Goal: Task Accomplishment & Management: Use online tool/utility

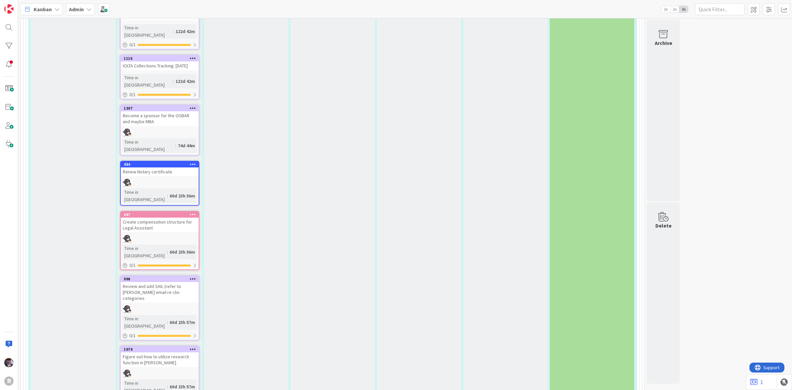
scroll to position [2075, 0]
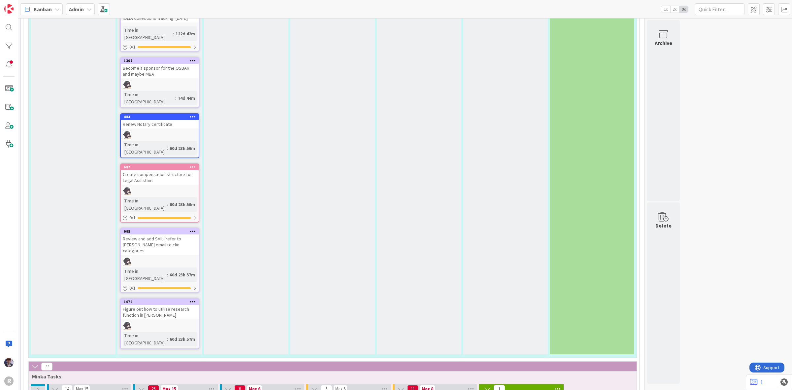
type textarea "C"
type textarea "x"
type textarea "Ca"
type textarea "x"
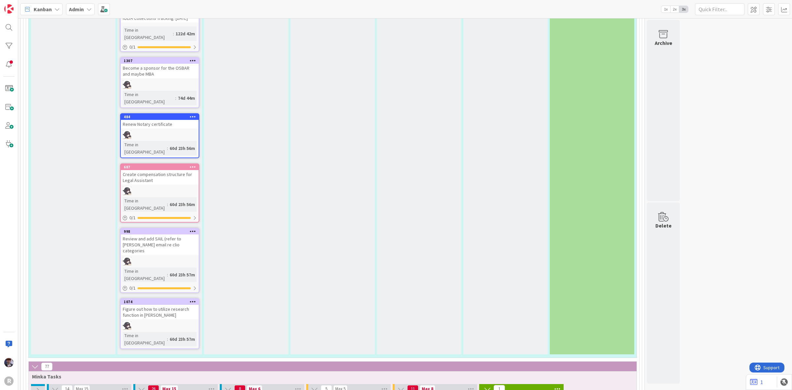
type textarea "Cal"
type textarea "x"
type textarea "Call"
type textarea "x"
type textarea "Call"
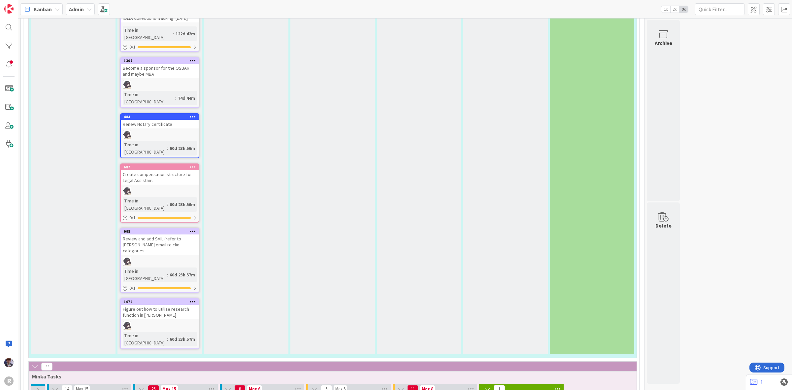
type textarea "x"
type textarea "Call B"
type textarea "x"
type textarea "Call Bo"
type textarea "x"
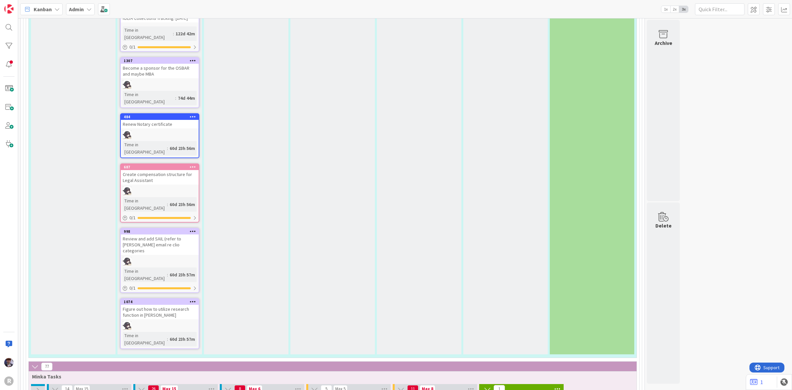
type textarea "Call BoA"
type textarea "x"
type textarea "Call BoA"
type textarea "x"
type textarea "Call BoA r"
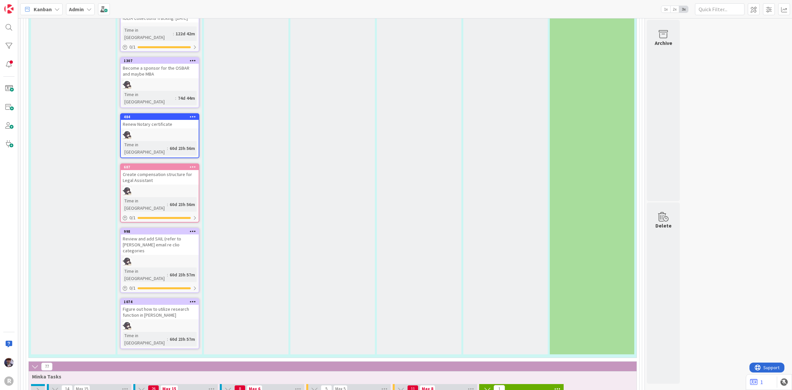
type textarea "x"
type textarea "Call BoA re"
type textarea "x"
type textarea "Call BoA re"
type textarea "x"
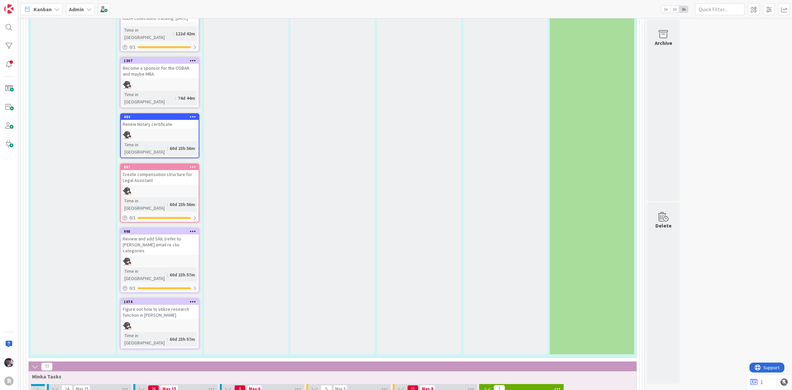
type textarea "Call BoA re i"
type textarea "x"
type textarea "Call BoA re in"
type textarea "x"
type textarea "Call BoA re inv"
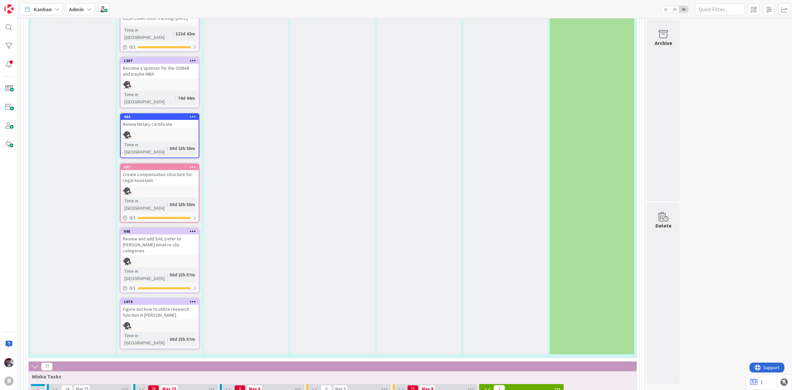
type textarea "x"
type textarea "Call BoA re invo"
type textarea "x"
type textarea "Call BoA re invoi"
type textarea "x"
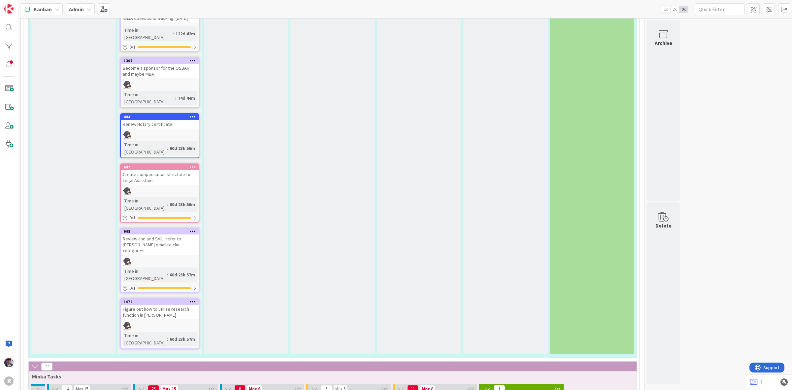
type textarea "Call BoA re invoic"
type textarea "x"
type textarea "Call BoA re invoice"
type textarea "x"
type textarea "Call BoA re invoice"
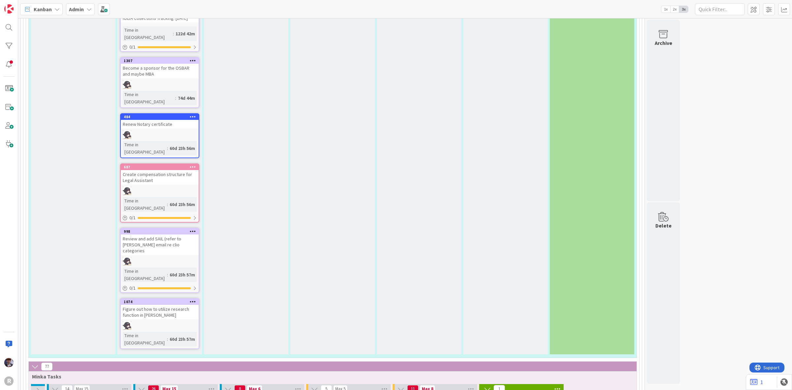
type textarea "x"
type textarea "Call BoA re invoice"
type textarea "x"
type textarea "Call BoA re invoic"
type textarea "x"
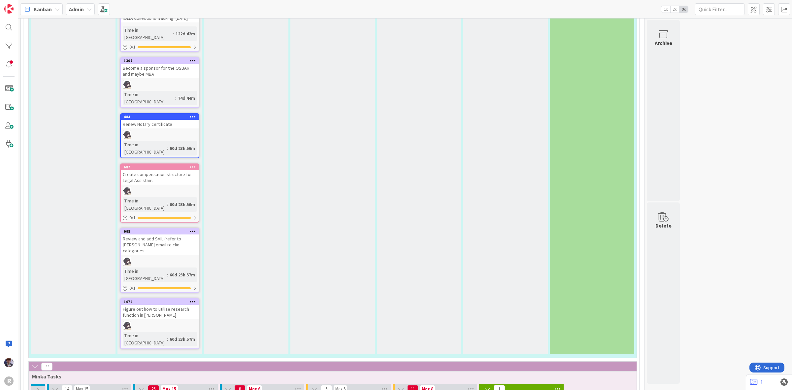
type textarea "Call BoA re invoi"
type textarea "x"
type textarea "Call BoA re invo"
type textarea "x"
type textarea "Call BoA re inv"
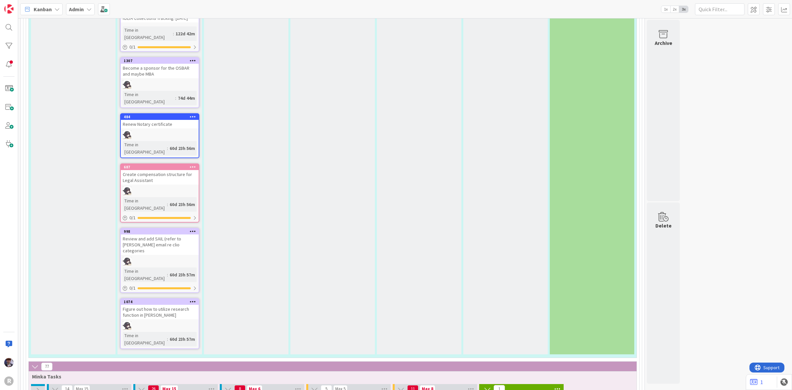
type textarea "x"
type textarea "Call BoA re in"
type textarea "x"
type textarea "Call BoA re i"
type textarea "x"
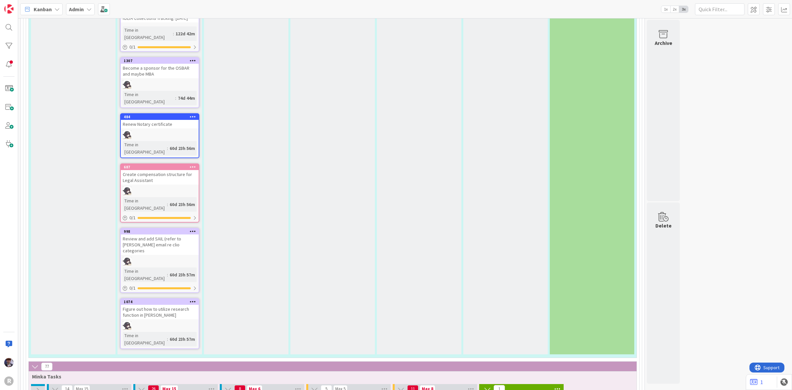
type textarea "Call BoA re"
type textarea "x"
type textarea "Call BoA re s"
type textarea "x"
type textarea "Call BoA re su"
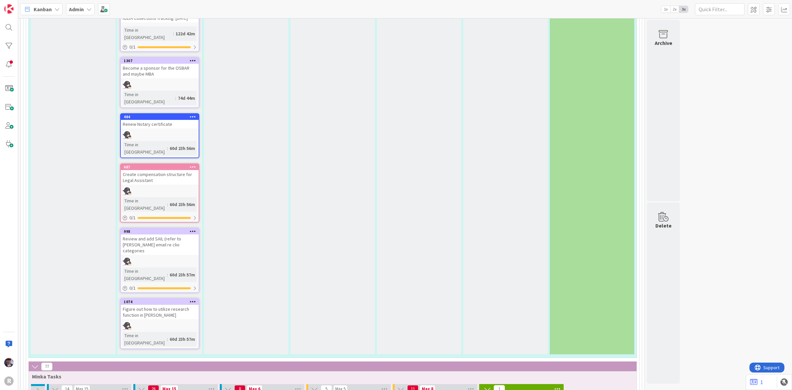
type textarea "x"
type textarea "Call BoA re sub"
type textarea "x"
type textarea "Call BoA re subp"
type textarea "x"
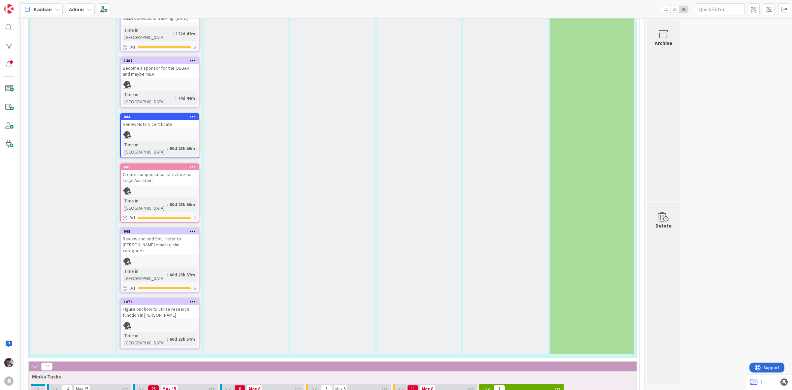
type textarea "Call BoA re subpo"
type textarea "x"
type textarea "Call BoA re subpoe"
type textarea "x"
type textarea "Call BoA re subpoen"
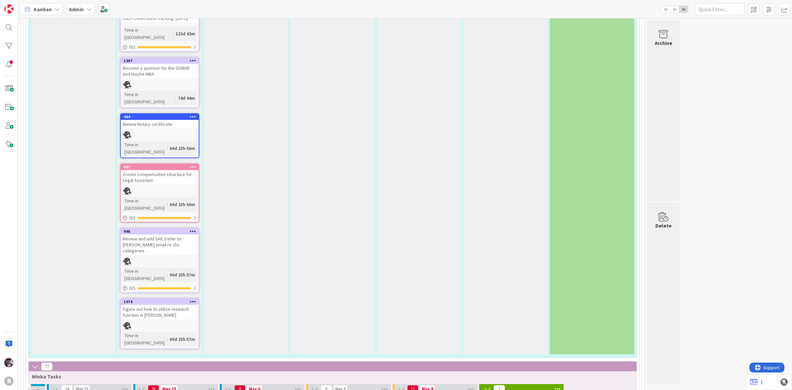
type textarea "x"
type textarea "Call BoA re subpoena"
type textarea "x"
type textarea "Call BoA re subpoena"
type textarea "x"
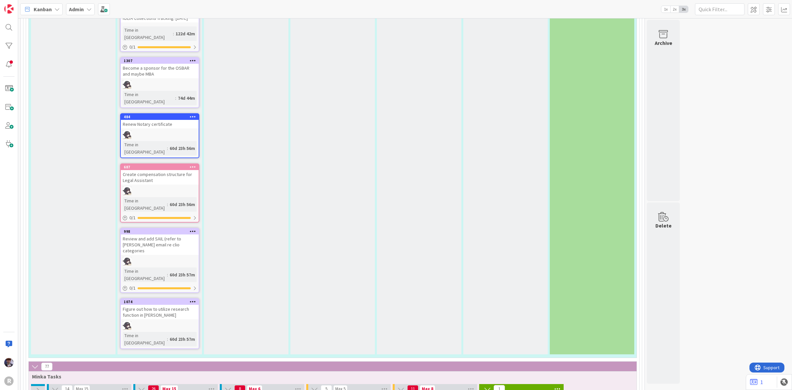
type textarea "Call BoA re subpoena i"
type textarea "x"
type textarea "Call BoA re subpoena in"
type textarea "x"
type textarea "Call BoA re subpoena inv"
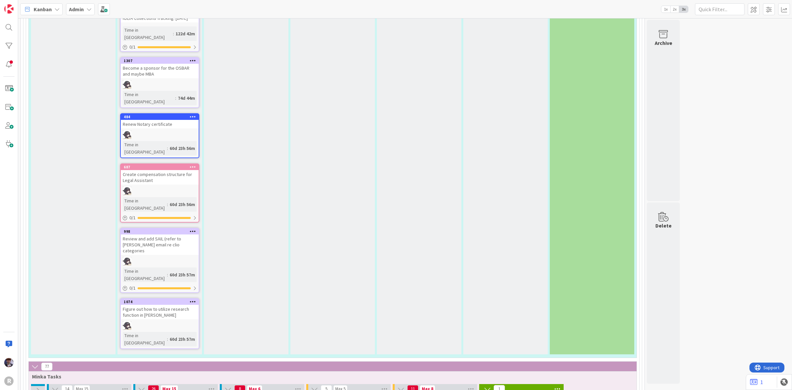
type textarea "x"
type textarea "Call BoA re subpoena invo"
type textarea "x"
type textarea "Call BoA re subpoena invoi"
type textarea "x"
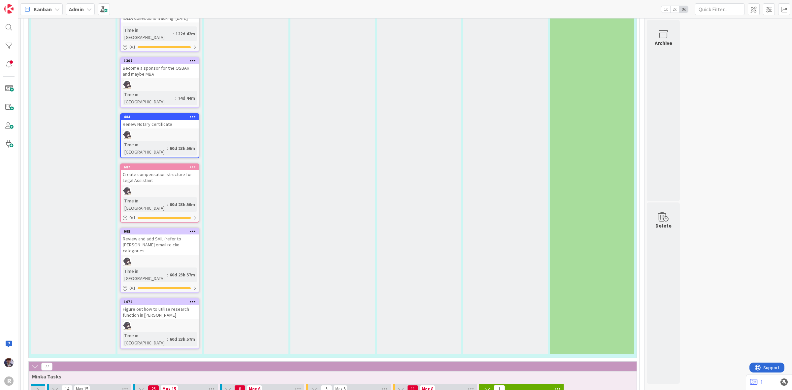
type textarea "Call BoA re subpoena invoic"
type textarea "x"
type textarea "Call BoA re subpoena invoice"
type textarea "x"
type textarea "Call BoA re subpoena invoice"
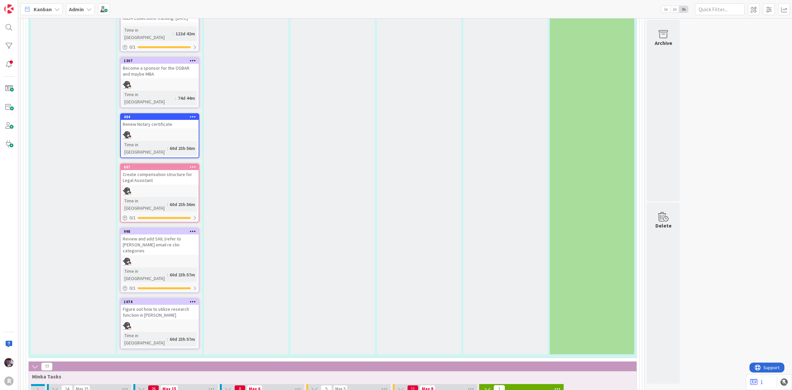
type textarea "x"
type textarea "Call BoA re subpoena invoice $"
type textarea "x"
type textarea "Call BoA re subpoena invoice $1"
type textarea "x"
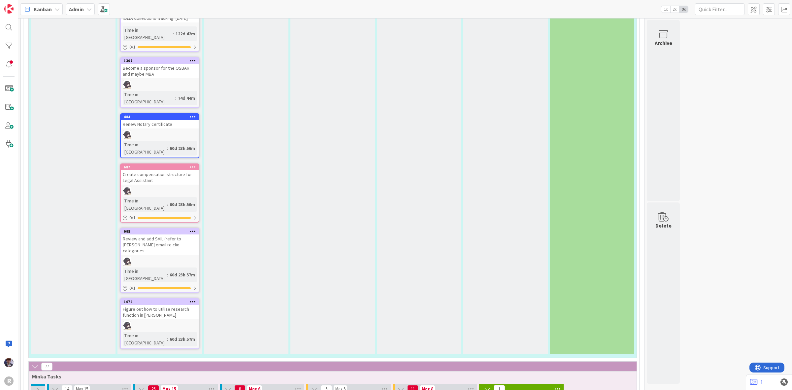
type textarea "Call BoA re subpoena invoice $14"
type textarea "x"
type textarea "Call BoA re subpoena invoice $149"
type textarea "x"
type textarea "Call BoA re subpoena invoice $149."
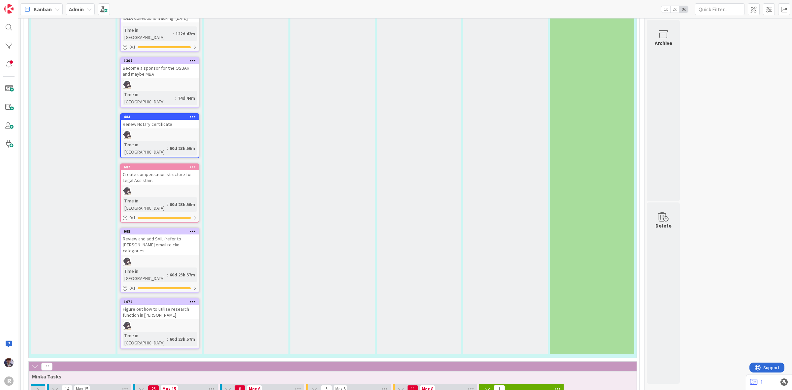
type textarea "x"
type textarea "Call BoA re subpoena invoice $149.1"
type textarea "x"
type textarea "Call BoA re subpoena invoice $149.10"
type textarea "x"
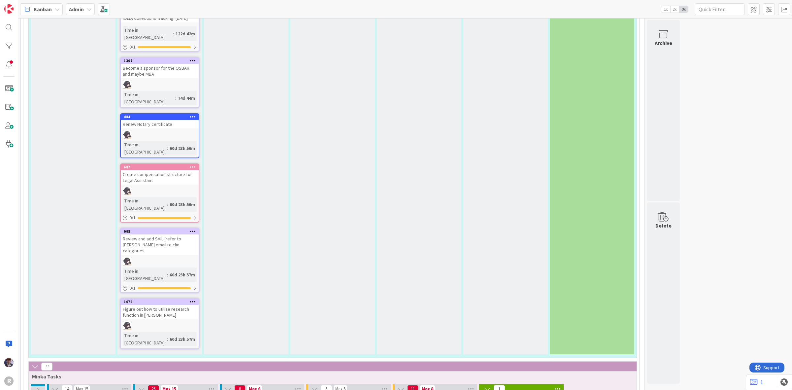
type textarea "Call BoA re subpoena invoice $149.10"
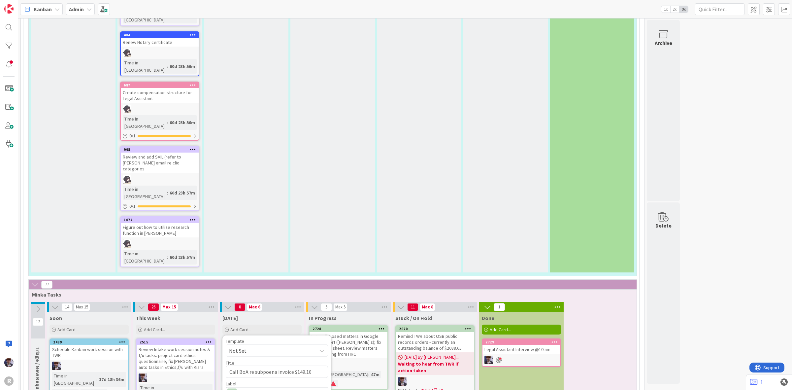
scroll to position [2158, 0]
type textarea "x"
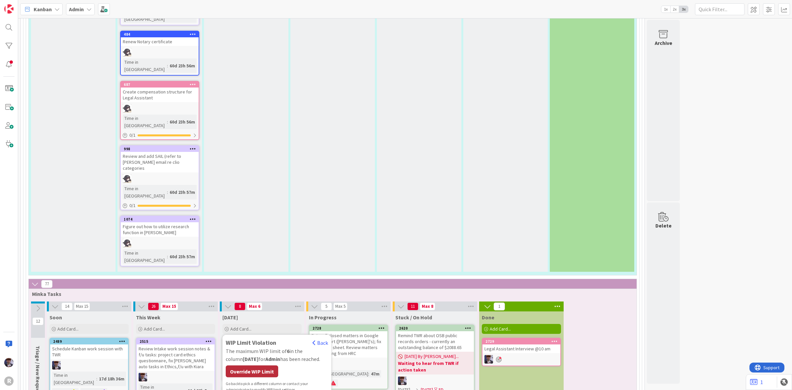
click at [251, 365] on div "Override WIP Limit" at bounding box center [252, 371] width 52 height 12
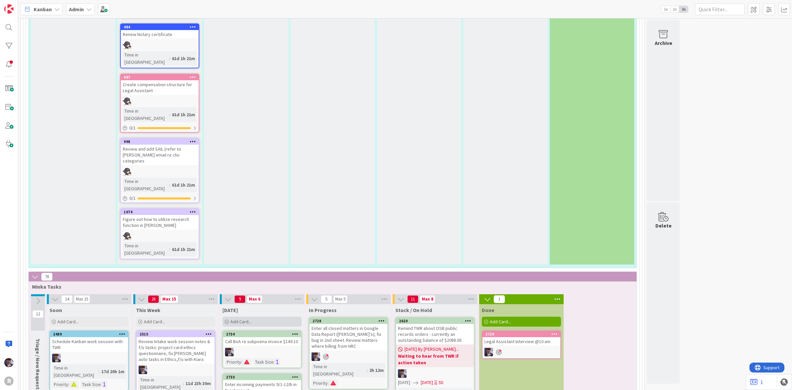
click at [285, 316] on div "Add Card..." at bounding box center [261, 321] width 79 height 10
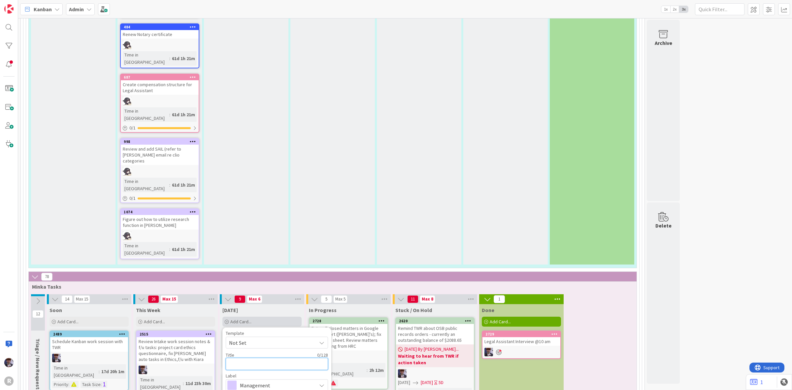
type textarea "A"
type textarea "x"
type textarea "At"
type textarea "x"
type textarea "Att"
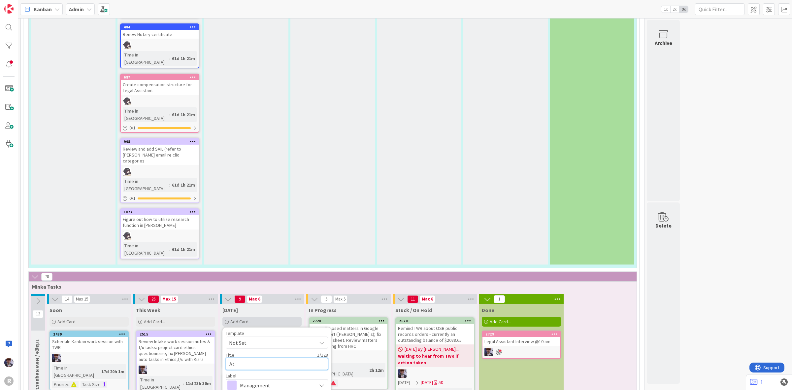
type textarea "x"
type textarea "Atte"
type textarea "x"
type textarea "Atten"
type textarea "x"
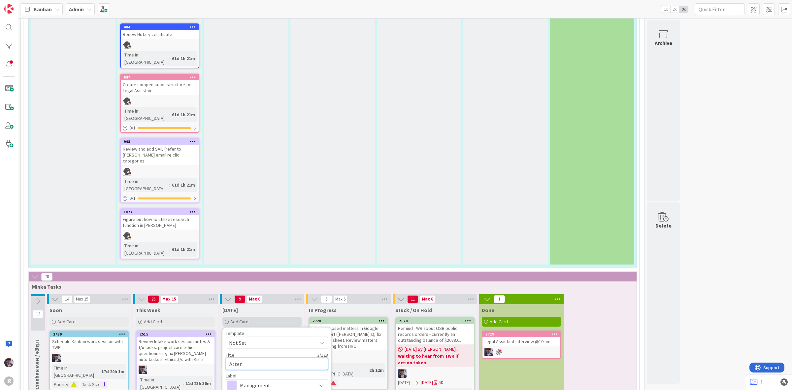
type textarea "Attend"
type textarea "x"
type textarea "Attenda"
type textarea "x"
type textarea "Attendan"
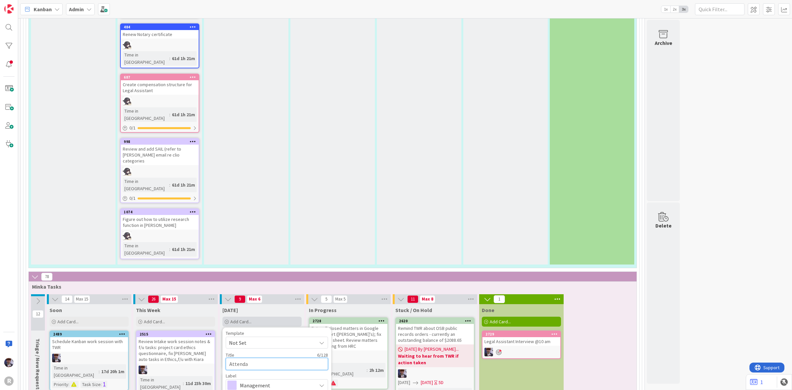
type textarea "x"
type textarea "Attendanc"
type textarea "x"
type textarea "Attendance"
type textarea "x"
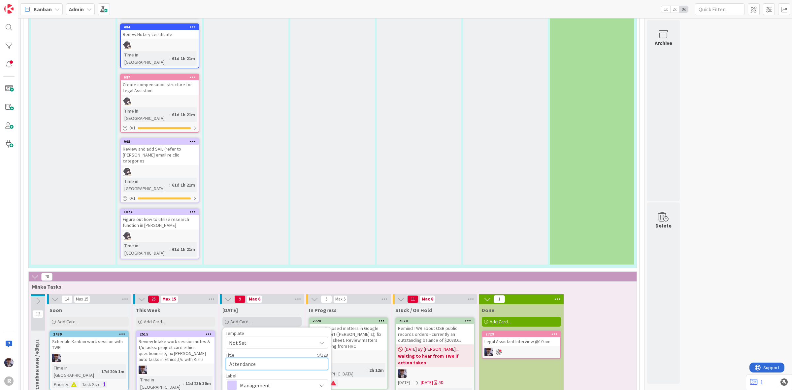
type textarea "Attendance"
type textarea "x"
type textarea "Attendance t"
type textarea "x"
type textarea "Attendance tr"
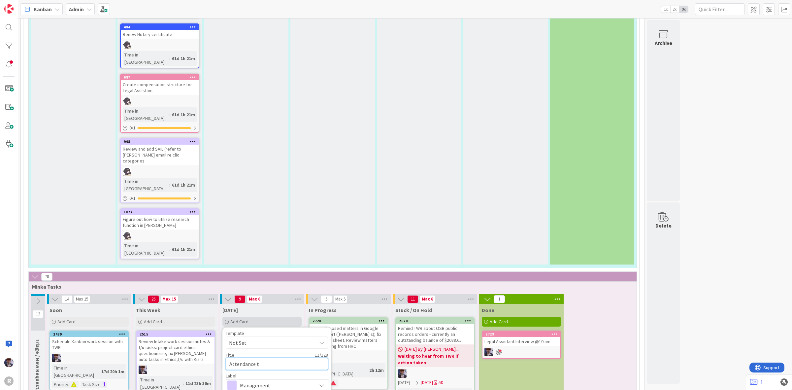
type textarea "x"
type textarea "Attendance tra"
type textarea "x"
type textarea "Attendance trac"
type textarea "x"
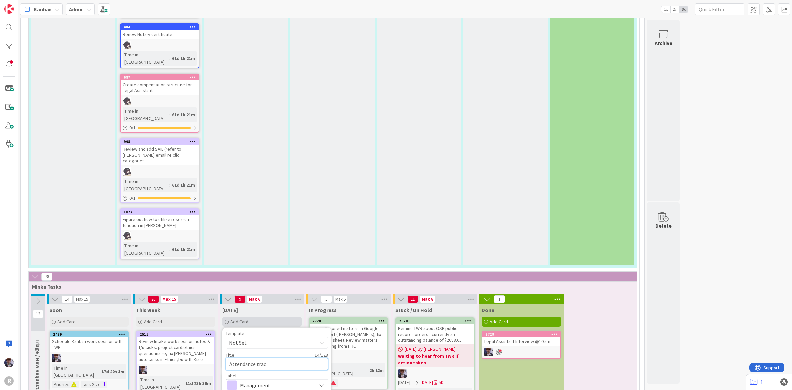
type textarea "Attendance track"
type textarea "x"
type textarea "Attendance tracki"
type textarea "x"
type textarea "Attendance trackin"
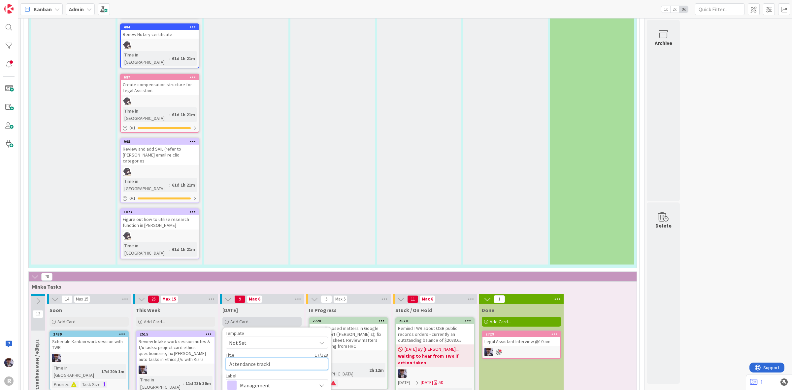
type textarea "x"
type textarea "Attendance tracking"
type textarea "x"
type textarea "Attendance tracking"
type textarea "x"
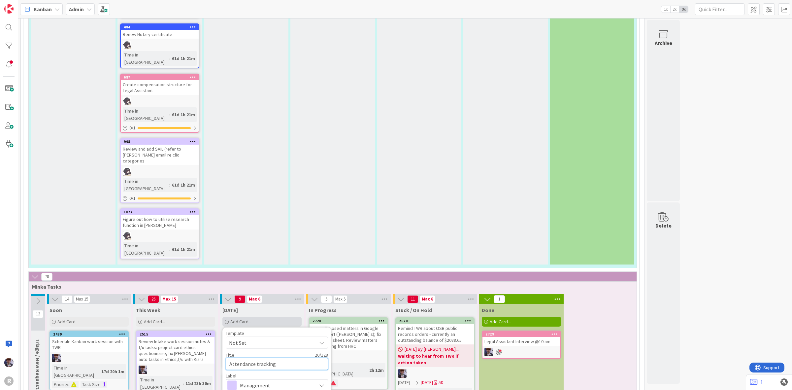
type textarea "Attendance tracking :"
type textarea "x"
type textarea "Attendance tracking :)"
type textarea "x"
type textarea "Attendance tracking :"
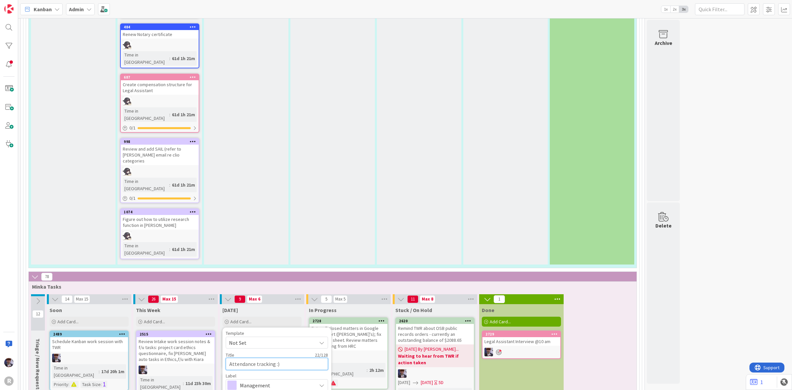
type textarea "x"
type textarea "Attendance tracking"
type textarea "x"
type textarea "Attendance tracking"
click at [289, 380] on span "Management" at bounding box center [276, 384] width 73 height 9
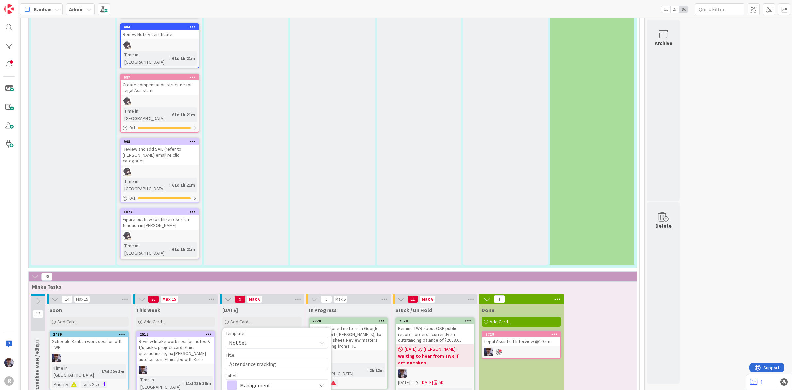
click at [294, 380] on span "HR" at bounding box center [276, 384] width 73 height 9
click at [269, 380] on span "Management" at bounding box center [276, 384] width 73 height 9
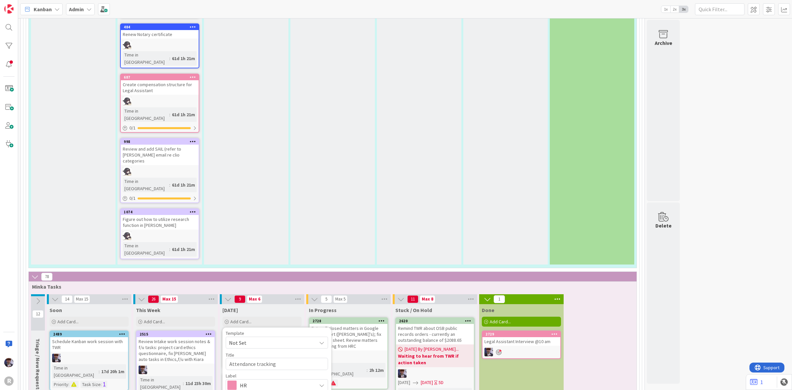
type textarea "x"
click at [259, 358] on div "Override WIP Limit" at bounding box center [252, 364] width 52 height 12
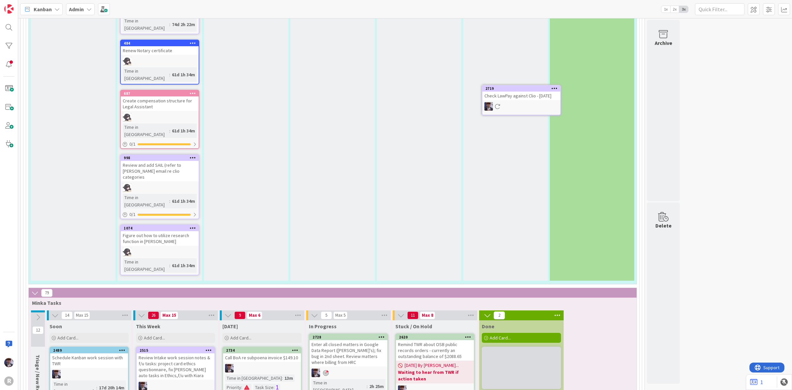
scroll to position [2147, 0]
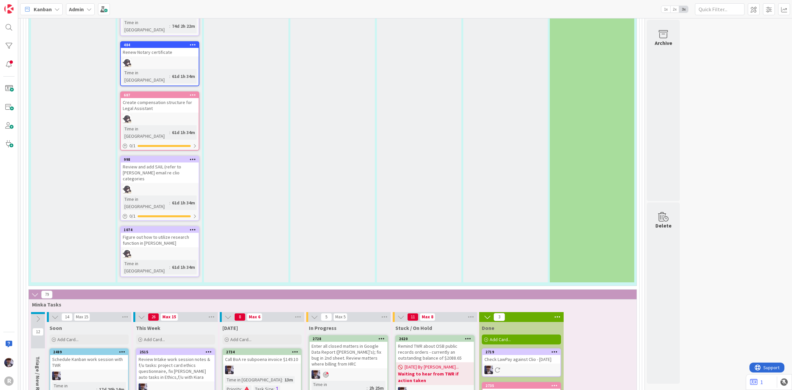
click at [45, 7] on span "Kanban" at bounding box center [43, 9] width 18 height 8
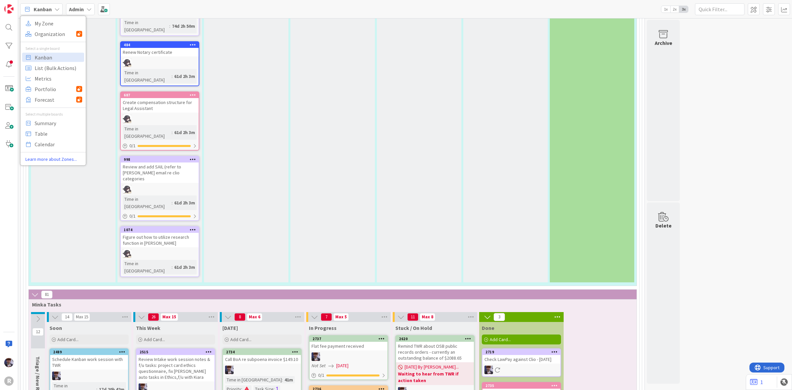
click at [191, 324] on div "This Week" at bounding box center [175, 327] width 79 height 7
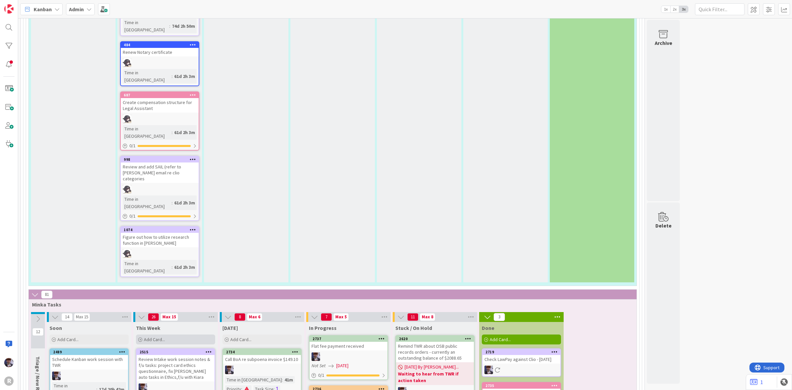
click at [174, 334] on div "Add Card..." at bounding box center [175, 339] width 79 height 10
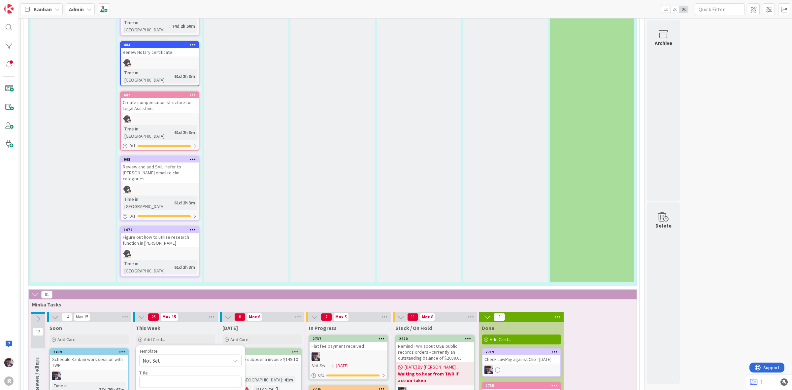
click at [206, 324] on div "This Week" at bounding box center [175, 327] width 79 height 7
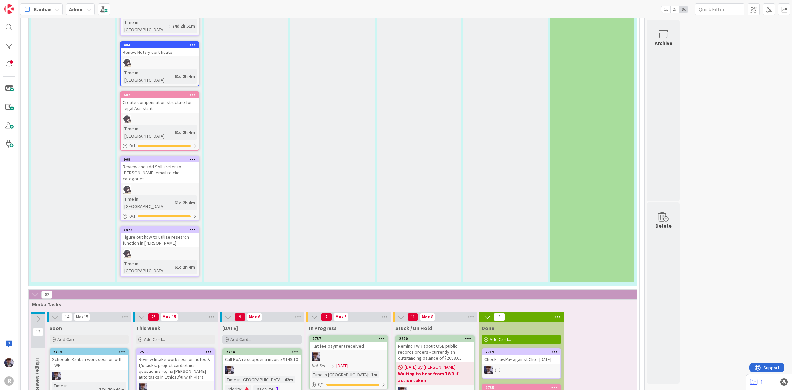
click at [248, 334] on div "Add Card..." at bounding box center [261, 339] width 79 height 10
type textarea "N"
type textarea "x"
type textarea "Ne"
type textarea "x"
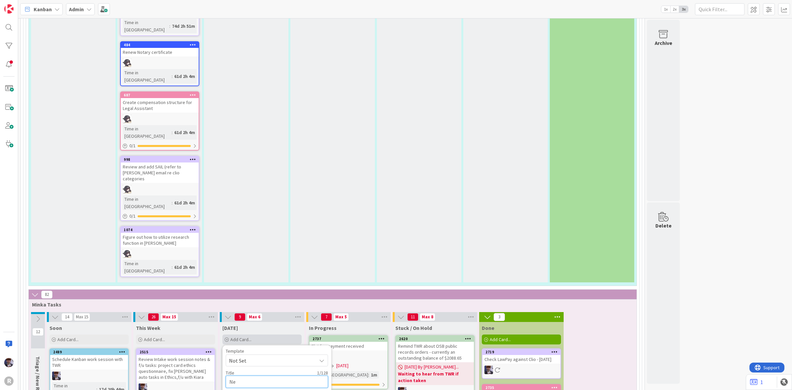
type textarea "New"
type textarea "x"
type textarea "New"
type textarea "x"
type textarea "New d"
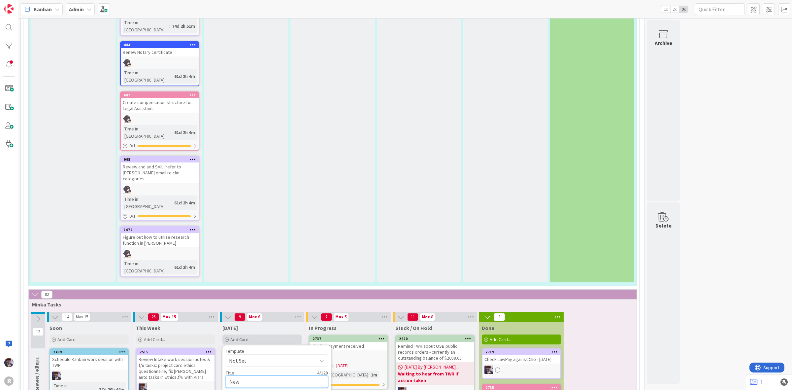
type textarea "x"
type textarea "New do"
type textarea "x"
type textarea "New doo"
type textarea "x"
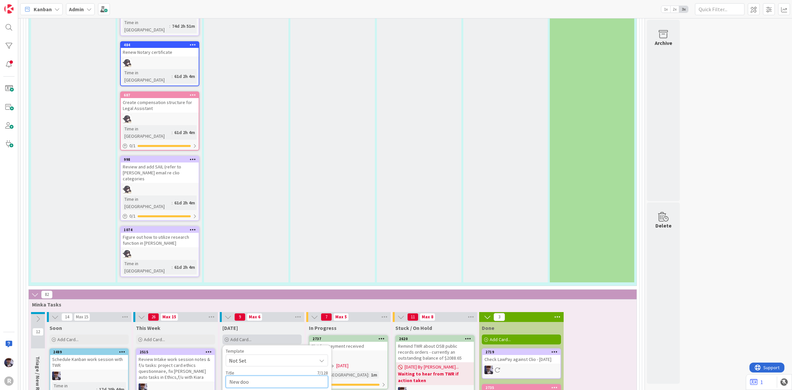
type textarea "New door"
type textarea "x"
type textarea "New door"
type textarea "x"
type textarea "New door m"
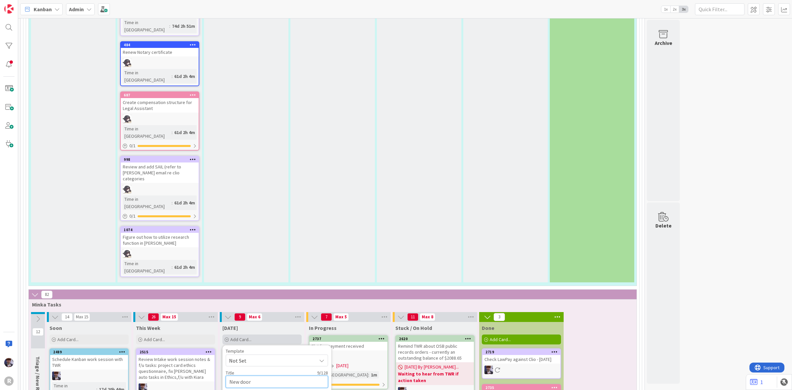
type textarea "x"
type textarea "New door ma"
type textarea "x"
type textarea "New door mai"
type textarea "x"
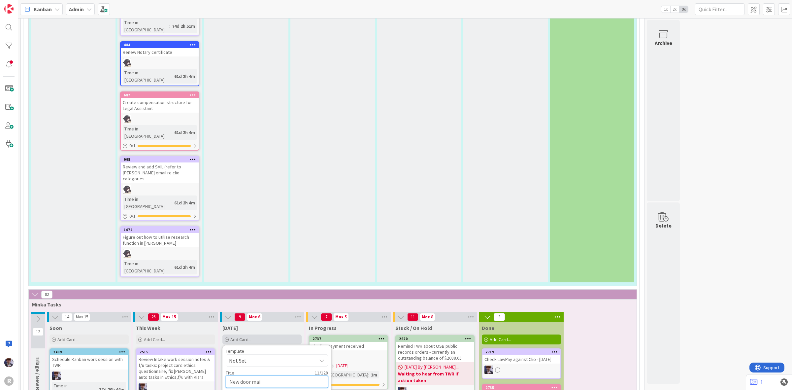
type textarea "New door main"
type textarea "x"
type textarea "New door maint"
type textarea "x"
type textarea "New door mainta"
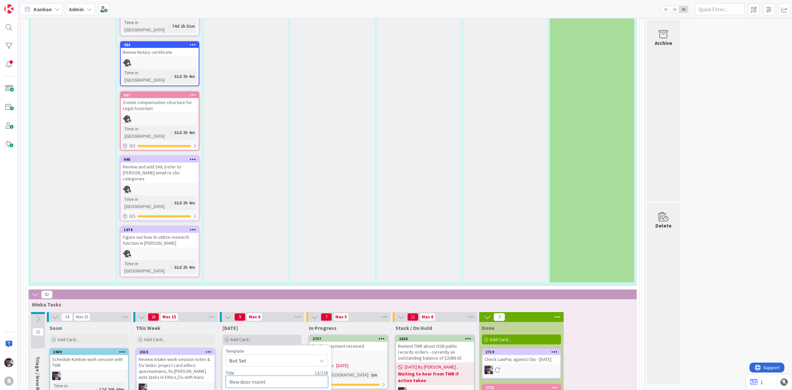
type textarea "x"
type textarea "New door maint"
type textarea "x"
type textarea "New door mainte"
type textarea "x"
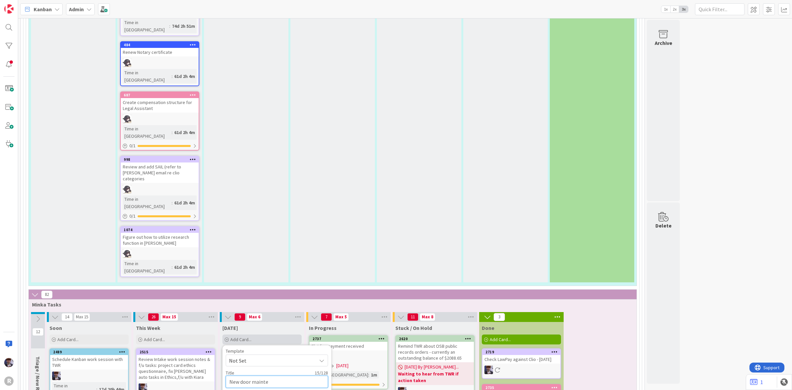
type textarea "New door mainten"
type textarea "x"
type textarea "New door maintena"
type textarea "x"
type textarea "New door maintenan"
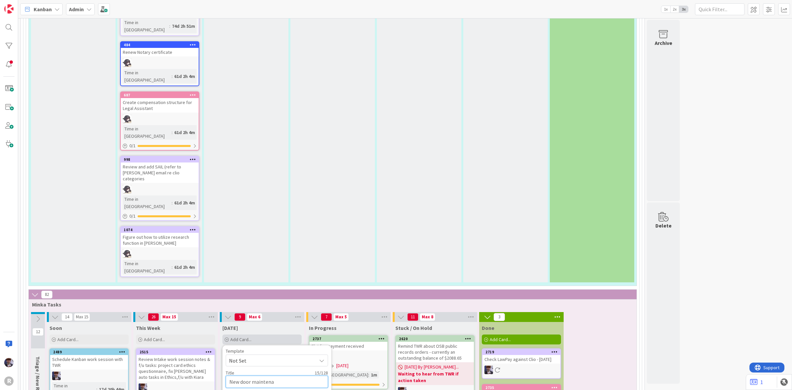
type textarea "x"
type textarea "New door maintenanc"
type textarea "x"
type textarea "New door maintenance"
type textarea "x"
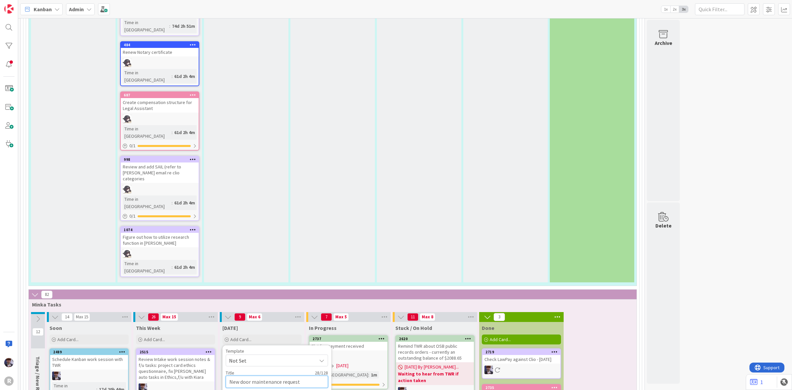
click at [241, 375] on textarea "New door maintenance request" at bounding box center [277, 381] width 102 height 12
drag, startPoint x: 263, startPoint y: 234, endPoint x: 259, endPoint y: 224, distance: 10.7
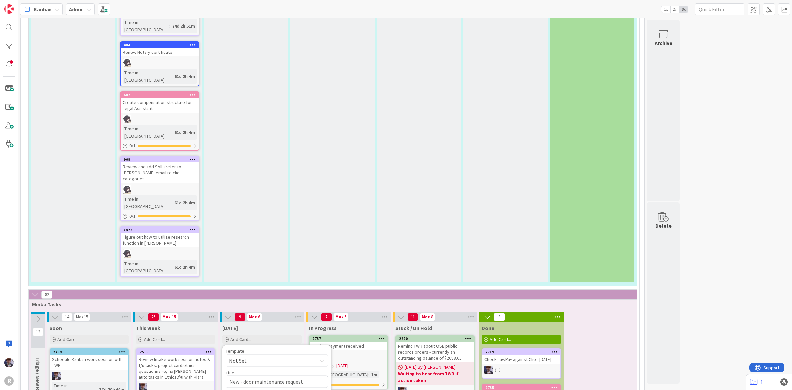
click at [247, 376] on div "Override WIP Limit" at bounding box center [252, 382] width 52 height 12
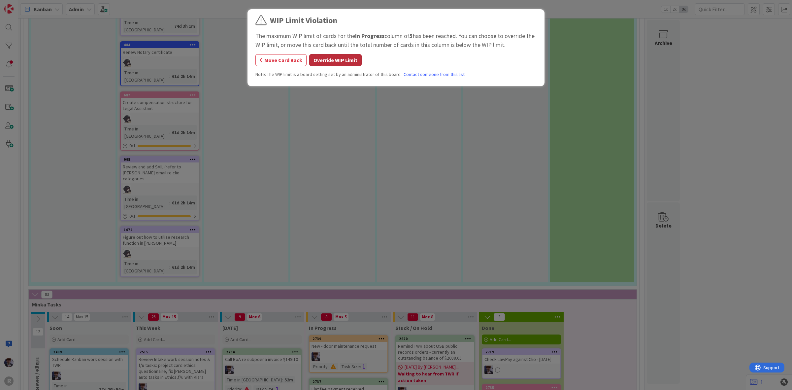
click at [311, 62] on button "Override WIP Limit" at bounding box center [335, 60] width 52 height 12
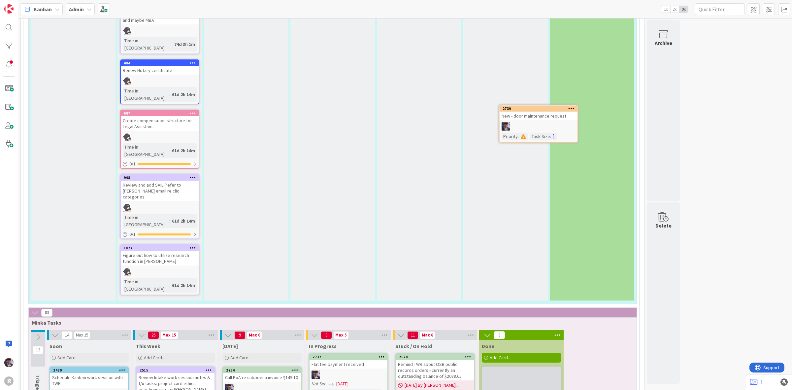
scroll to position [2128, 0]
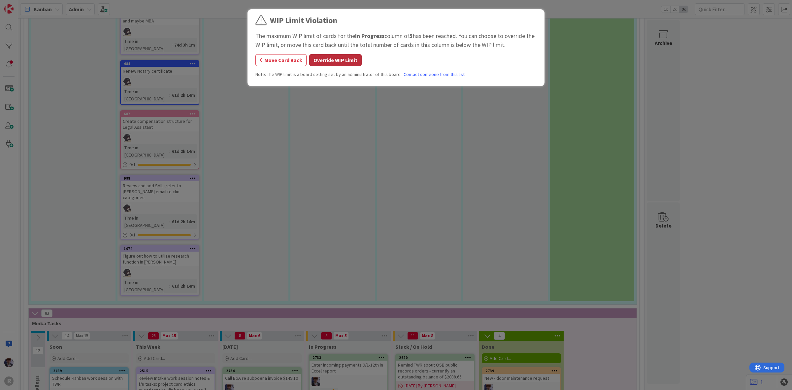
click at [327, 63] on button "Override WIP Limit" at bounding box center [335, 60] width 52 height 12
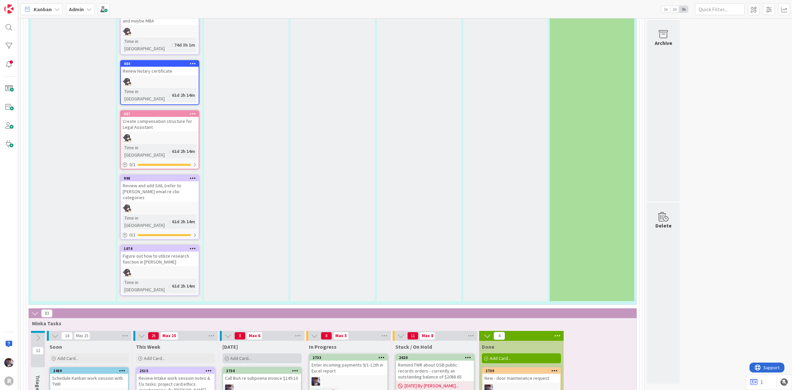
click at [251, 355] on span "Add Card..." at bounding box center [240, 358] width 21 height 6
click at [347, 360] on div "Enter incoming payments 9/1-12th in Excel report" at bounding box center [348, 367] width 78 height 15
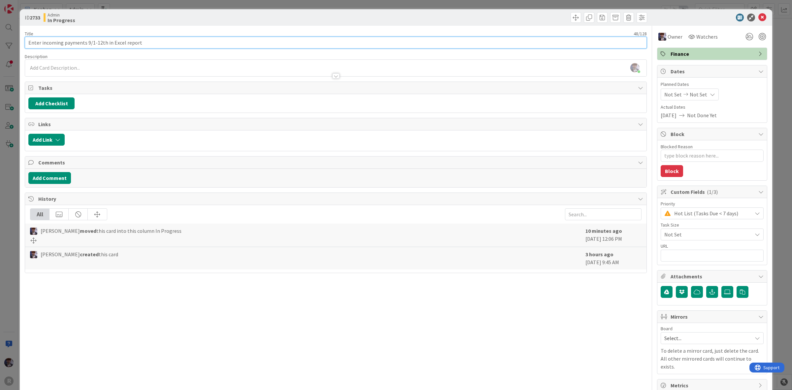
click at [100, 42] on input "Enter incoming payments 9/1-12th in Excel report" at bounding box center [336, 43] width 622 height 12
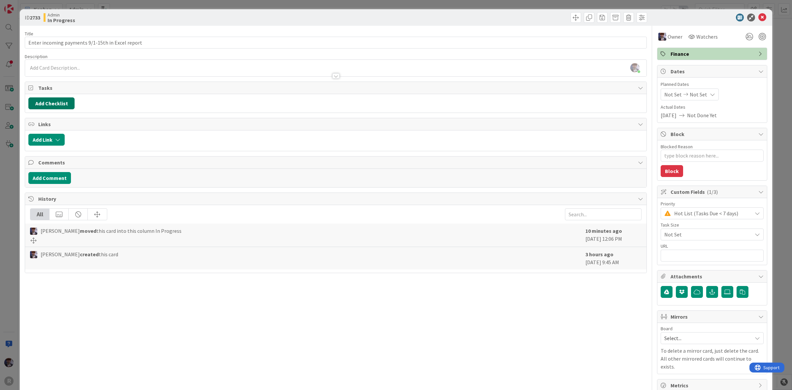
click at [60, 105] on button "Add Checklist" at bounding box center [51, 103] width 46 height 12
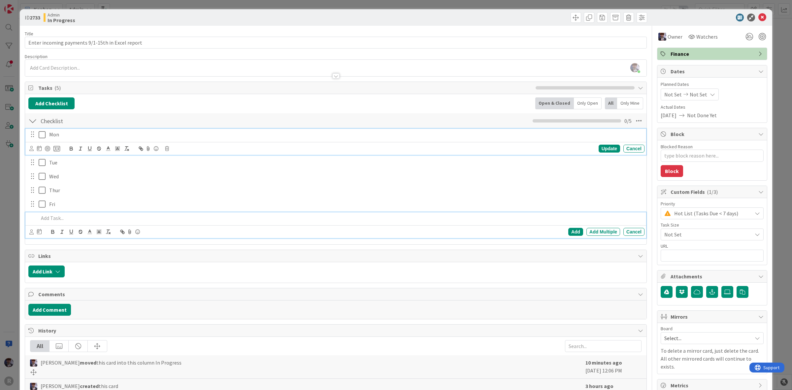
click at [44, 136] on icon at bounding box center [42, 135] width 7 height 8
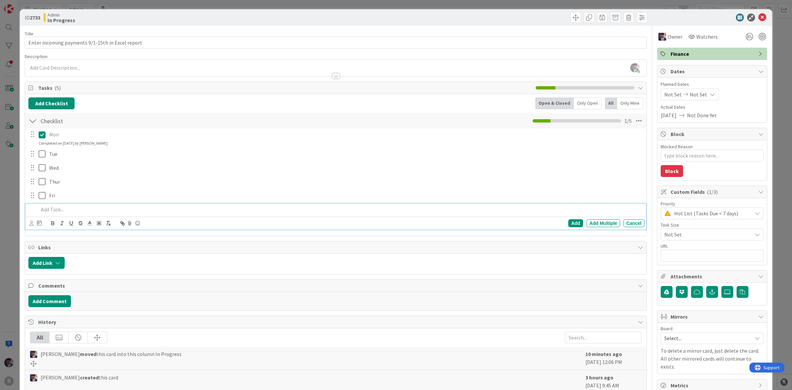
click at [65, 205] on div at bounding box center [340, 210] width 608 height 12
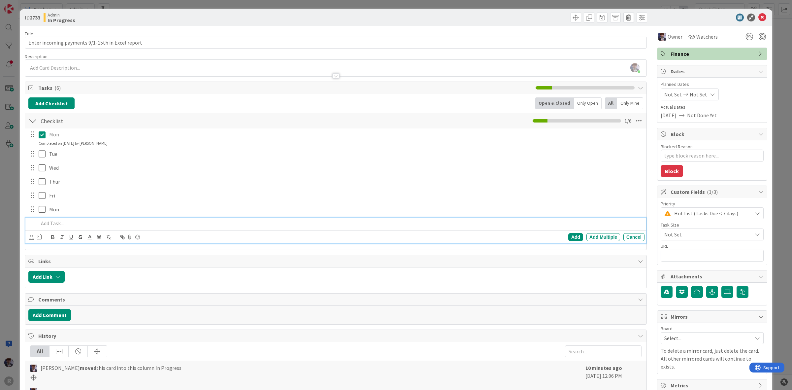
click at [17, 195] on div "ID 2733 Admin In Progress Title 48 / 128 Enter incoming payments 9/1-15th in Ex…" at bounding box center [396, 195] width 792 height 390
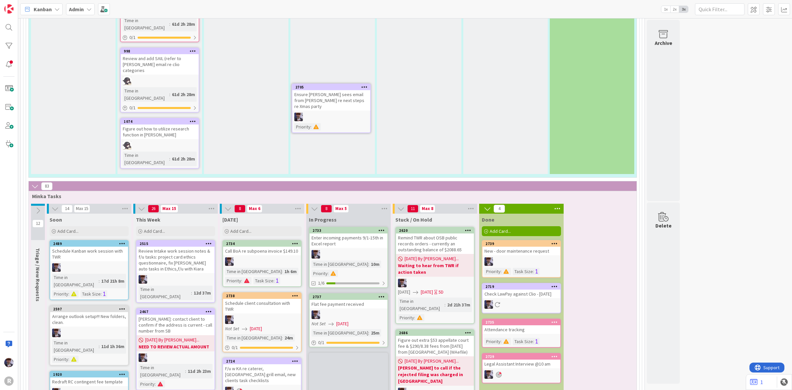
scroll to position [2254, 0]
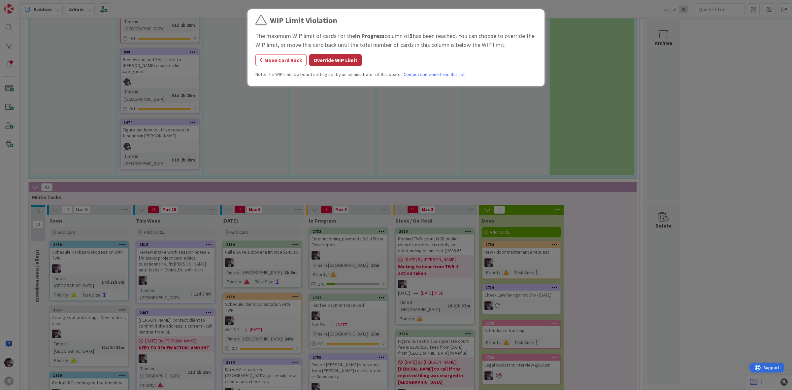
click at [342, 58] on button "Override WIP Limit" at bounding box center [335, 60] width 52 height 12
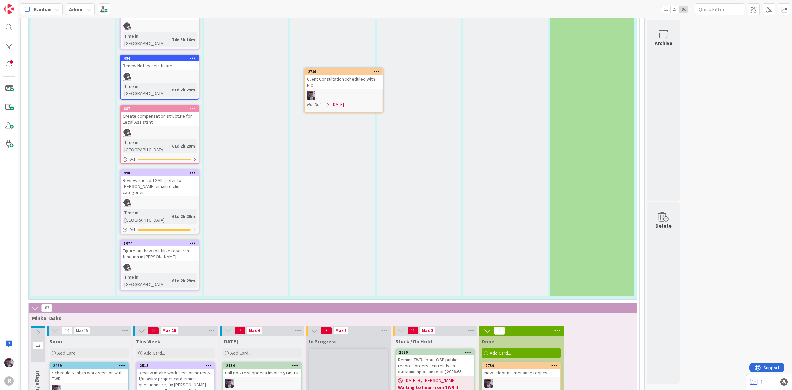
scroll to position [2130, 0]
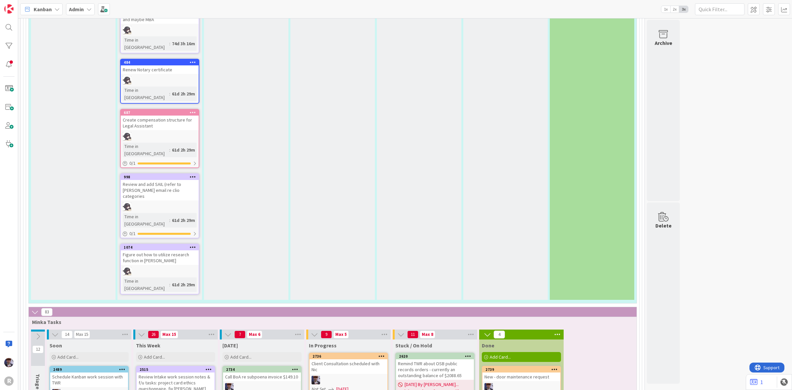
click at [345, 359] on div "Client Consultation scheduled with Nic" at bounding box center [348, 366] width 78 height 15
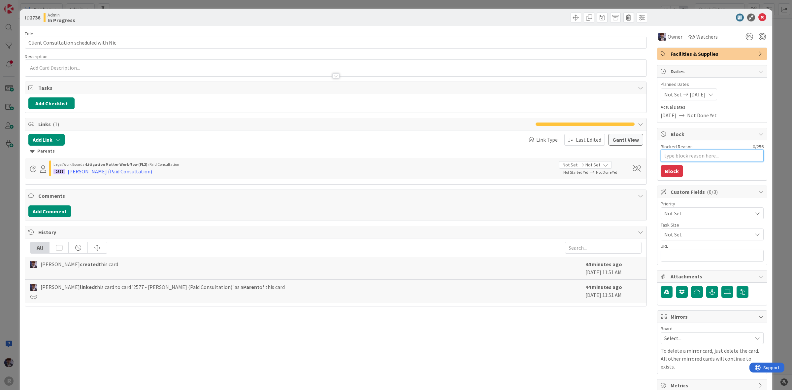
click at [708, 154] on textarea "Blocked Reason" at bounding box center [712, 155] width 103 height 12
click at [671, 169] on button "Block" at bounding box center [672, 171] width 22 height 12
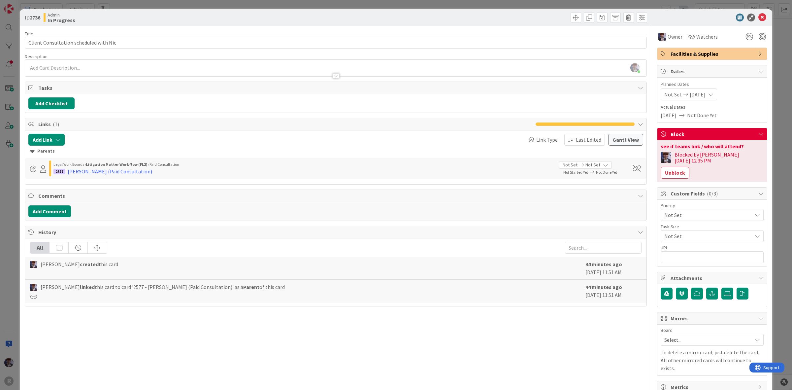
click at [776, 106] on div "ID 2736 Admin In Progress Title 38 / 128 Client Consultation scheduled with Nic…" at bounding box center [396, 195] width 792 height 390
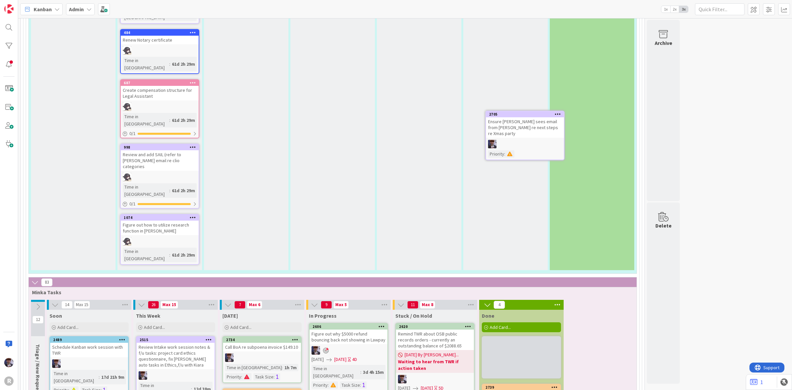
scroll to position [2157, 0]
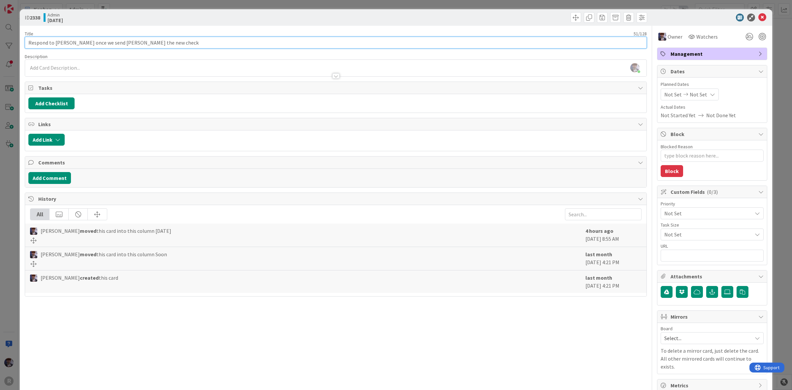
drag, startPoint x: 173, startPoint y: 45, endPoint x: 68, endPoint y: 50, distance: 105.7
click at [68, 50] on div "Title 51 / 128 Respond to Beebe once we send Baxter the new check Description M…" at bounding box center [336, 209] width 622 height 366
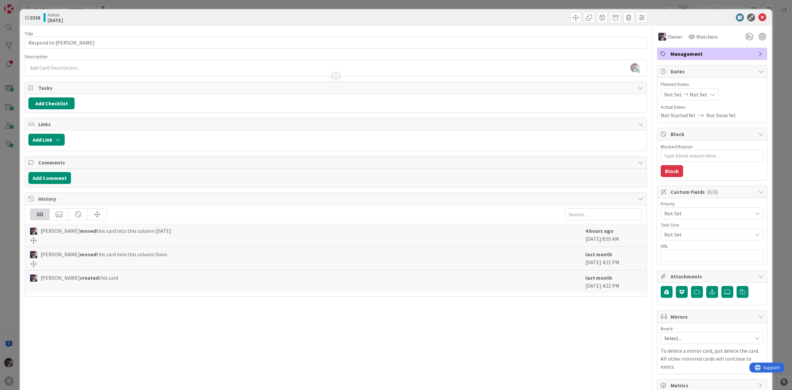
click at [8, 183] on div "ID 2338 Admin Today Title 16 / 128 Respond to Beebe Description Minka Laine Fri…" at bounding box center [396, 195] width 792 height 390
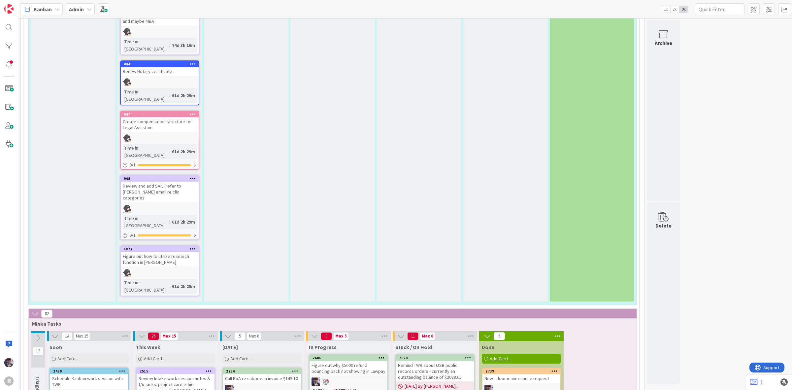
scroll to position [2074, 0]
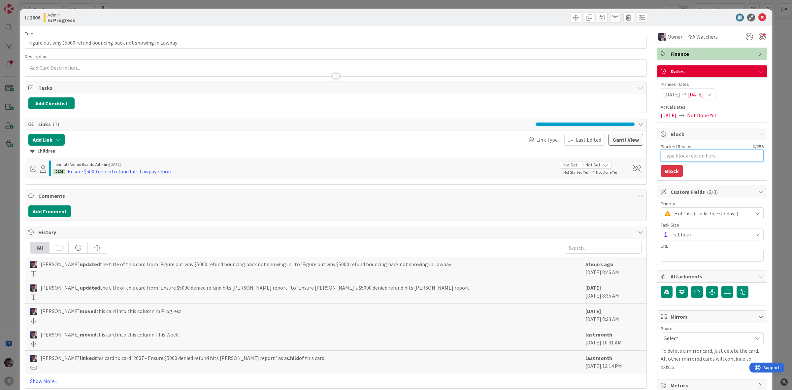
click at [695, 161] on textarea "Blocked Reason" at bounding box center [712, 155] width 103 height 12
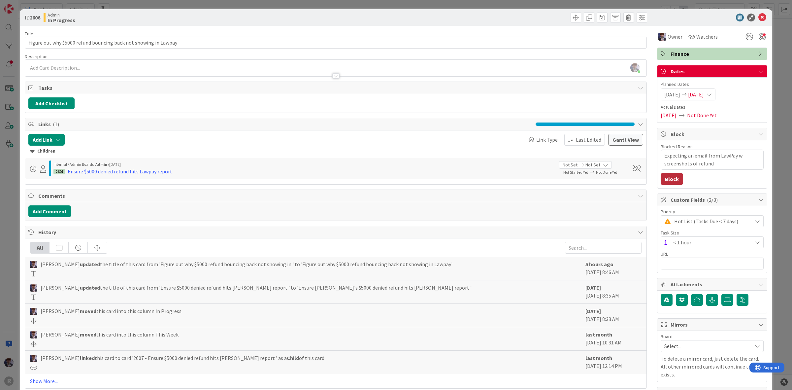
click at [667, 177] on button "Block" at bounding box center [672, 179] width 22 height 12
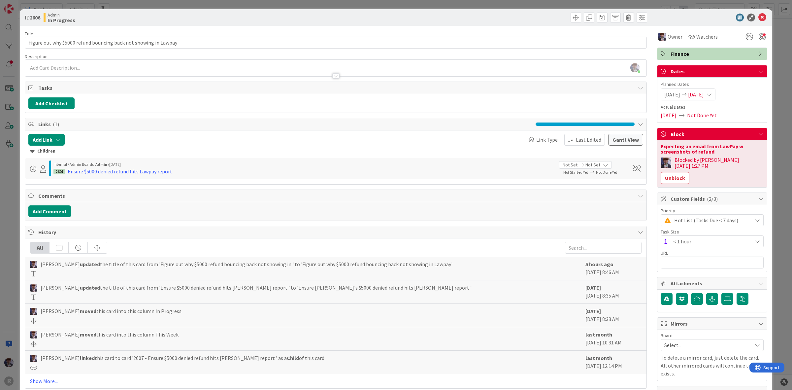
click at [774, 96] on div "ID 2606 Admin In Progress Title 63 / 128 Figure out why $5000 refund bouncing b…" at bounding box center [396, 195] width 792 height 390
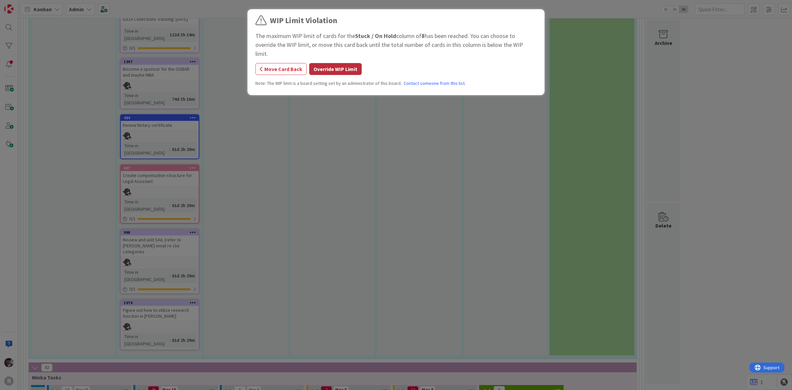
click at [348, 63] on button "Override WIP Limit" at bounding box center [335, 69] width 52 height 12
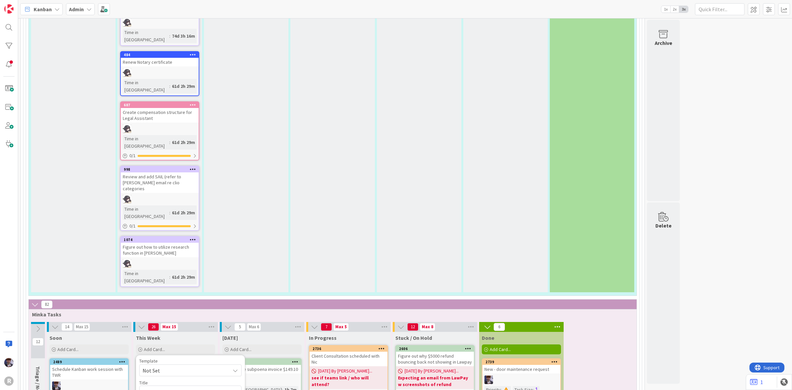
scroll to position [2157, 0]
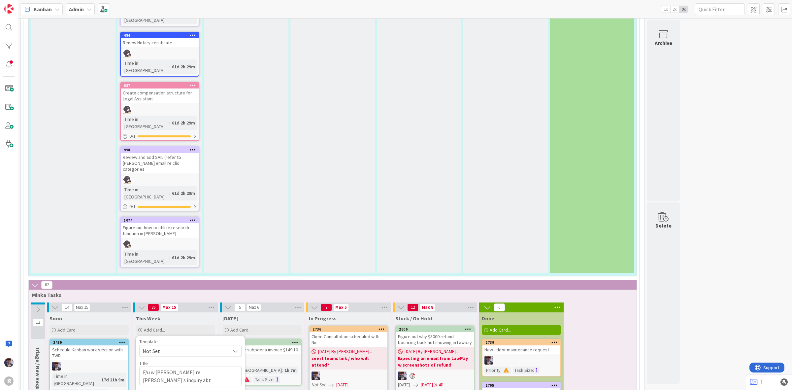
click at [171, 374] on div "Override WIP Limit" at bounding box center [165, 380] width 52 height 12
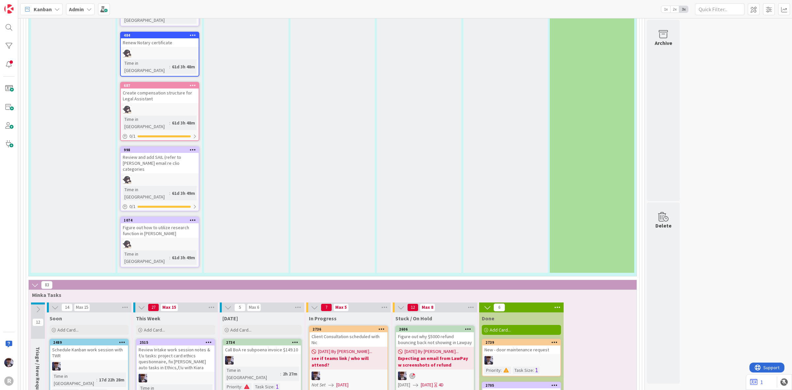
click at [347, 332] on div "Client Consultation scheduled with Nic" at bounding box center [348, 339] width 78 height 15
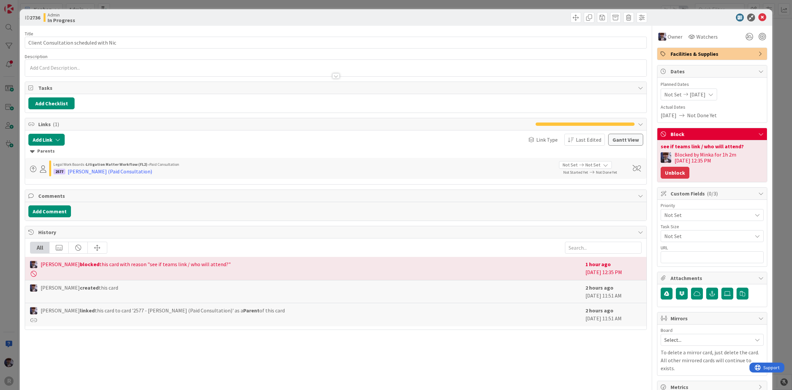
click at [667, 172] on button "Unblock" at bounding box center [675, 173] width 29 height 12
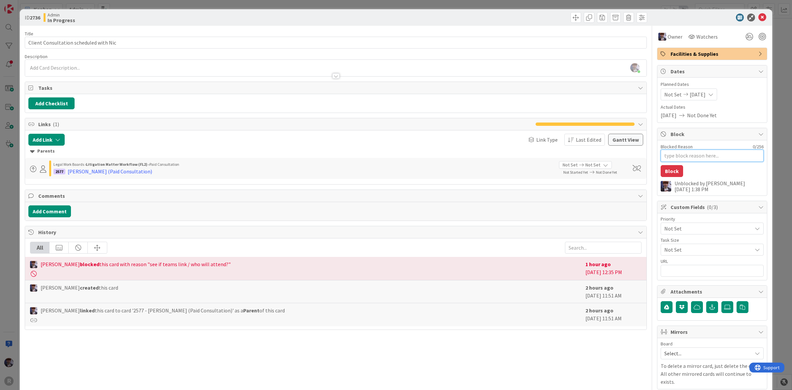
click at [666, 158] on textarea "Blocked Reason" at bounding box center [712, 155] width 103 height 12
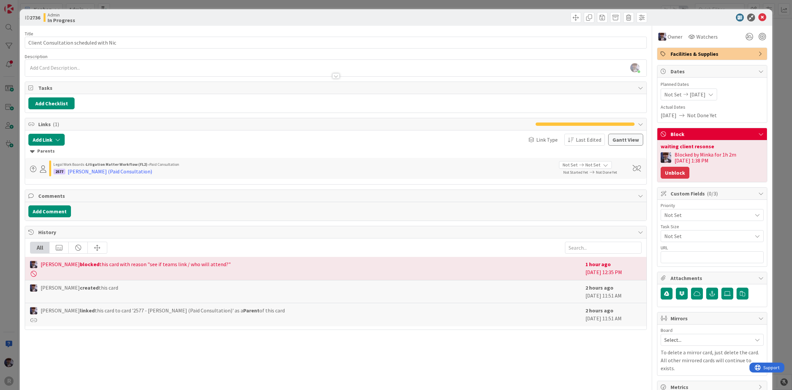
click at [676, 173] on button "Unblock" at bounding box center [675, 173] width 29 height 12
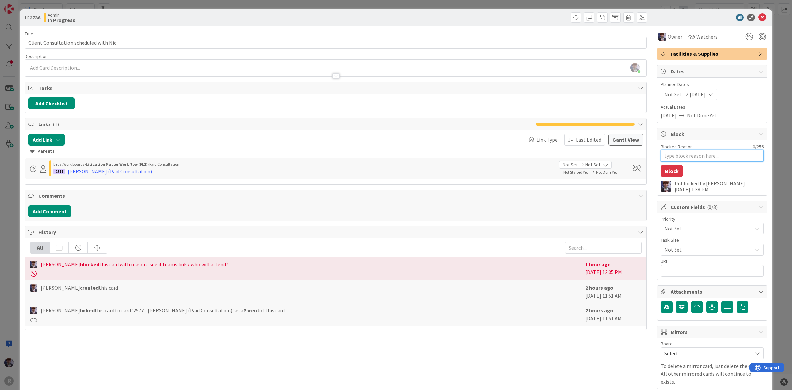
click at [679, 159] on textarea "Blocked Reason" at bounding box center [712, 155] width 103 height 12
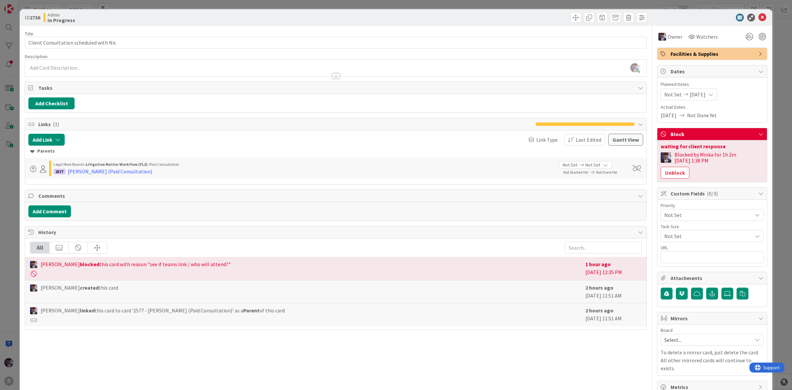
click at [781, 67] on div "ID 2736 Admin In Progress Title 38 / 128 Client Consultation scheduled with Nic…" at bounding box center [396, 195] width 792 height 390
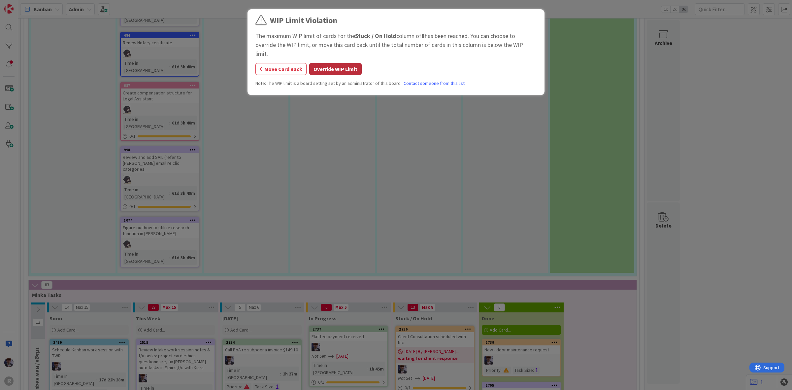
click at [338, 63] on button "Override WIP Limit" at bounding box center [335, 69] width 52 height 12
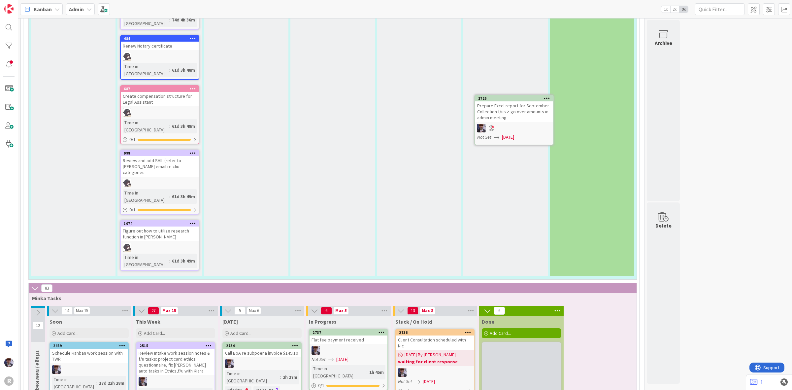
scroll to position [2145, 0]
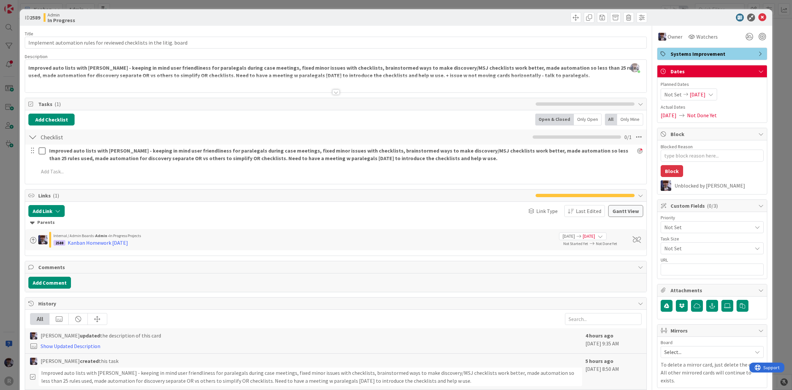
click at [8, 187] on div "ID 2589 Admin In Progress Title 70 / 128 Implement automation rules for reviewe…" at bounding box center [396, 195] width 792 height 390
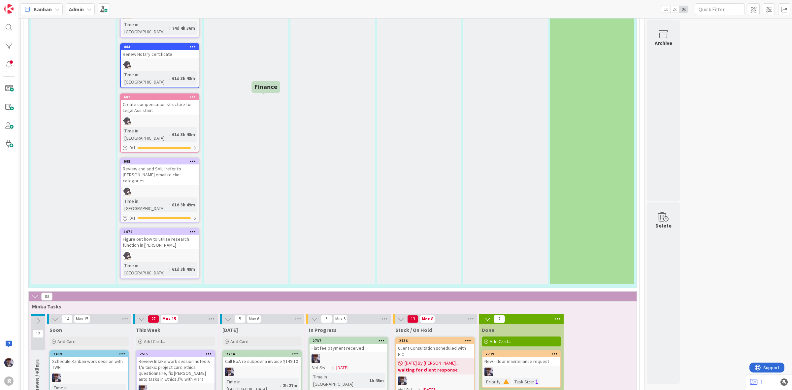
click at [266, 336] on div "Add Card..." at bounding box center [261, 341] width 79 height 10
click at [247, 377] on textarea "Mail out hysical bills" at bounding box center [277, 383] width 102 height 12
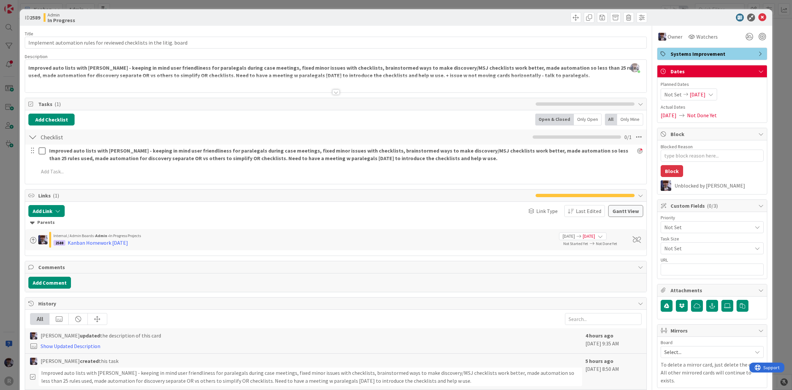
click at [17, 178] on div "ID 2589 Admin In Progress Title 70 / 128 Implement automation rules for reviewe…" at bounding box center [396, 195] width 792 height 390
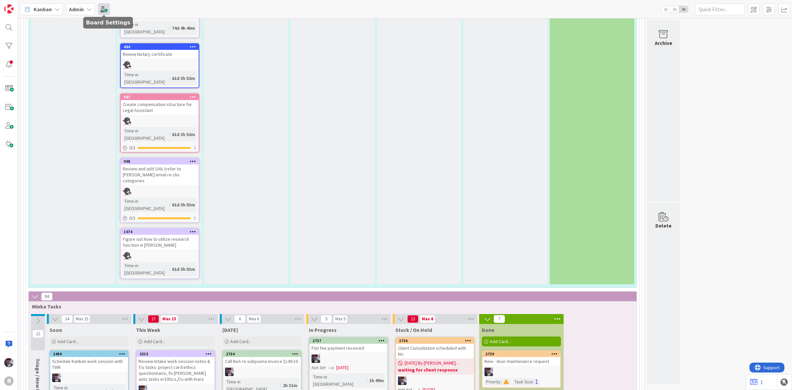
click at [105, 10] on span at bounding box center [104, 9] width 12 height 12
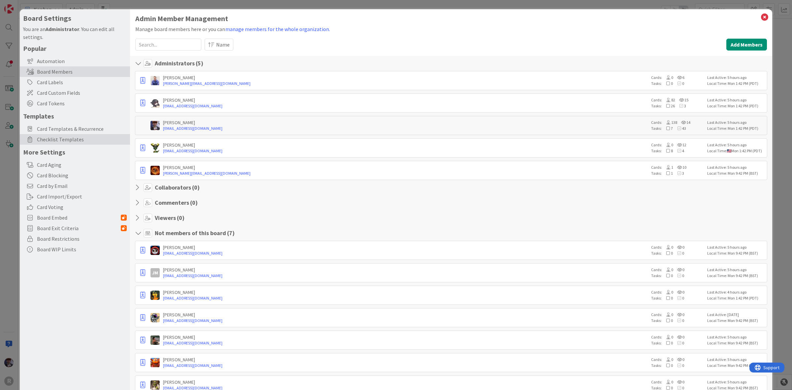
click at [64, 140] on span "Checklist Templates" at bounding box center [82, 139] width 90 height 8
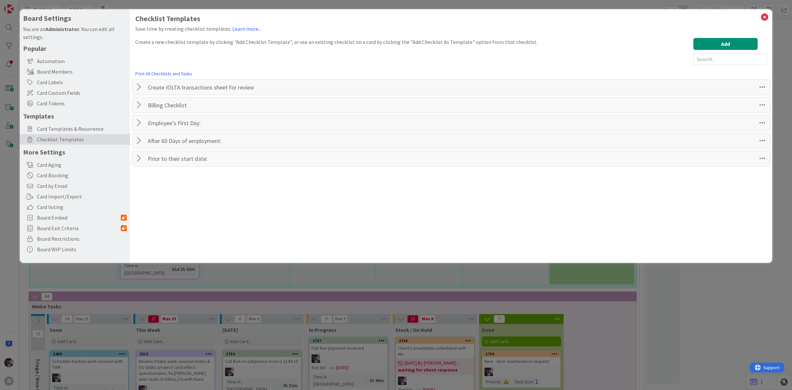
click at [8, 192] on div "Board Settings You are an Administrator . You can edit all settings. Popular Au…" at bounding box center [396, 195] width 792 height 390
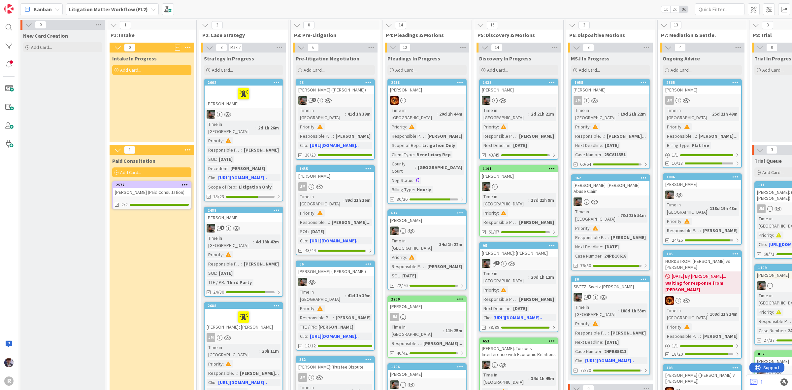
click at [141, 176] on div "Add Card..." at bounding box center [151, 172] width 79 height 10
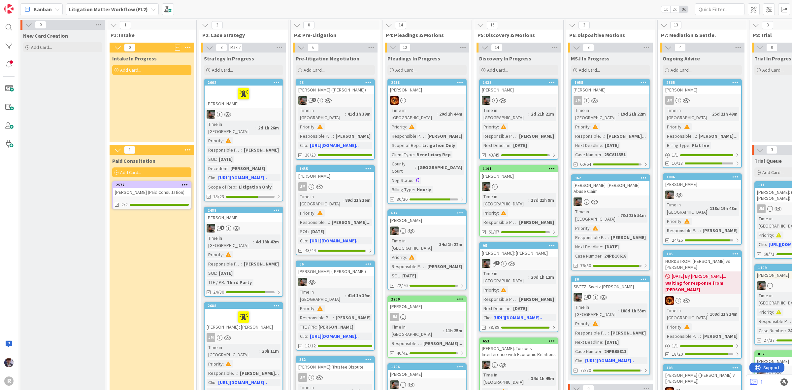
click at [146, 192] on div "[PERSON_NAME] (Paid Consultation)" at bounding box center [152, 192] width 78 height 9
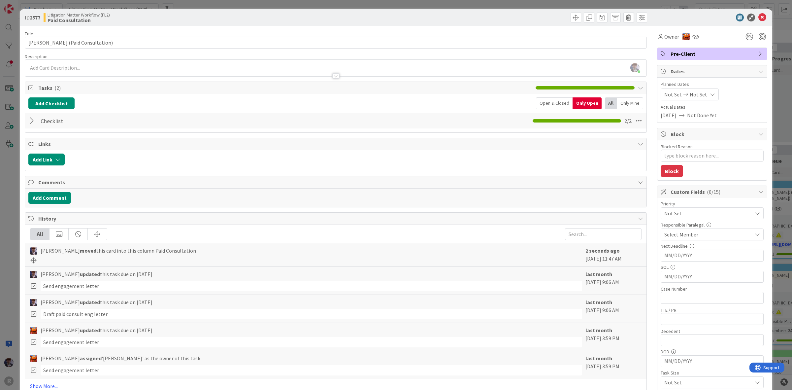
click at [5, 191] on div "ID 2577 Litigation Matter Workflow (FL2) Paid Consultation Title 34 / 128 PAULU…" at bounding box center [396, 195] width 792 height 390
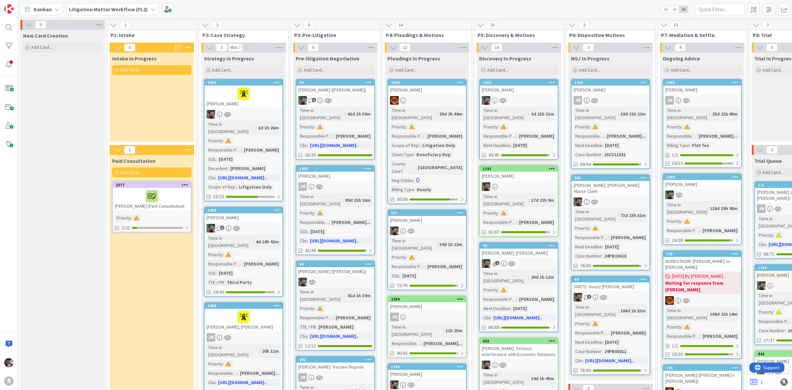
click at [136, 195] on div at bounding box center [152, 196] width 74 height 14
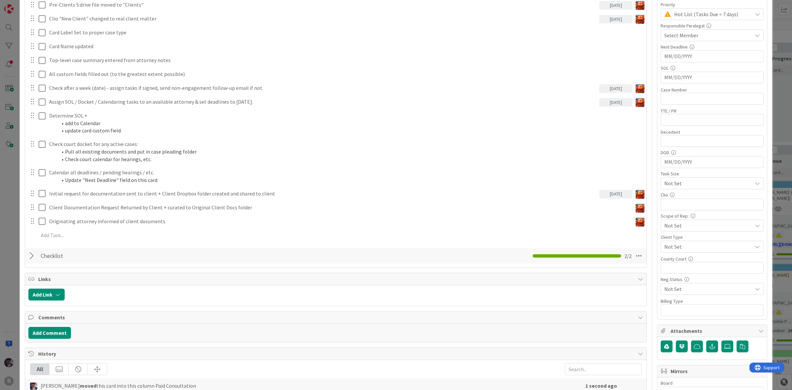
scroll to position [206, 0]
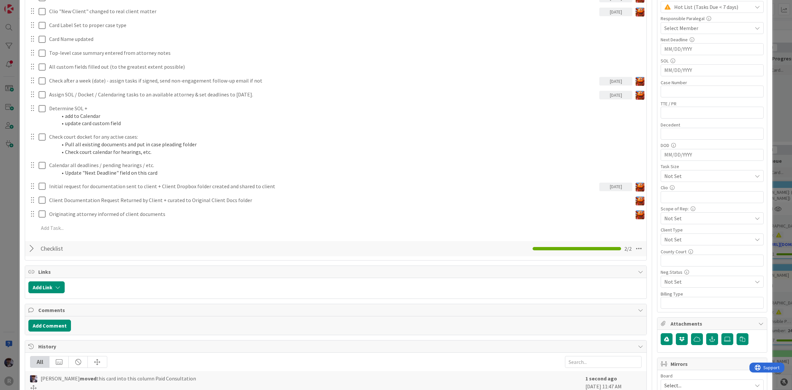
click at [33, 253] on div at bounding box center [32, 249] width 9 height 12
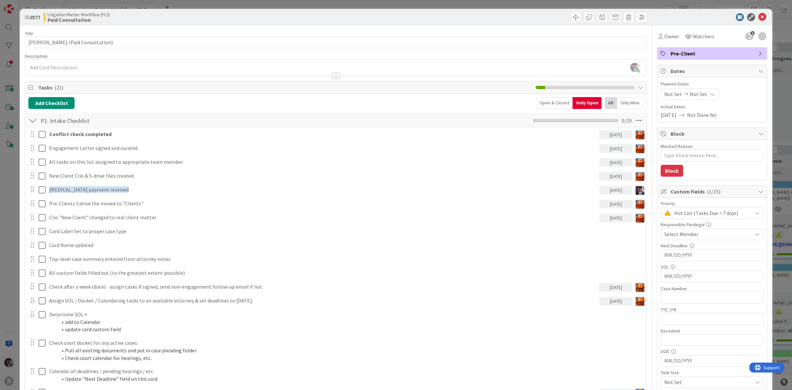
scroll to position [0, 0]
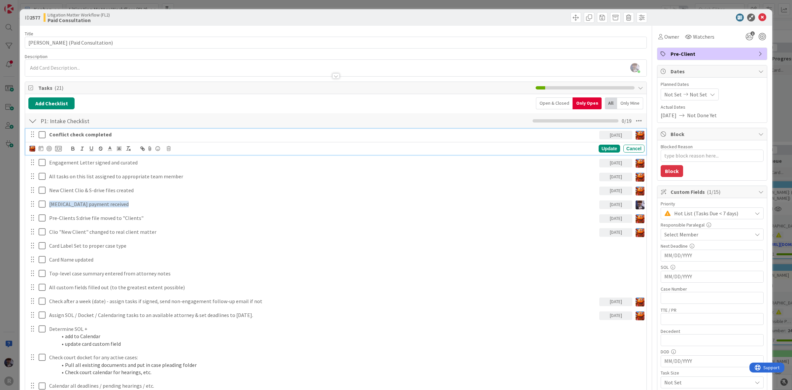
click at [75, 136] on strong "Conflict check completed" at bounding box center [80, 134] width 62 height 7
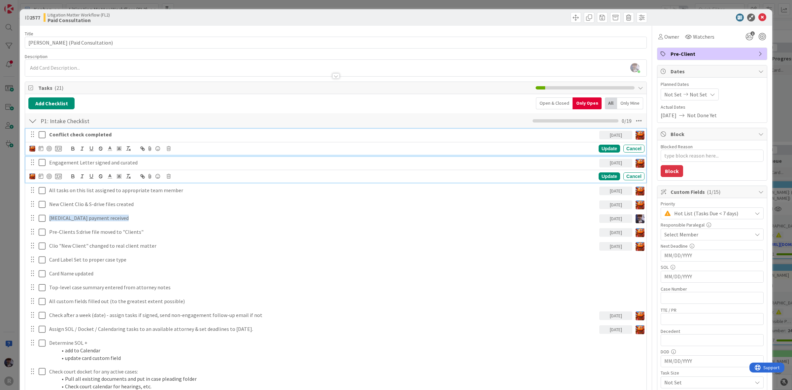
click at [73, 164] on p "Engagement Letter signed and curated" at bounding box center [322, 163] width 547 height 8
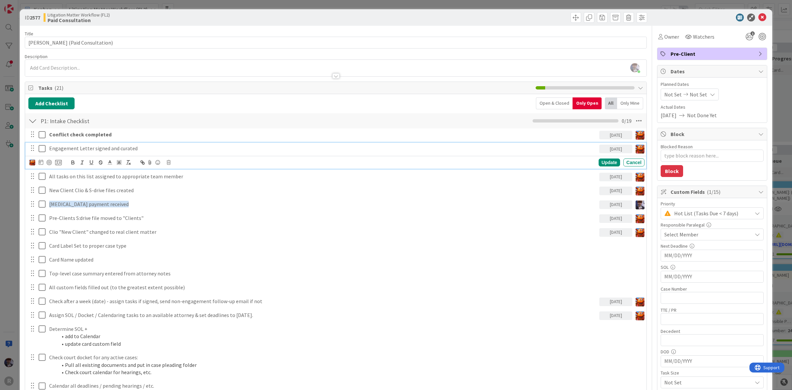
click at [40, 150] on icon at bounding box center [42, 149] width 7 height 8
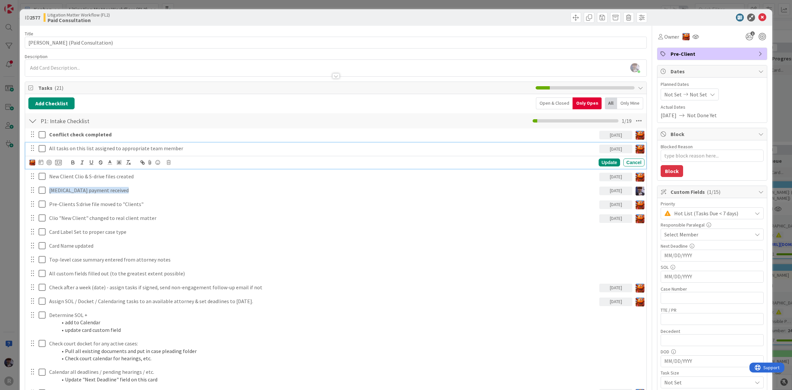
click at [39, 152] on icon at bounding box center [42, 149] width 7 height 8
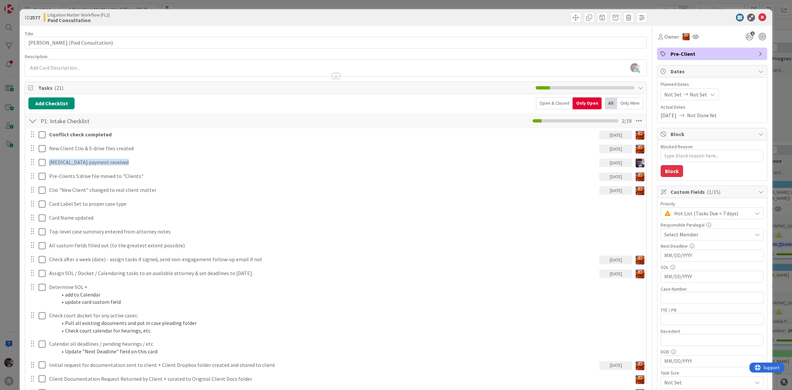
type textarea "x"
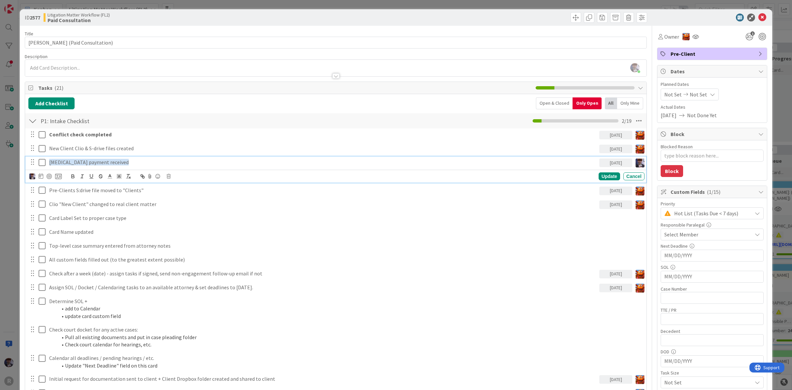
click at [55, 161] on span "[MEDICAL_DATA] payment received" at bounding box center [89, 162] width 80 height 7
drag, startPoint x: 63, startPoint y: 161, endPoint x: 39, endPoint y: 159, distance: 24.8
click at [39, 159] on div "Retainer payment received 09/09/2025" at bounding box center [336, 162] width 616 height 12
click at [144, 164] on p "Flat fee payment received" at bounding box center [322, 162] width 547 height 8
drag, startPoint x: 126, startPoint y: 164, endPoint x: 17, endPoint y: 162, distance: 108.9
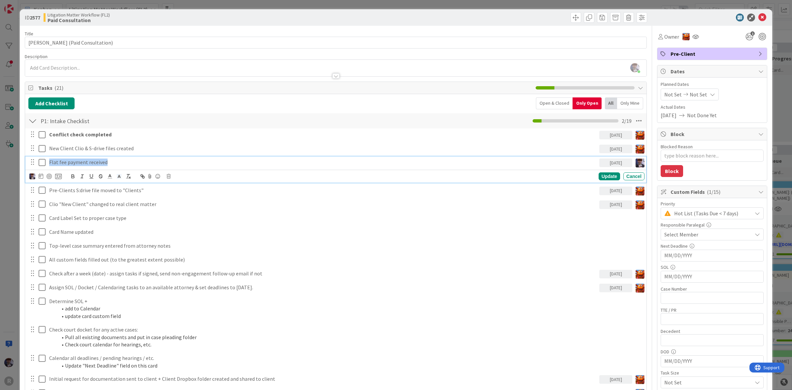
click at [17, 162] on div "ID 2577 Litigation Matter Workflow (FL2) Paid Consultation Title 34 / 128 PAULU…" at bounding box center [396, 195] width 792 height 390
click at [70, 177] on icon "button" at bounding box center [73, 176] width 6 height 6
click at [111, 162] on p "Flat fee payment received" at bounding box center [322, 162] width 547 height 8
click at [45, 176] on div at bounding box center [45, 176] width 32 height 8
click at [49, 177] on div at bounding box center [49, 176] width 5 height 5
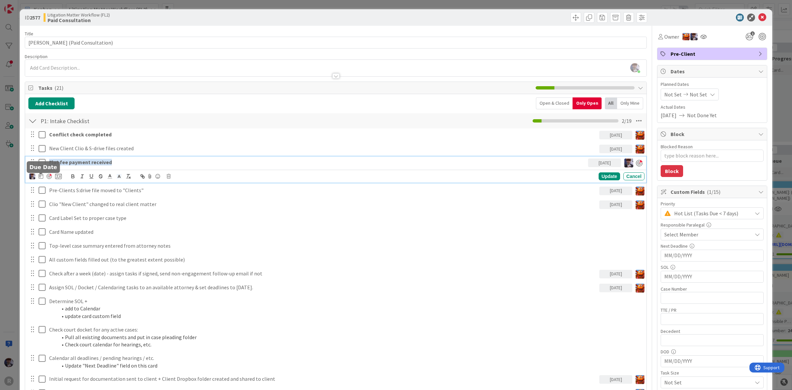
click at [43, 177] on icon at bounding box center [41, 175] width 5 height 5
type textarea "x"
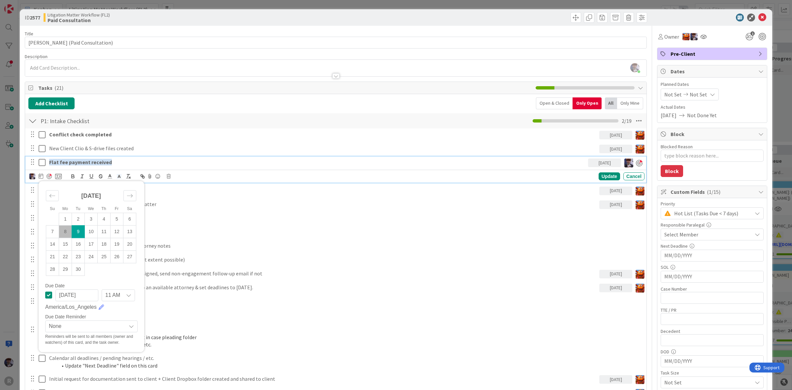
click at [67, 230] on td "8" at bounding box center [65, 231] width 13 height 13
type input "[DATE]"
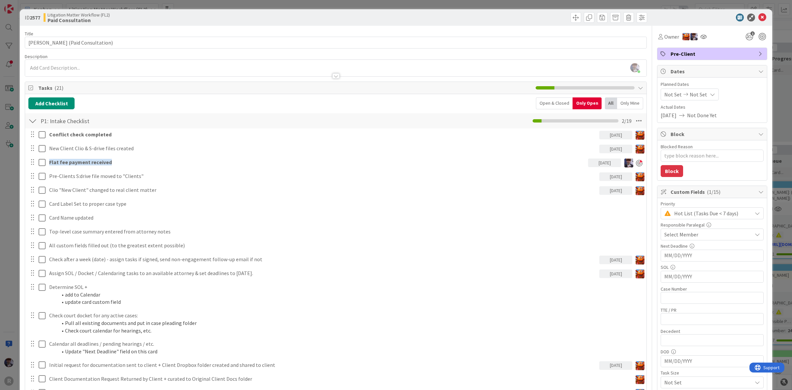
click at [608, 178] on div "Conflict check completed 09/09/2025 Update Cancel New Client Clio & S-drive fil…" at bounding box center [335, 271] width 615 height 286
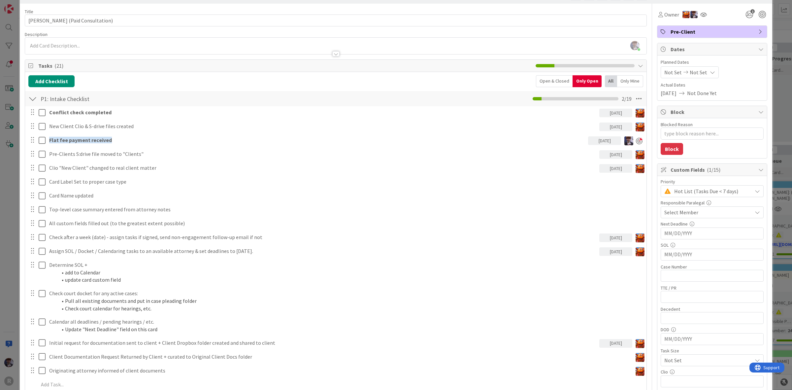
scroll to position [41, 0]
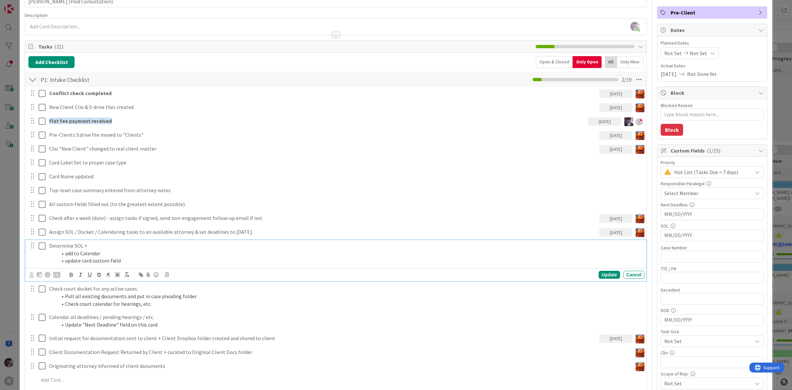
click at [121, 251] on li "add to Calendar" at bounding box center [349, 253] width 585 height 8
click at [166, 277] on icon at bounding box center [167, 274] width 4 height 5
click at [177, 301] on div "Delete" at bounding box center [184, 303] width 24 height 12
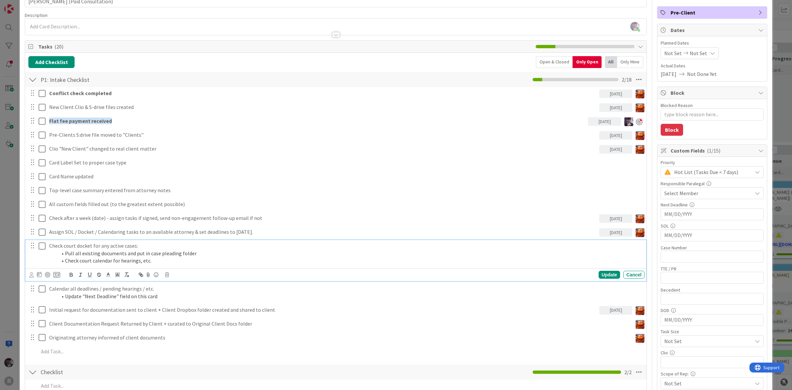
click at [114, 252] on li "Pull all existing documents and put in case pleading folder" at bounding box center [349, 253] width 585 height 8
click at [169, 275] on icon at bounding box center [167, 274] width 4 height 5
click at [181, 301] on div "Delete" at bounding box center [184, 303] width 24 height 12
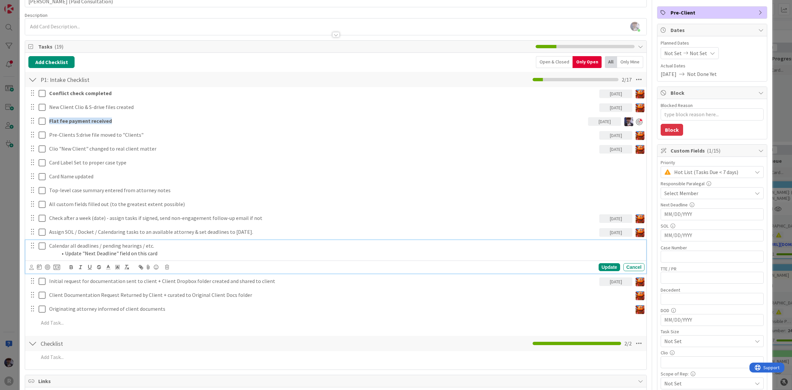
click at [126, 255] on li "Update "Next Deadline" field on this card" at bounding box center [349, 253] width 585 height 8
click at [166, 267] on icon at bounding box center [167, 267] width 4 height 5
click at [174, 295] on div "Delete" at bounding box center [184, 295] width 24 height 12
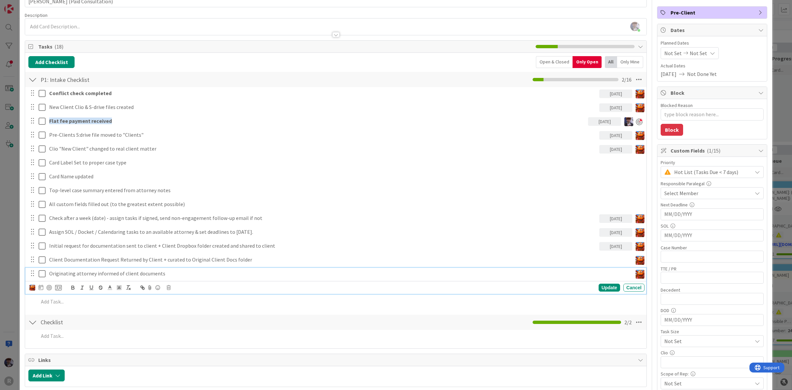
click at [145, 270] on div "Originating attorney informed of client documents" at bounding box center [340, 274] width 586 height 12
click at [162, 274] on p "Originating attorney informed of client documents" at bounding box center [339, 274] width 580 height 8
click at [172, 287] on div "Update Cancel" at bounding box center [336, 287] width 615 height 9
click at [168, 289] on icon at bounding box center [169, 287] width 4 height 5
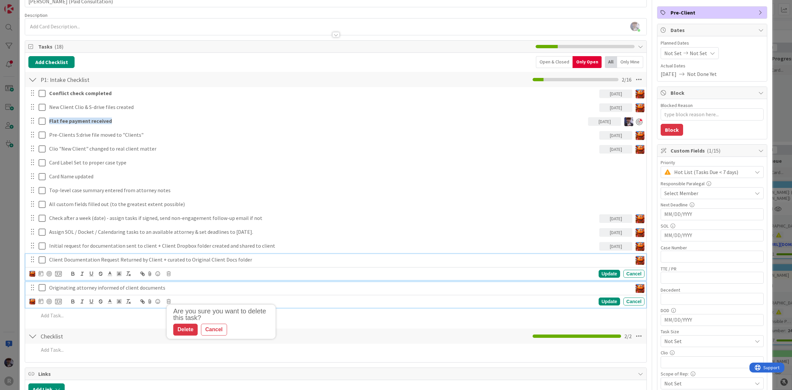
click at [145, 259] on div "Client Documentation Request Returned by Client + curated to Original Client Do…" at bounding box center [335, 267] width 621 height 26
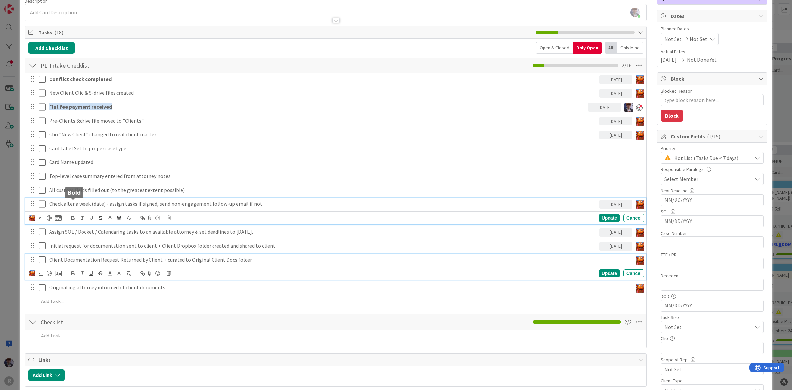
scroll to position [70, 0]
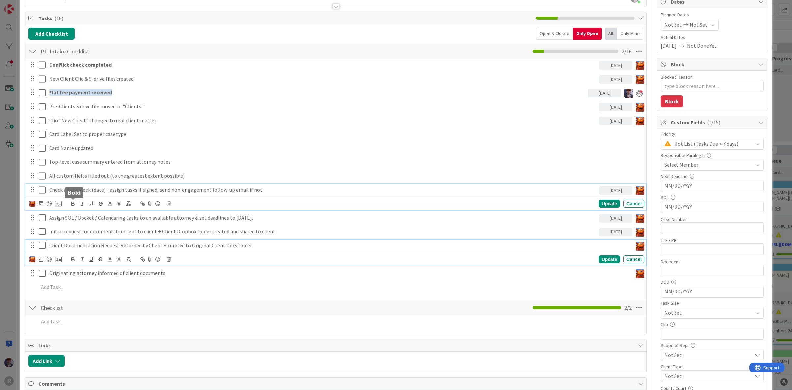
click at [73, 208] on div "Check after a week (date) - assign tasks if signed, send non-engagement follow-…" at bounding box center [335, 197] width 621 height 26
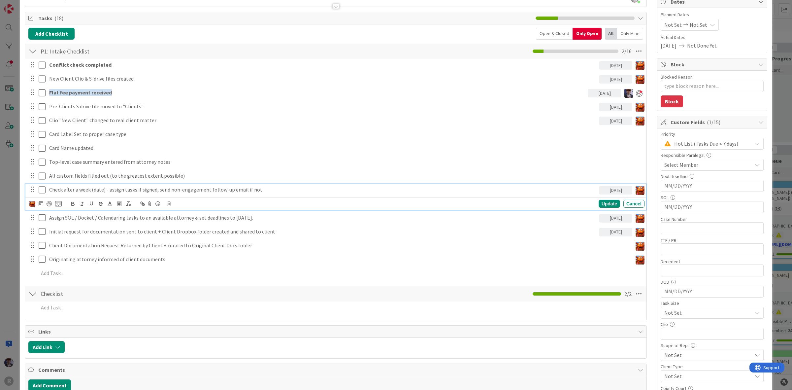
click at [167, 201] on div "Update Cancel" at bounding box center [336, 203] width 615 height 9
click at [167, 207] on div "Update Cancel" at bounding box center [336, 203] width 615 height 9
click at [167, 205] on icon at bounding box center [169, 203] width 4 height 5
click at [185, 233] on div "Delete" at bounding box center [185, 232] width 24 height 12
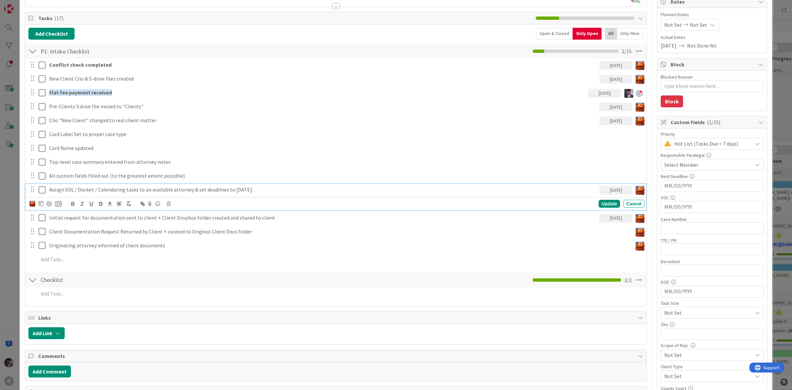
click at [137, 191] on p "Assign SOL / Docket / Calendaring tasks to an available attorney & set deadline…" at bounding box center [322, 190] width 547 height 8
click at [167, 205] on icon at bounding box center [169, 203] width 4 height 5
click at [180, 229] on div "Delete" at bounding box center [185, 232] width 24 height 12
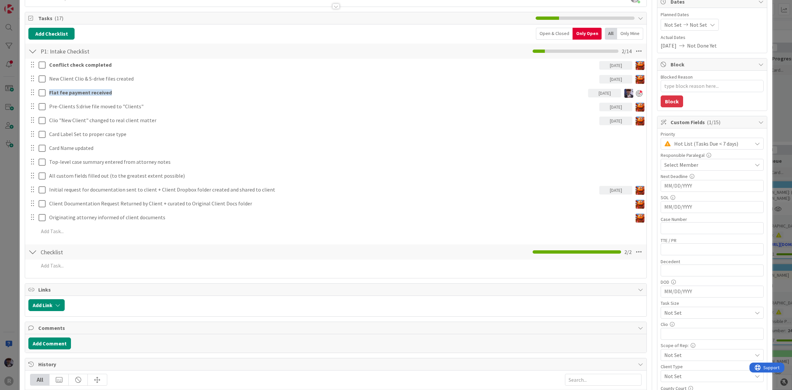
type textarea "x"
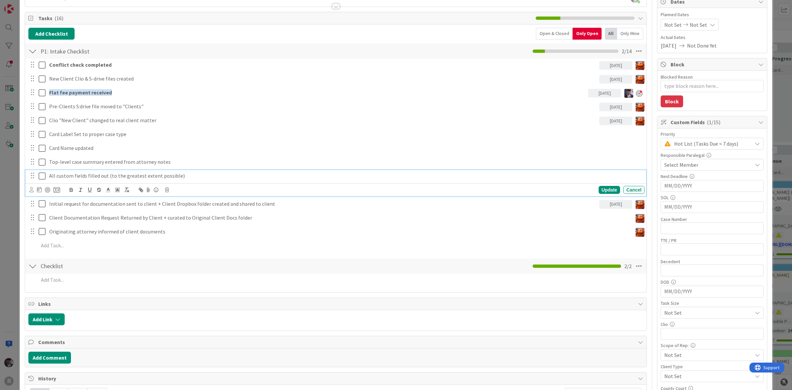
click at [127, 177] on p "All custom fields filled out (to the greatest extent possible)" at bounding box center [345, 176] width 593 height 8
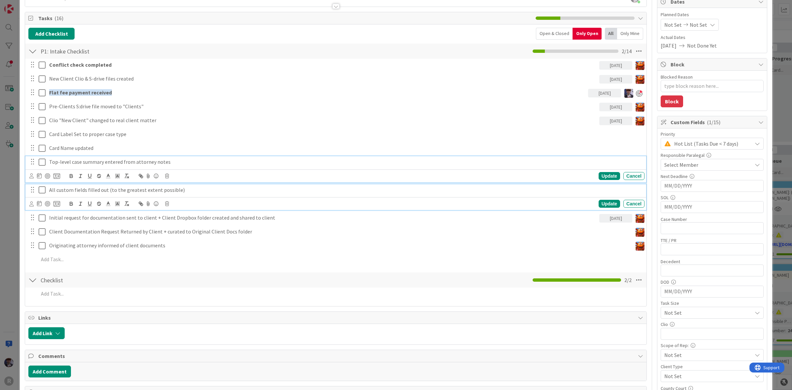
click at [126, 161] on p "Top-level case summary entered from attorney notes" at bounding box center [345, 162] width 593 height 8
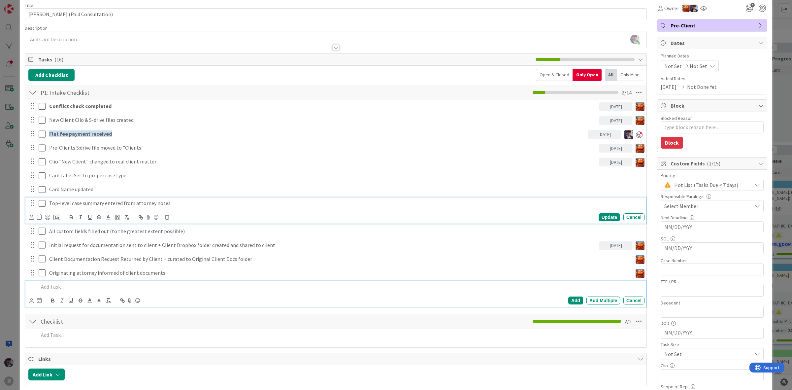
click at [85, 289] on p at bounding box center [340, 287] width 603 height 8
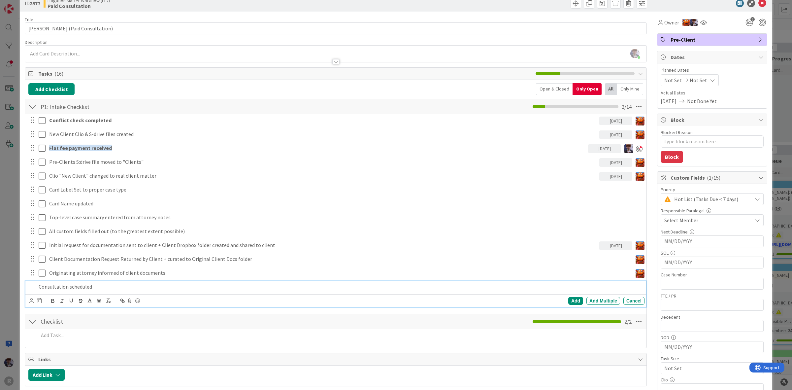
click at [35, 288] on div at bounding box center [32, 287] width 8 height 12
click at [37, 287] on div "Consultation scheduled" at bounding box center [340, 287] width 608 height 12
click at [218, 290] on p "Client Consultation scheduled" at bounding box center [340, 287] width 603 height 8
click at [35, 302] on div at bounding box center [35, 301] width 12 height 8
click at [32, 300] on icon at bounding box center [31, 300] width 4 height 5
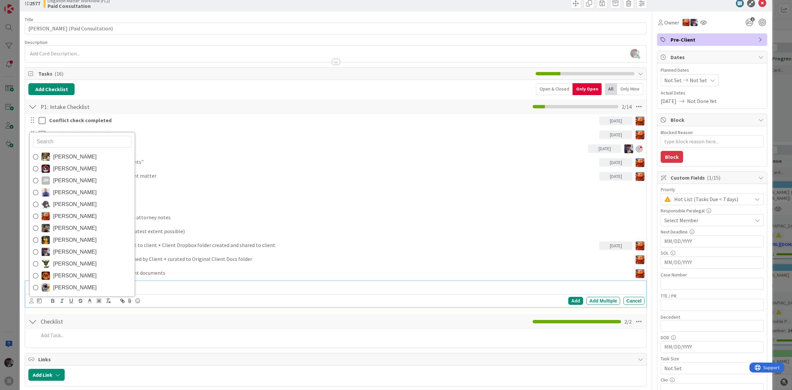
drag, startPoint x: 76, startPoint y: 252, endPoint x: 46, endPoint y: 289, distance: 48.0
click at [76, 252] on span "[PERSON_NAME]" at bounding box center [75, 252] width 44 height 10
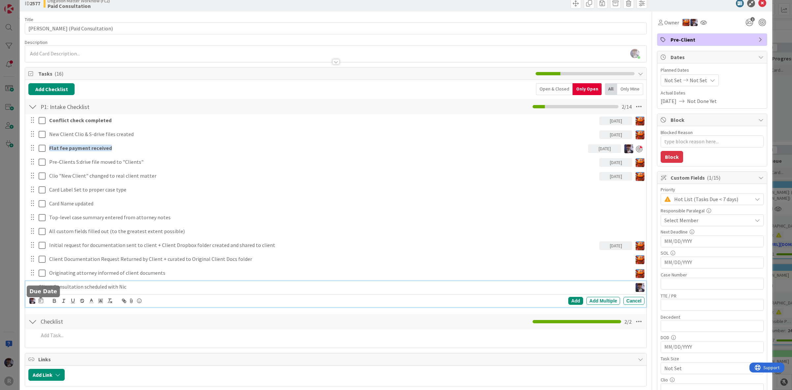
click at [41, 300] on icon at bounding box center [41, 300] width 5 height 5
click at [69, 355] on td "8" at bounding box center [65, 355] width 13 height 13
click at [571, 301] on div "Add" at bounding box center [575, 301] width 15 height 8
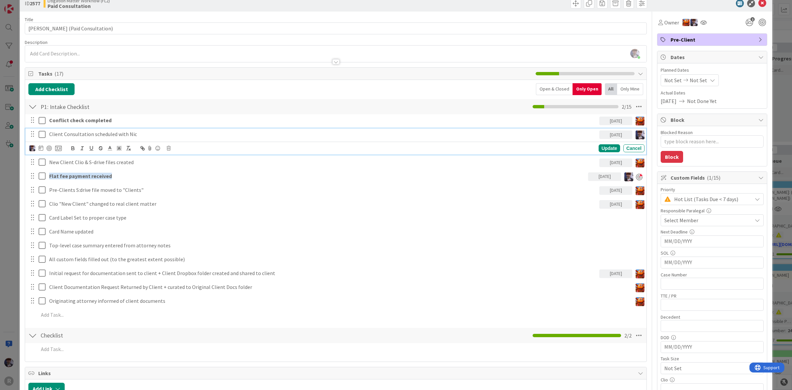
click at [61, 131] on p "Client Consultation scheduled with Nic" at bounding box center [322, 134] width 547 height 8
click at [51, 147] on div at bounding box center [49, 148] width 5 height 5
click at [600, 150] on div "Update" at bounding box center [608, 148] width 21 height 8
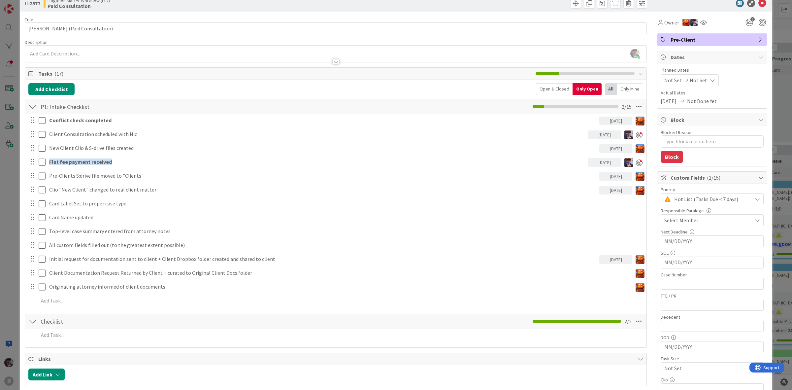
click at [781, 148] on div "ID 2577 Litigation Matter Workflow (FL2) Paid Consultation Title 34 / 128 PAULU…" at bounding box center [396, 195] width 792 height 390
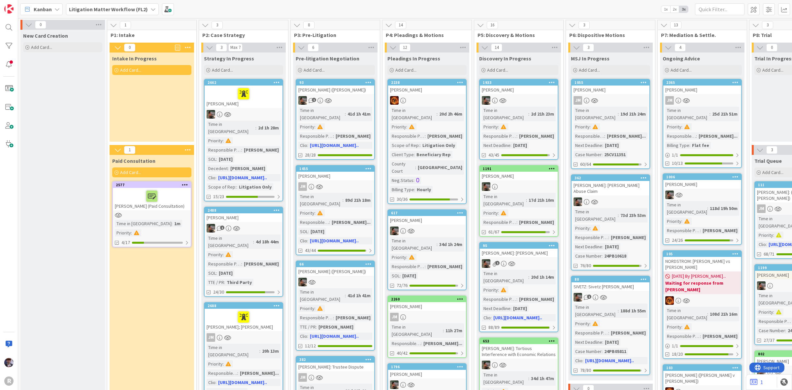
click at [166, 198] on div at bounding box center [152, 196] width 74 height 14
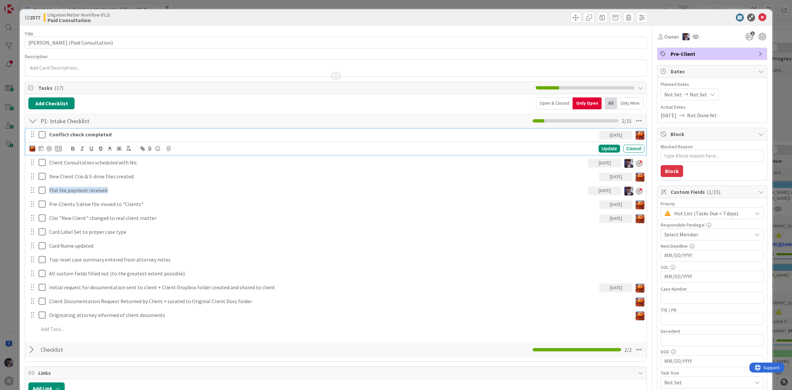
click at [73, 132] on strong "Conflict check completed" at bounding box center [80, 134] width 62 height 7
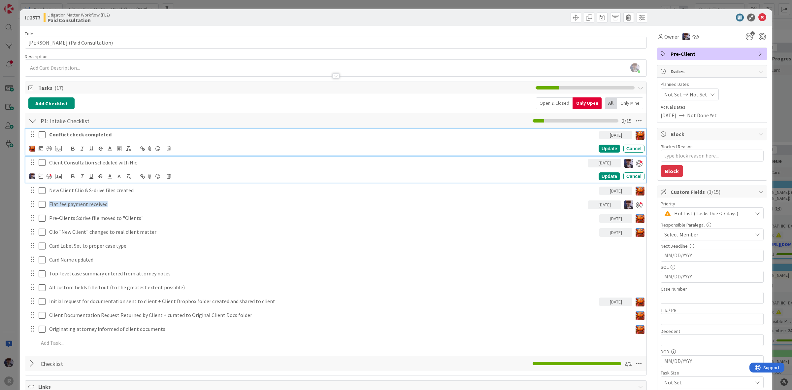
click at [68, 165] on p "Client Consultation scheduled with Nic" at bounding box center [317, 163] width 536 height 8
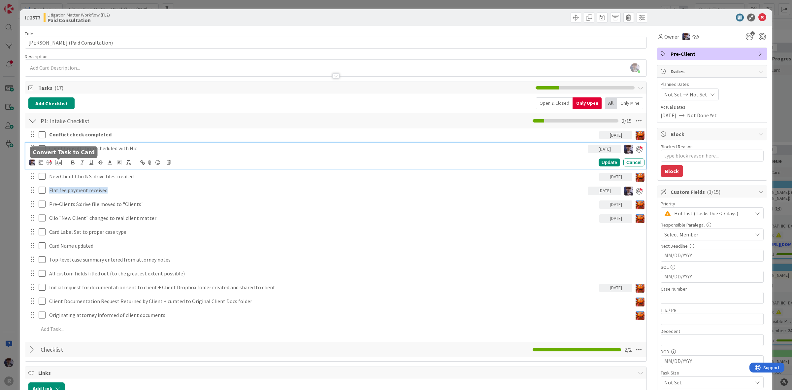
click at [57, 161] on icon at bounding box center [58, 162] width 7 height 6
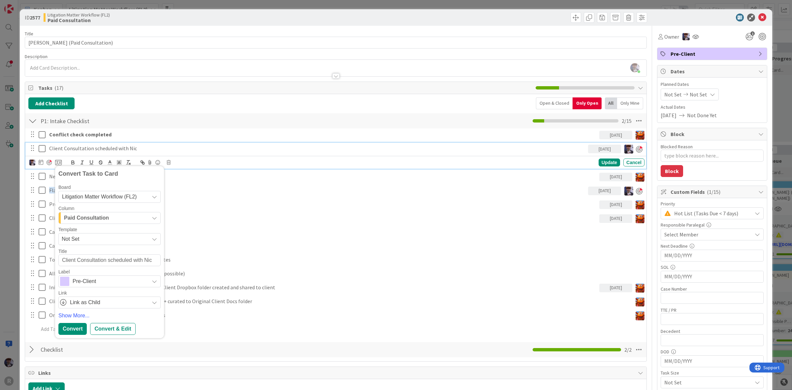
click at [80, 200] on span "Litigation Matter Workflow (FL2)" at bounding box center [104, 196] width 84 height 9
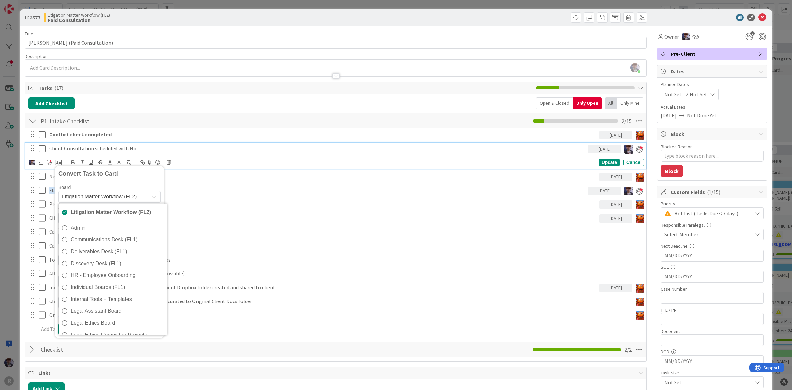
click at [80, 200] on span "Litigation Matter Workflow (FL2)" at bounding box center [104, 196] width 84 height 9
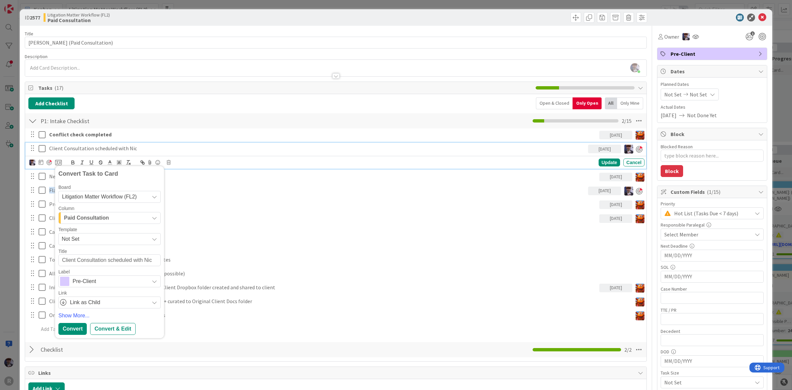
click at [99, 220] on span "Paid Consultation" at bounding box center [86, 217] width 45 height 9
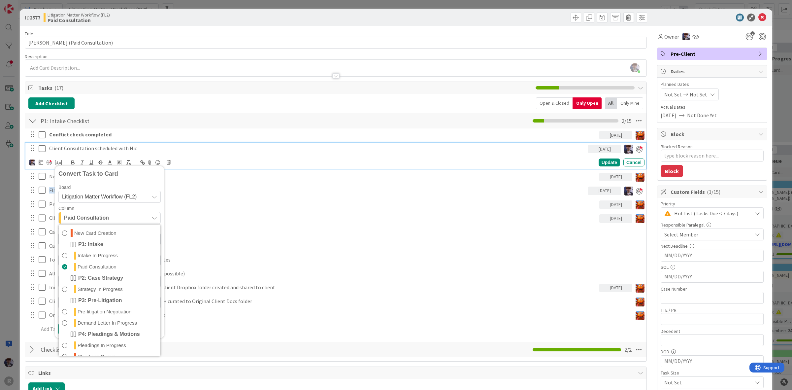
click at [98, 189] on div "Board" at bounding box center [109, 187] width 102 height 5
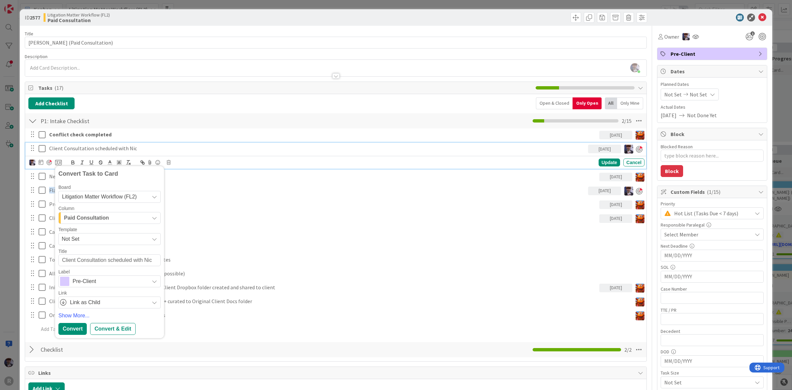
click at [100, 196] on span "Litigation Matter Workflow (FL2)" at bounding box center [99, 197] width 75 height 6
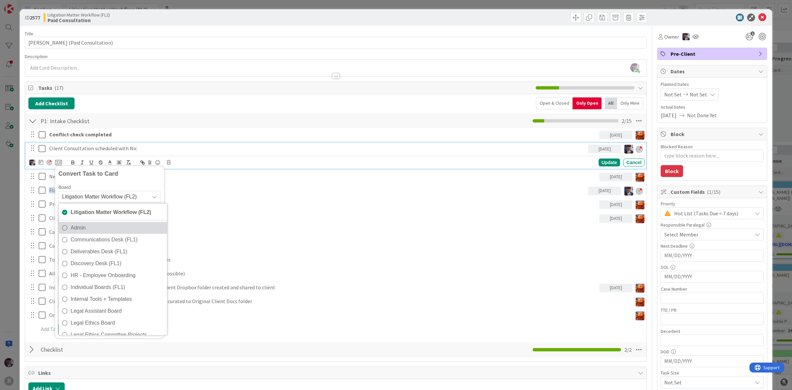
click at [84, 229] on span "Admin" at bounding box center [117, 227] width 93 height 10
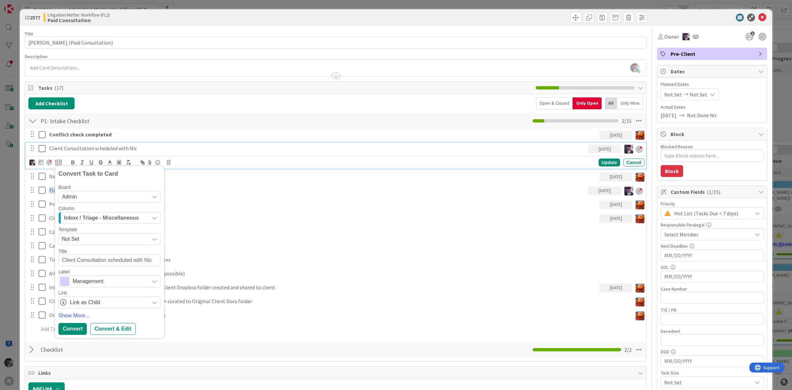
click at [102, 218] on span "Inbox / Triage - Miscellaneous" at bounding box center [101, 217] width 75 height 9
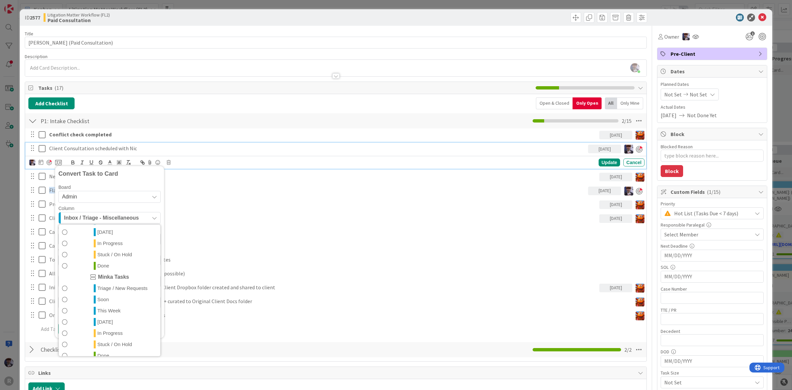
scroll to position [144, 0]
click at [115, 322] on span "In Progress" at bounding box center [109, 325] width 25 height 8
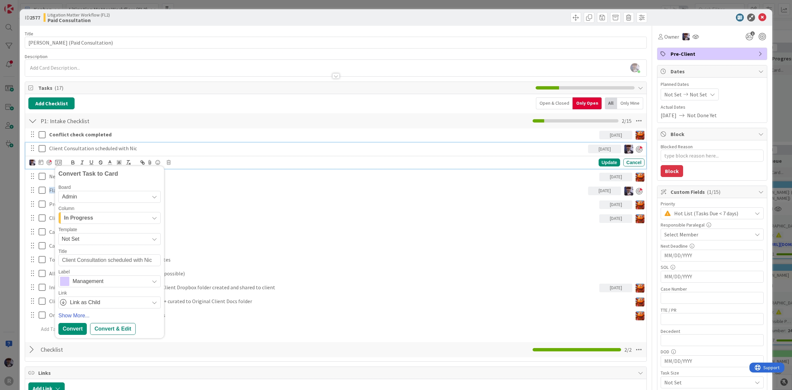
click at [101, 284] on span "Management" at bounding box center [109, 280] width 73 height 9
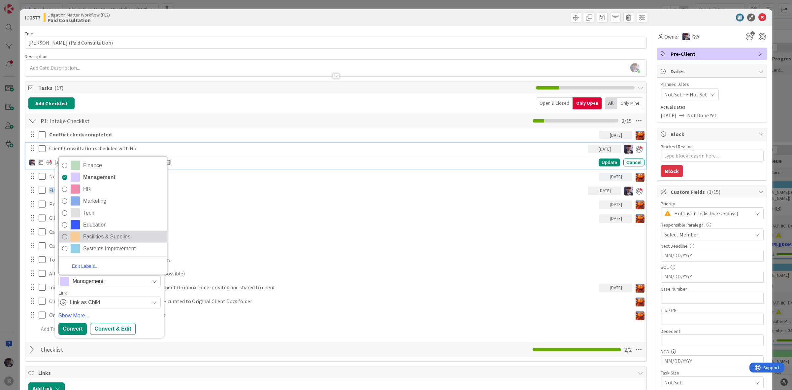
click at [115, 239] on span "Facilities & Supplies" at bounding box center [123, 237] width 81 height 10
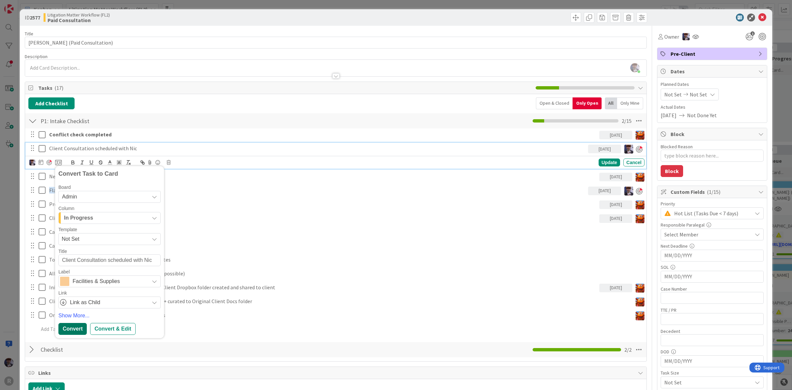
click at [79, 327] on div "Convert" at bounding box center [72, 329] width 28 height 12
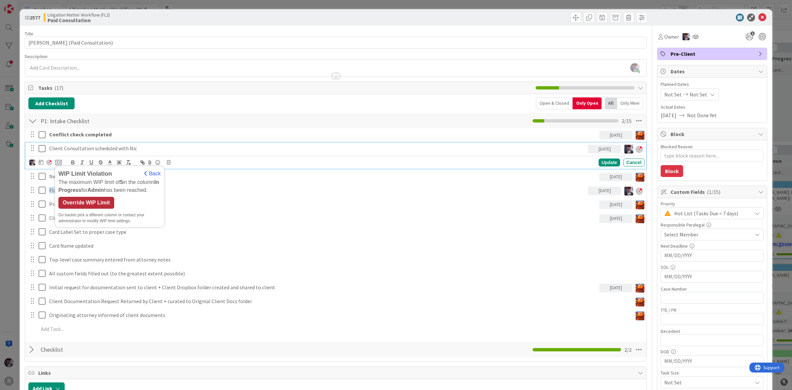
click at [101, 206] on div "Override WIP Limit" at bounding box center [86, 203] width 56 height 12
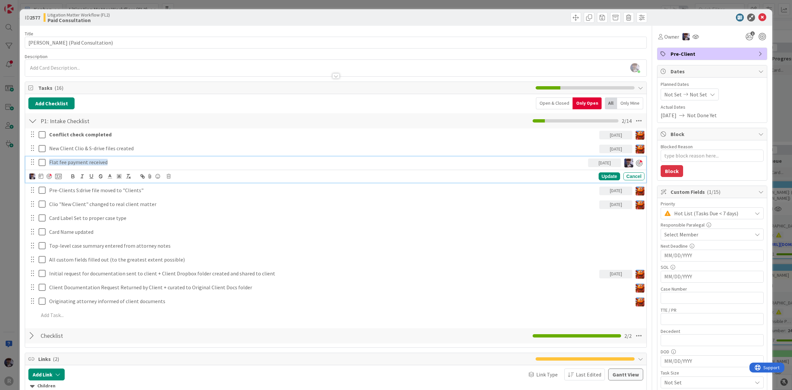
click at [65, 160] on span "Flat fee payment received" at bounding box center [78, 162] width 58 height 7
click at [58, 177] on icon at bounding box center [58, 176] width 7 height 6
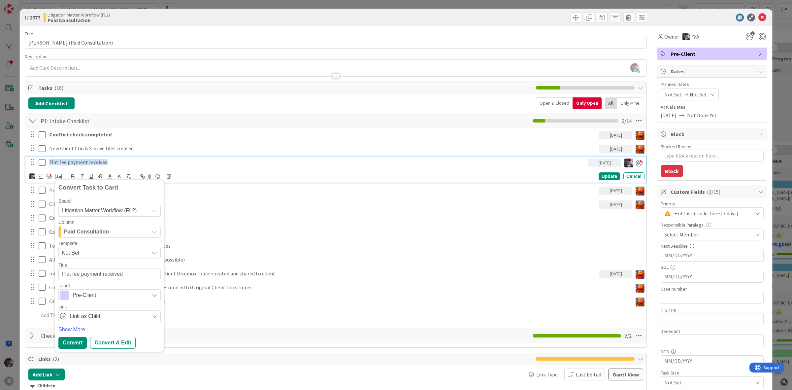
click at [94, 228] on span "Paid Consultation" at bounding box center [86, 231] width 45 height 9
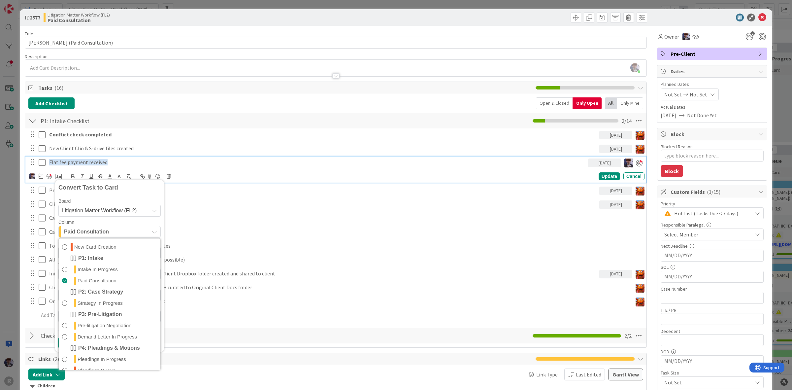
click at [94, 228] on span "Paid Consultation" at bounding box center [86, 231] width 45 height 9
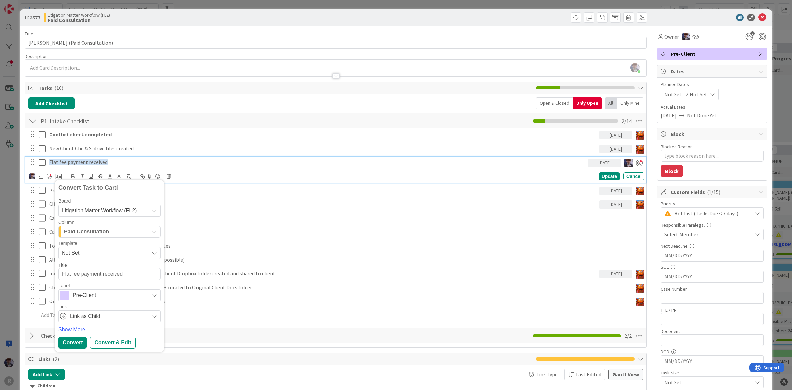
click at [101, 210] on span "Litigation Matter Workflow (FL2)" at bounding box center [99, 211] width 75 height 6
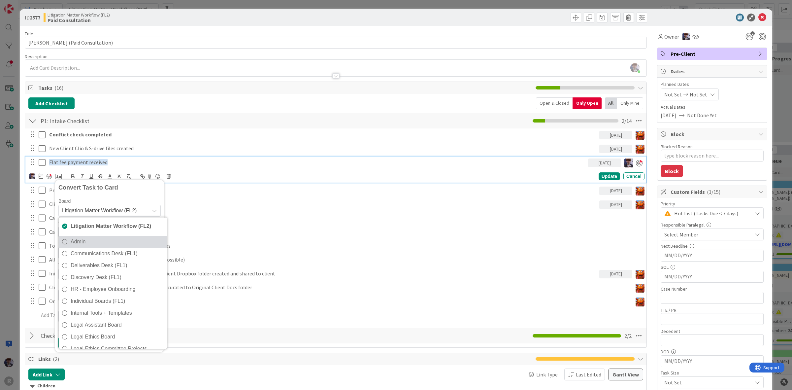
click at [106, 243] on span "Admin" at bounding box center [117, 241] width 93 height 10
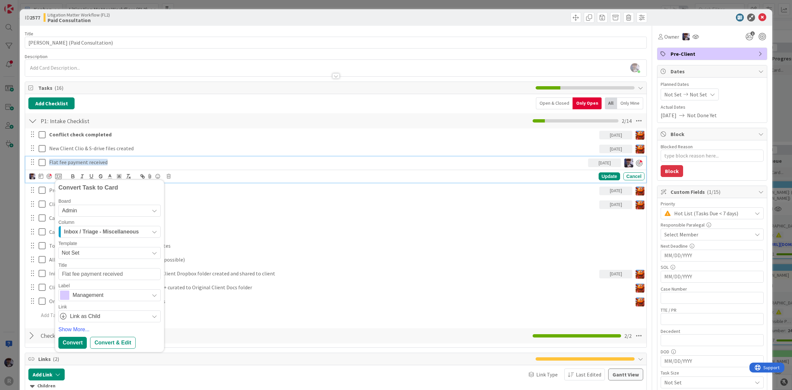
click at [112, 235] on span "Inbox / Triage - Miscellaneous" at bounding box center [101, 231] width 75 height 9
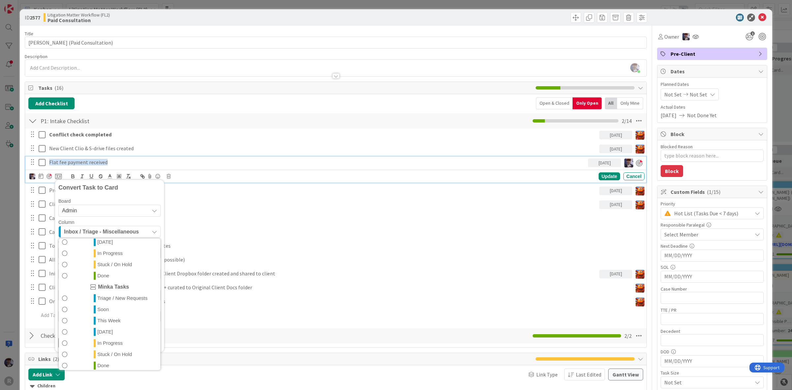
scroll to position [143, 0]
click at [112, 337] on span "In Progress" at bounding box center [109, 339] width 25 height 8
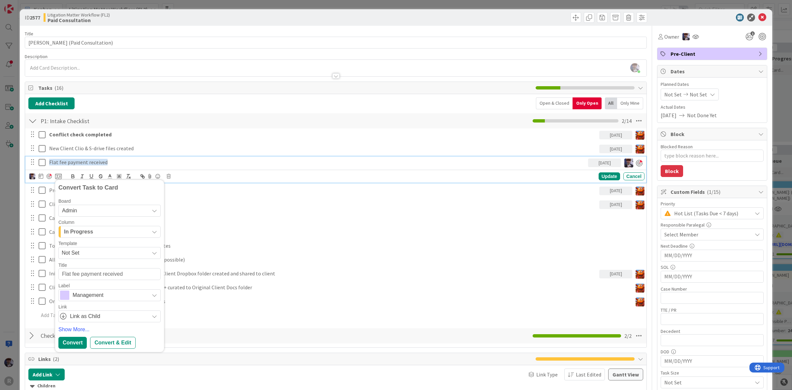
click at [97, 275] on textarea "Flat fee payment received" at bounding box center [109, 274] width 102 height 12
click at [95, 294] on span "Management" at bounding box center [109, 294] width 73 height 9
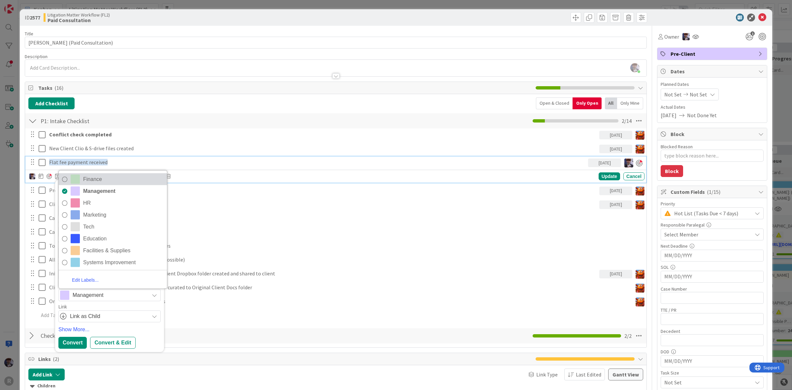
click at [106, 180] on span "Finance" at bounding box center [123, 179] width 81 height 10
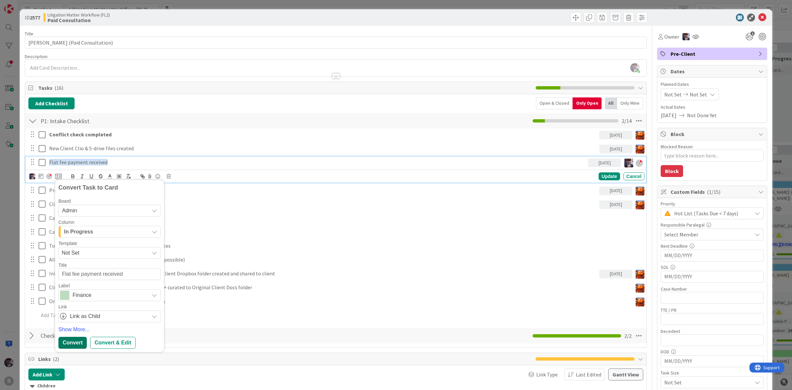
click at [73, 340] on div "Convert" at bounding box center [72, 343] width 28 height 12
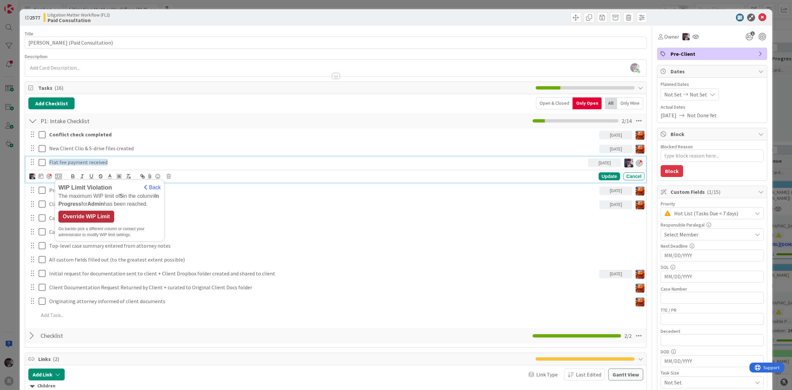
click at [92, 219] on div "Override WIP Limit" at bounding box center [86, 216] width 56 height 12
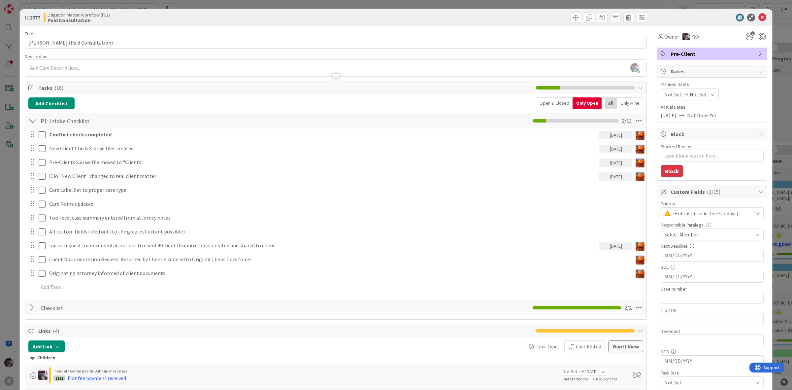
type textarea "x"
click at [626, 100] on div "Only Mine" at bounding box center [630, 103] width 26 height 12
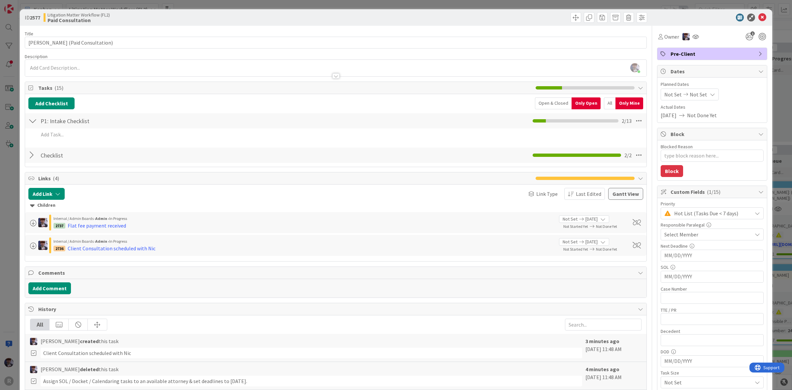
click at [608, 102] on div "All" at bounding box center [610, 103] width 12 height 12
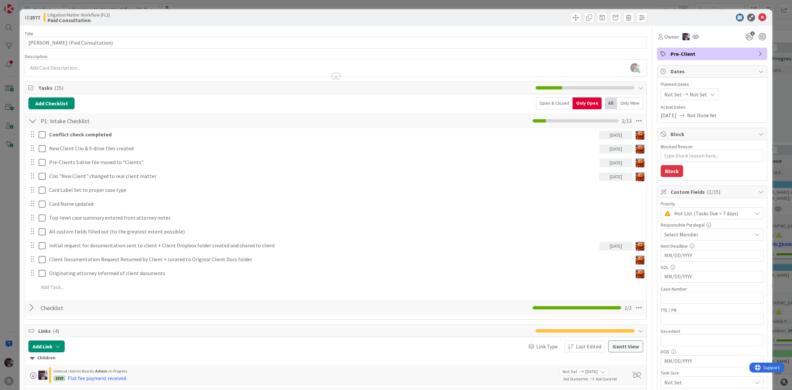
click at [552, 105] on div "Open & Closed" at bounding box center [554, 103] width 37 height 12
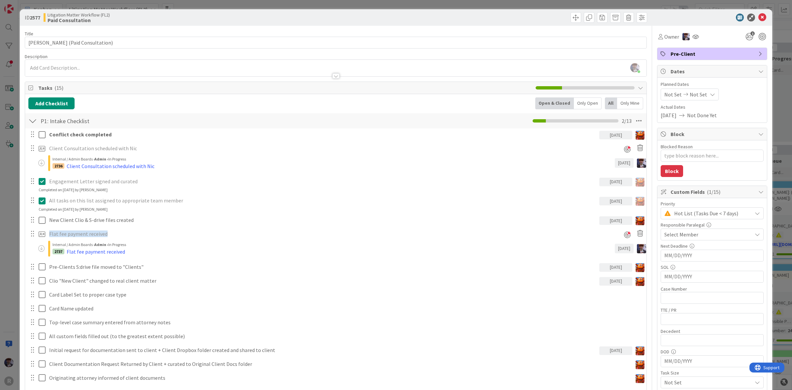
scroll to position [41, 0]
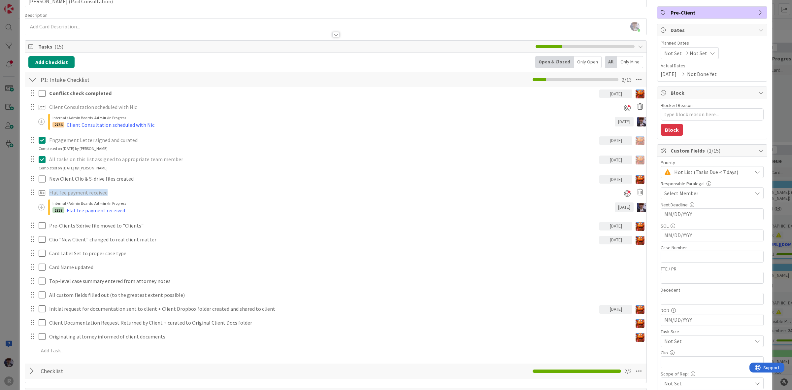
click at [15, 200] on div "ID 2577 Litigation Matter Workflow (FL2) Paid Consultation Title 34 / 128 PAULU…" at bounding box center [396, 195] width 792 height 390
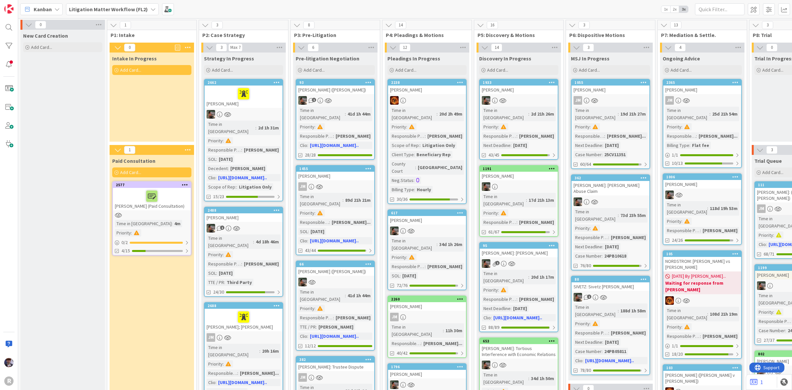
drag, startPoint x: 714, startPoint y: 17, endPoint x: 715, endPoint y: 12, distance: 5.0
click at [714, 17] on div "Kanban Litigation Matter Workflow (FL2) 1x 2x 3x" at bounding box center [405, 9] width 774 height 18
click at [715, 12] on input "text" at bounding box center [719, 9] width 49 height 12
type input "corona"
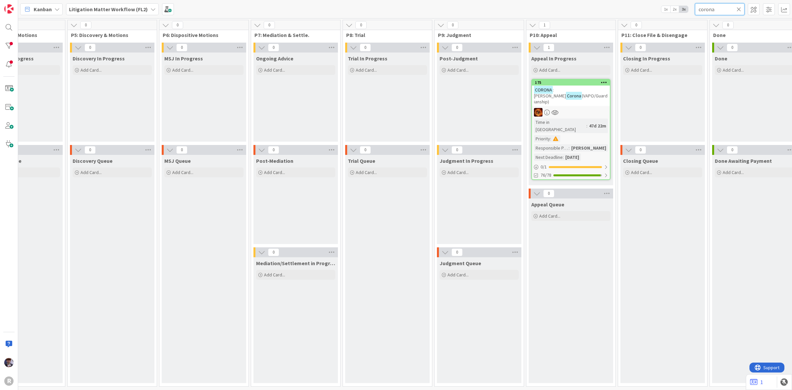
scroll to position [0, 459]
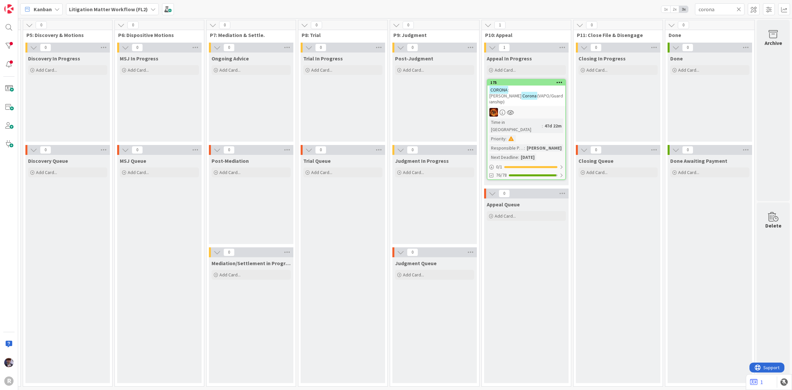
click at [517, 91] on span ": [PERSON_NAME]" at bounding box center [505, 93] width 32 height 12
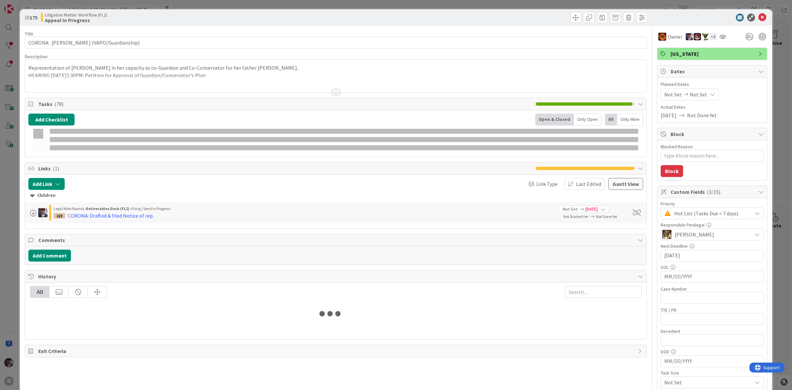
type textarea "x"
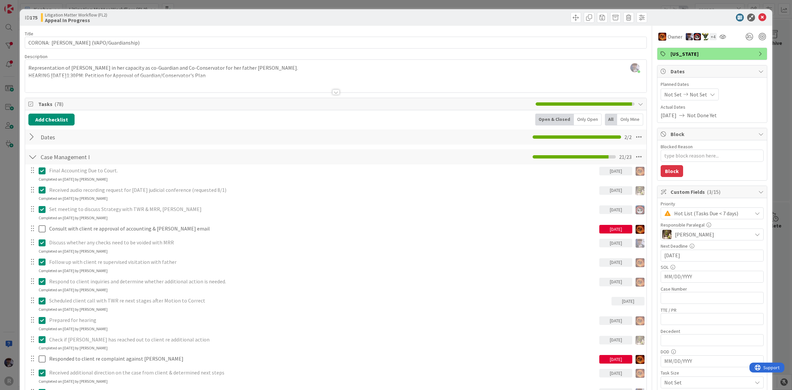
click at [583, 114] on div "Only Open" at bounding box center [588, 119] width 28 height 12
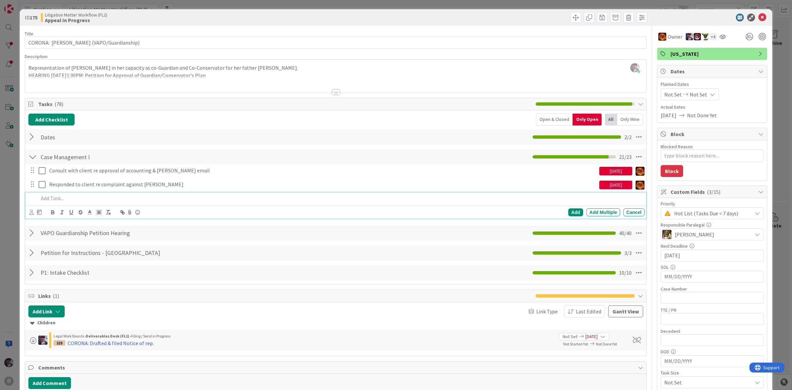
click at [80, 203] on div at bounding box center [340, 198] width 608 height 12
click at [31, 213] on icon at bounding box center [31, 212] width 4 height 5
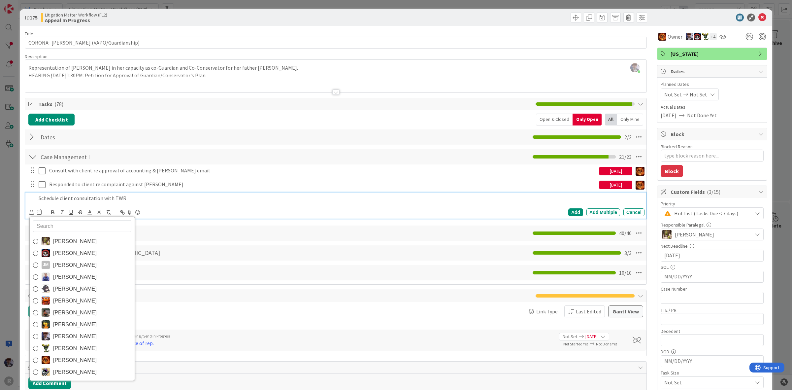
click at [63, 334] on span "[PERSON_NAME]" at bounding box center [75, 336] width 44 height 10
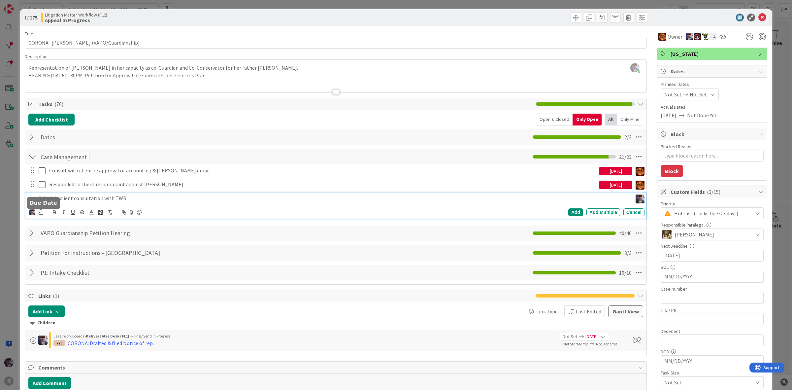
click at [39, 213] on icon at bounding box center [41, 211] width 5 height 5
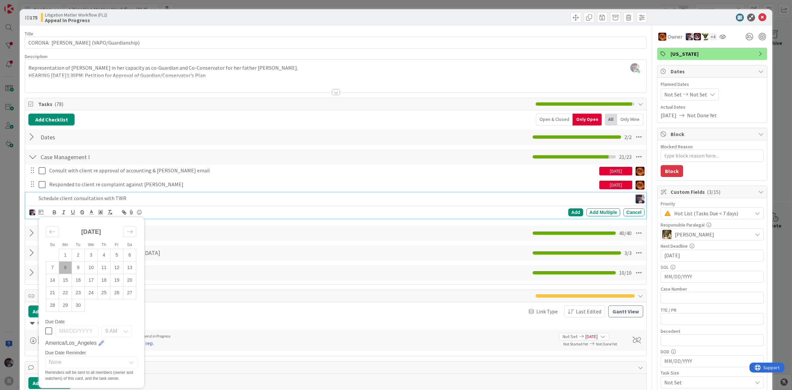
click at [64, 268] on td "8" at bounding box center [65, 267] width 13 height 13
click at [570, 215] on div "Add" at bounding box center [575, 212] width 15 height 8
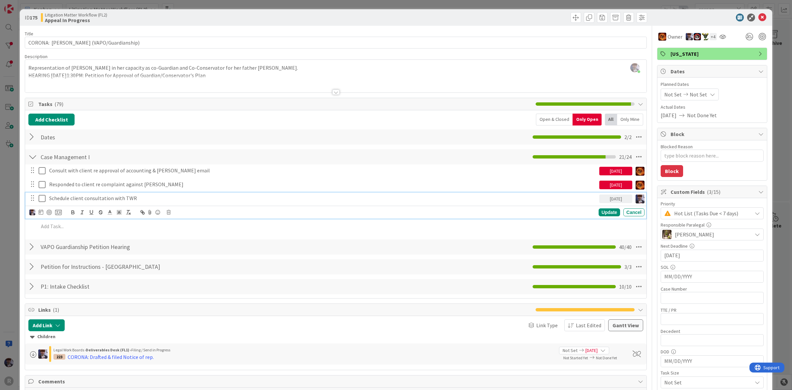
click at [351, 198] on p "Schedule client consultation with TWR" at bounding box center [322, 198] width 547 height 8
click at [58, 213] on icon at bounding box center [58, 212] width 7 height 6
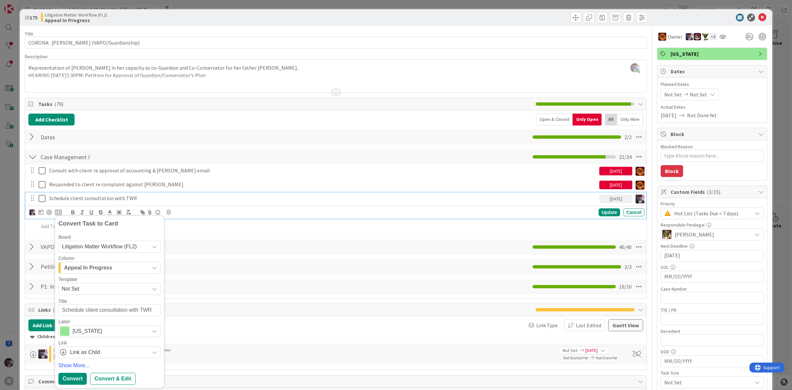
click at [112, 262] on button "Appeal In Progress" at bounding box center [109, 268] width 102 height 12
click at [96, 301] on div "Title 37 / 128" at bounding box center [109, 301] width 102 height 6
click at [101, 251] on span "Litigation Matter Workflow (FL2)" at bounding box center [104, 246] width 84 height 9
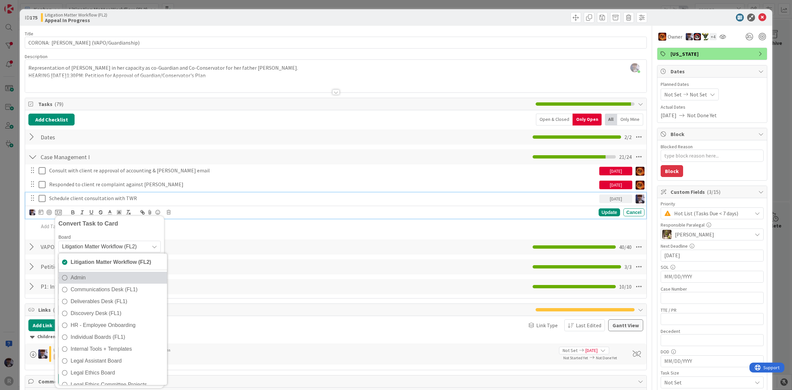
click at [92, 278] on span "Admin" at bounding box center [117, 277] width 93 height 10
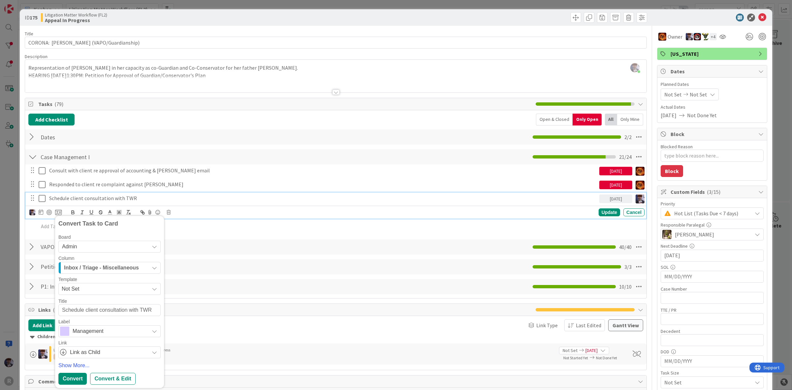
click at [125, 277] on div "Template" at bounding box center [109, 279] width 102 height 5
click at [128, 273] on div "Inbox / Triage - Miscellaneous" at bounding box center [105, 267] width 87 height 11
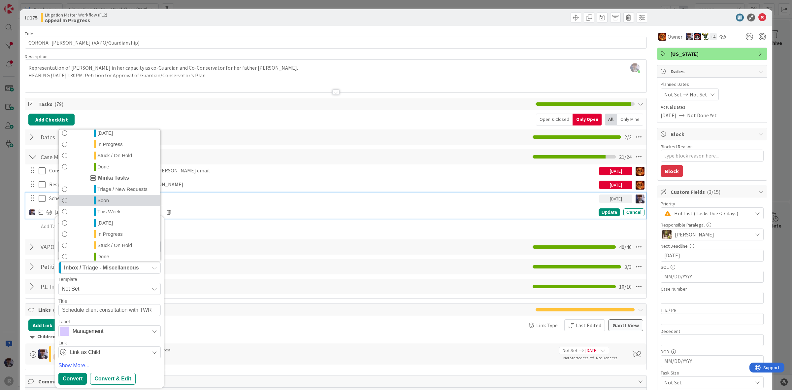
scroll to position [143, 0]
click at [112, 219] on link "Today" at bounding box center [110, 218] width 102 height 11
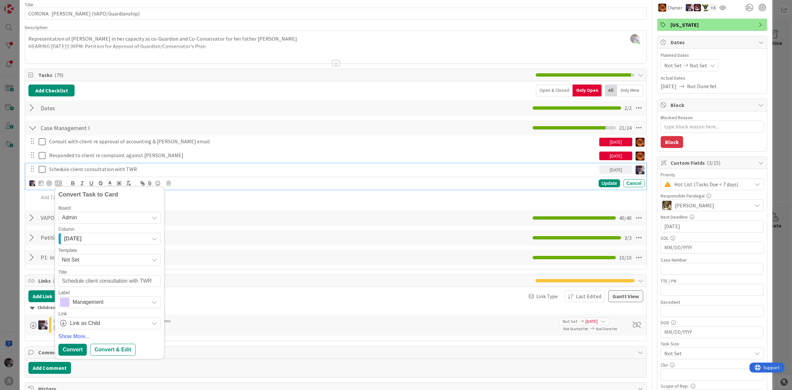
scroll to position [41, 0]
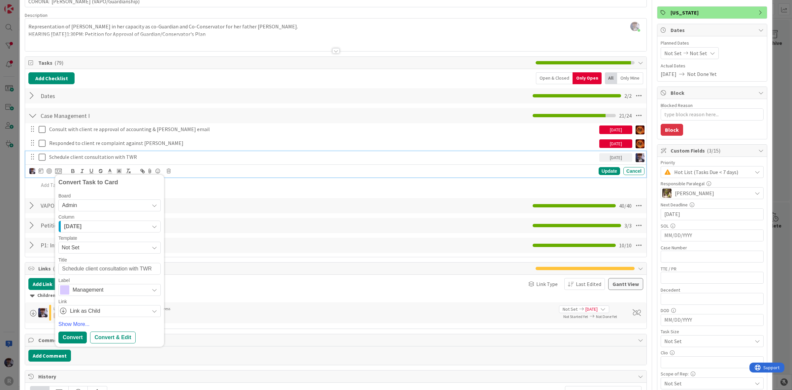
click at [112, 290] on span "Management" at bounding box center [109, 289] width 73 height 9
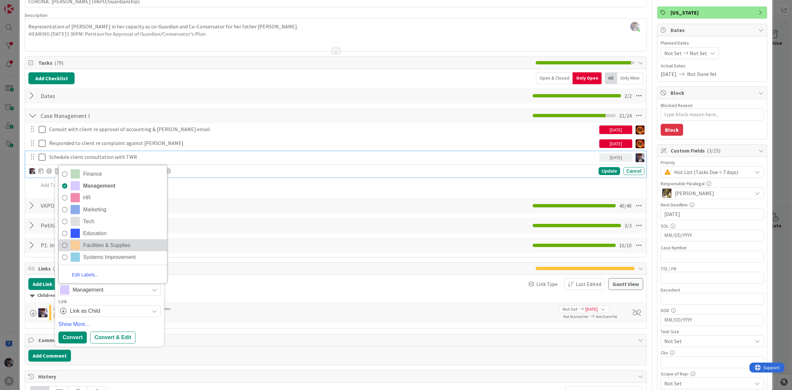
click at [113, 248] on span "Facilities & Supplies" at bounding box center [123, 245] width 81 height 10
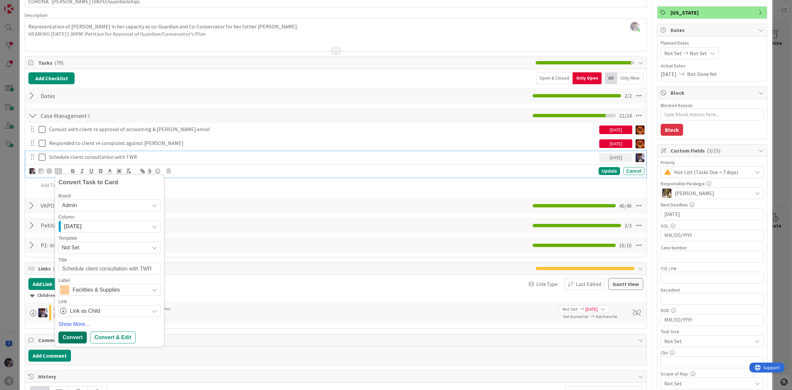
click at [65, 338] on div "Convert" at bounding box center [72, 337] width 28 height 12
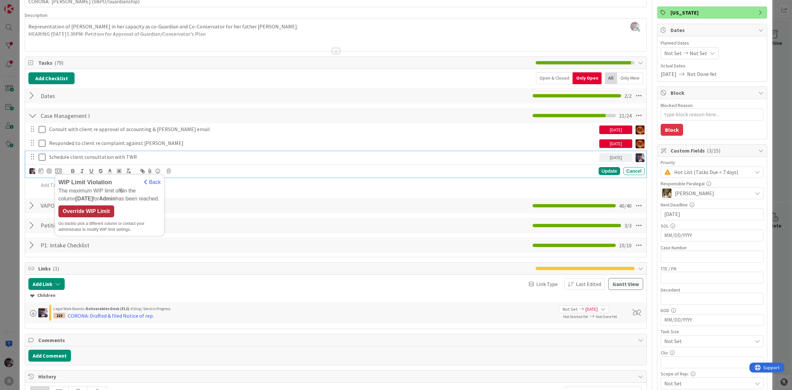
click at [90, 217] on div "Override WIP Limit" at bounding box center [86, 211] width 56 height 12
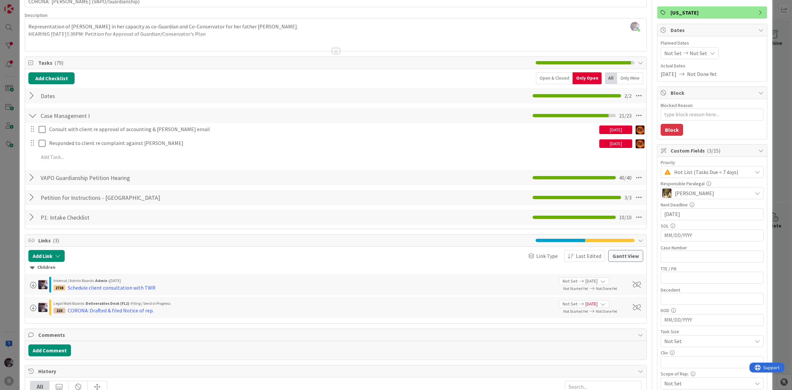
type textarea "x"
click at [559, 82] on div "Open & Closed" at bounding box center [554, 78] width 37 height 12
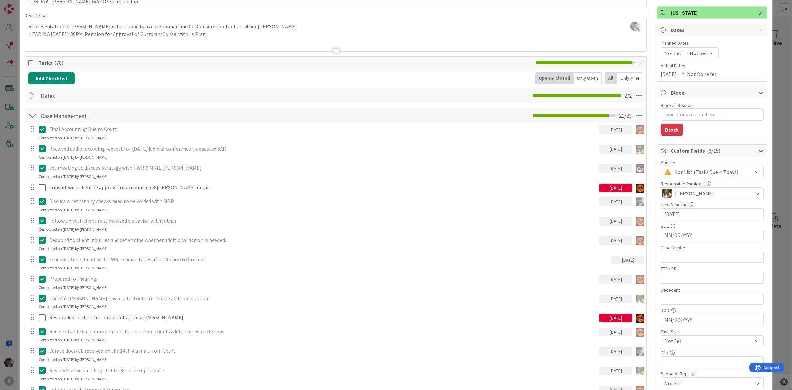
click at [581, 80] on div "Only Open" at bounding box center [588, 78] width 28 height 12
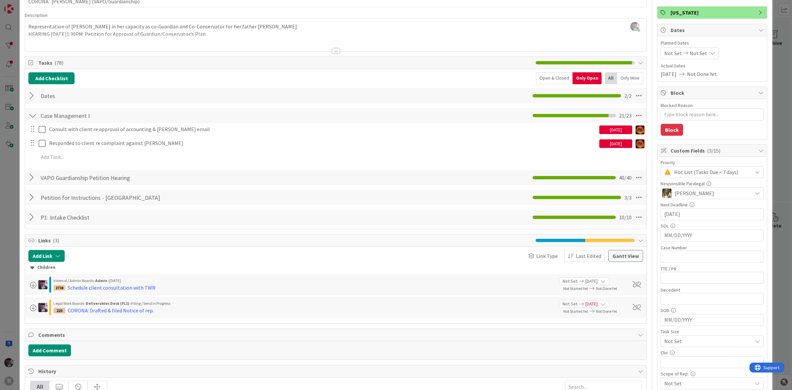
click at [559, 80] on div "Open & Closed" at bounding box center [554, 78] width 37 height 12
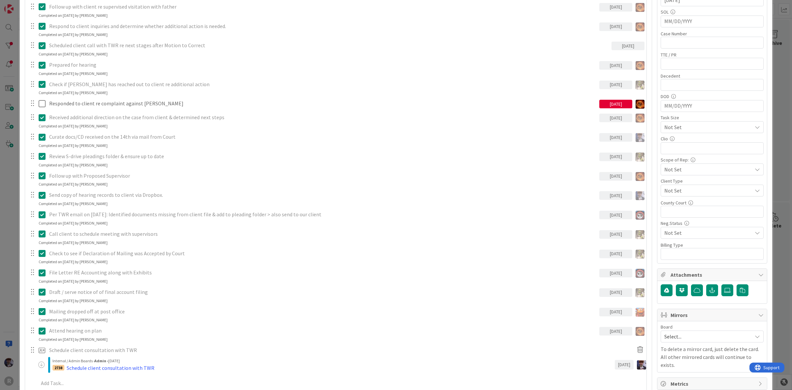
scroll to position [330, 0]
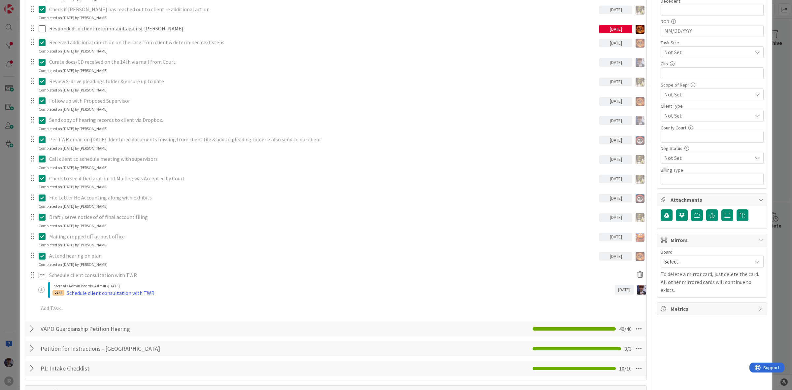
click at [12, 249] on div "ID 175 Litigation Matter Workflow (FL2) Appeal In Progress Title 48 / 128 CORON…" at bounding box center [396, 195] width 792 height 390
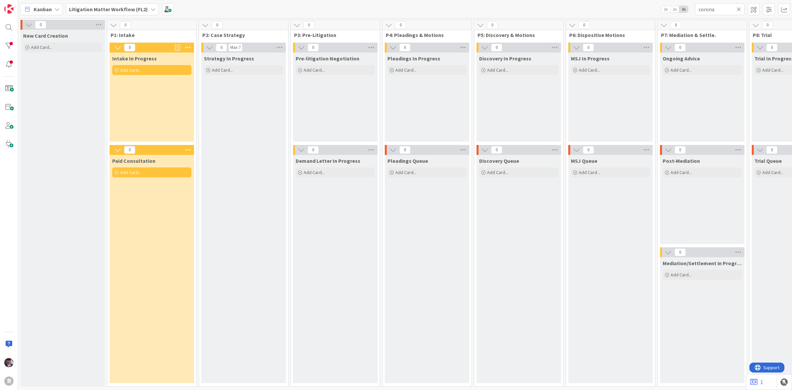
scroll to position [0, 459]
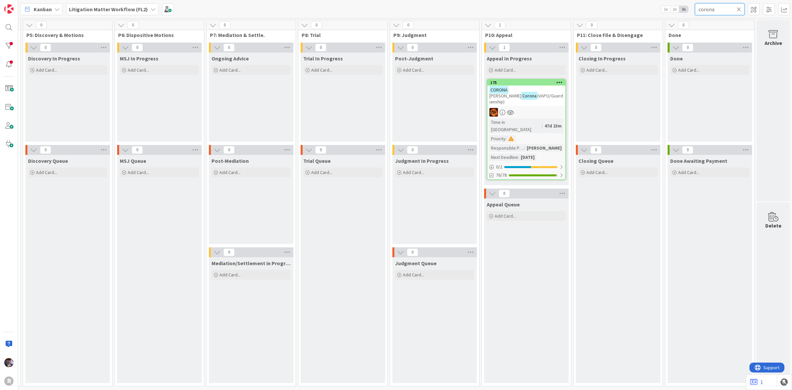
drag, startPoint x: 711, startPoint y: 7, endPoint x: 652, endPoint y: 7, distance: 59.1
click at [652, 7] on div "Kanban Litigation Matter Workflow (FL2) 1x 2x 3x corona" at bounding box center [405, 9] width 774 height 18
type input "a"
click at [607, 12] on div "Kanban Litigation Matter Workflow (FL2) 1x 2x 3x" at bounding box center [405, 9] width 774 height 18
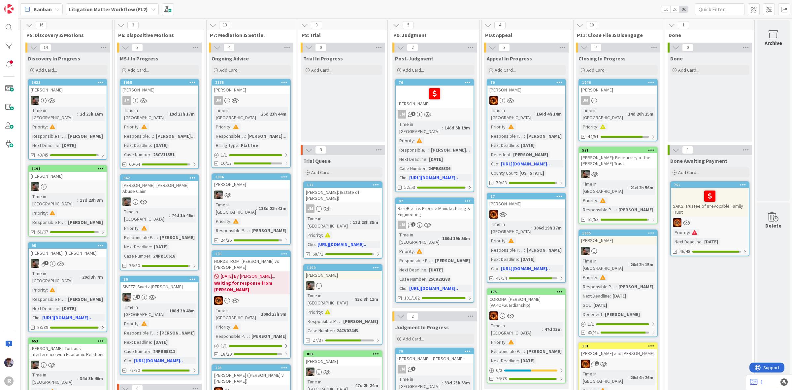
scroll to position [319, 459]
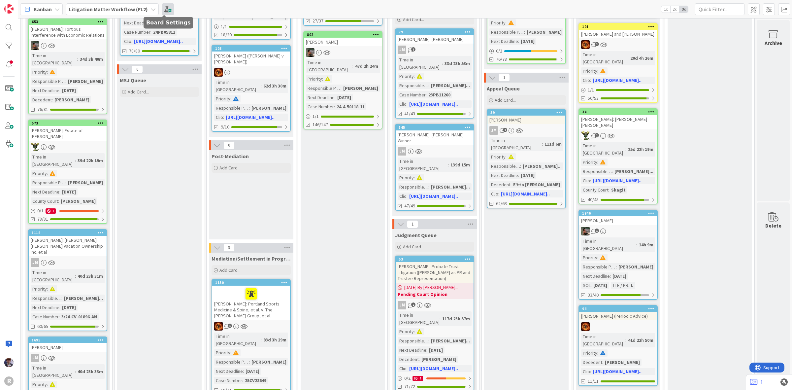
click at [166, 13] on span at bounding box center [168, 9] width 12 height 12
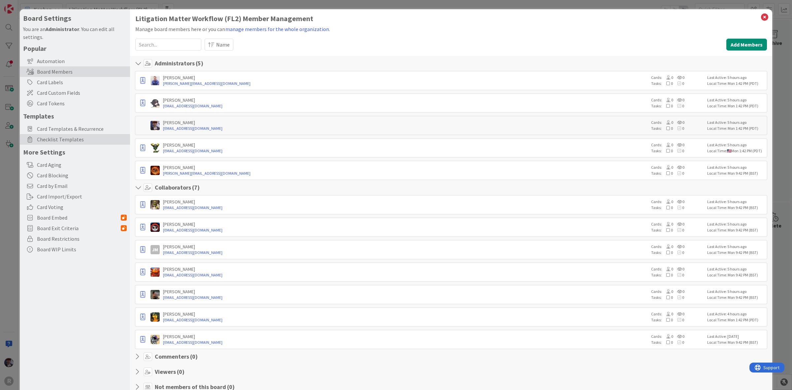
click at [70, 142] on span "Checklist Templates" at bounding box center [82, 139] width 90 height 8
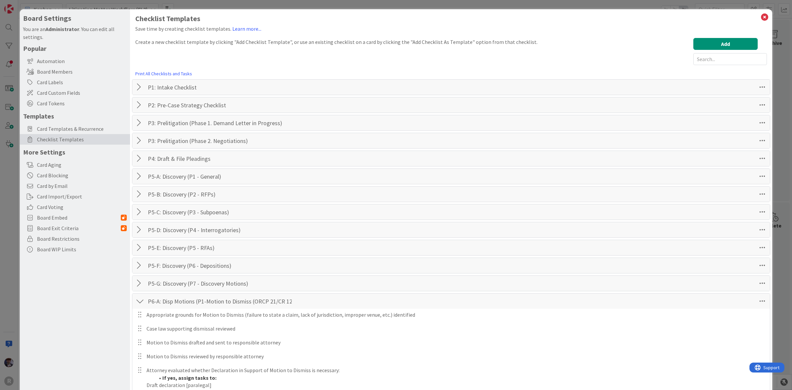
click at [138, 156] on div at bounding box center [140, 158] width 9 height 12
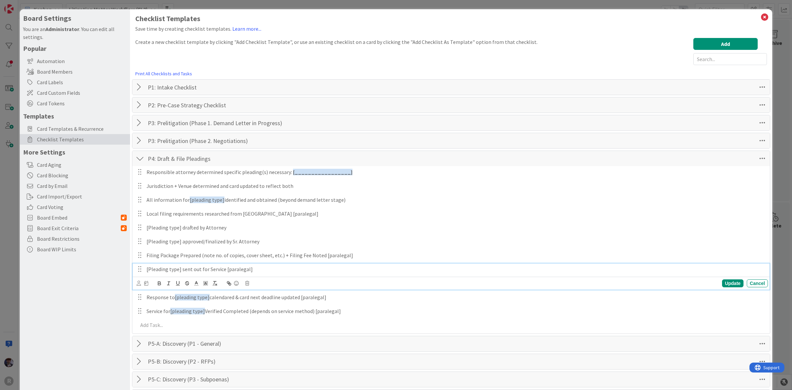
click at [180, 270] on p "[Pleading type] sent out for Service [paralegal]" at bounding box center [455, 269] width 619 height 8
click at [724, 287] on div "Update" at bounding box center [732, 283] width 21 height 8
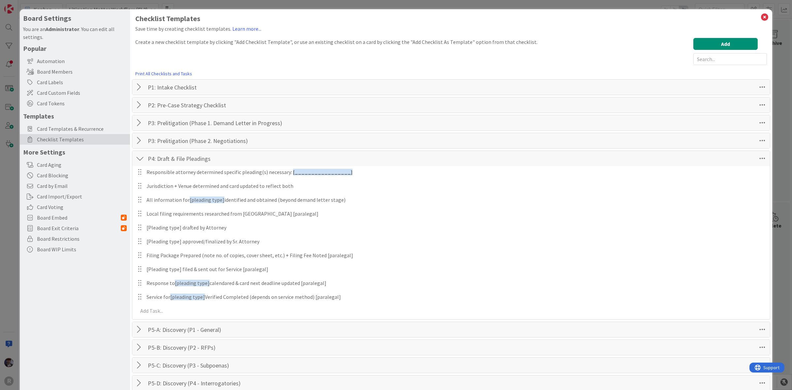
click at [5, 284] on div "Board Settings You are an Administrator . You can edit all settings. Popular Au…" at bounding box center [396, 195] width 792 height 390
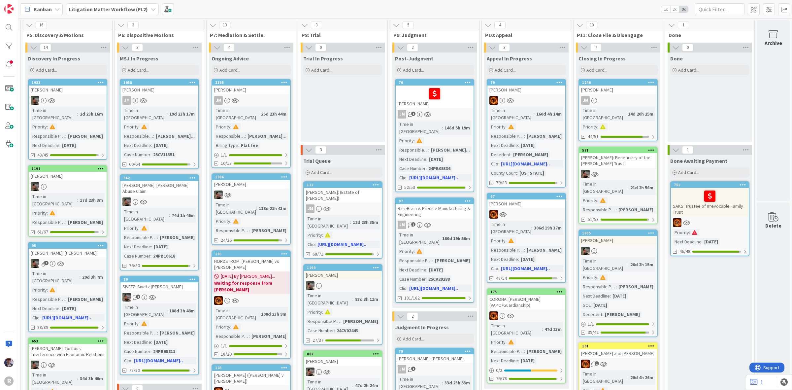
scroll to position [0, 454]
click at [677, 9] on span "2x" at bounding box center [674, 9] width 9 height 7
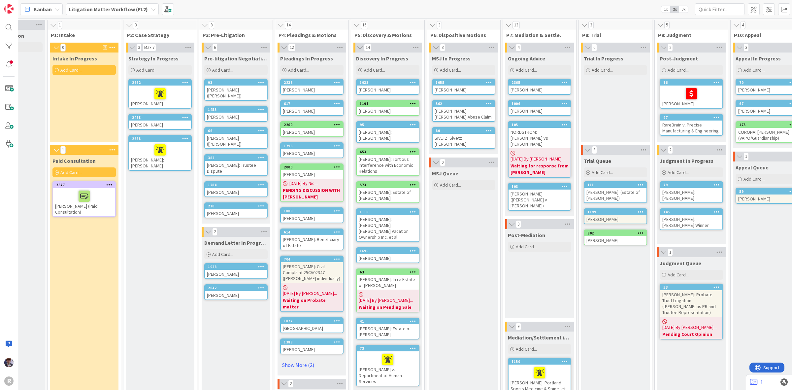
scroll to position [0, 0]
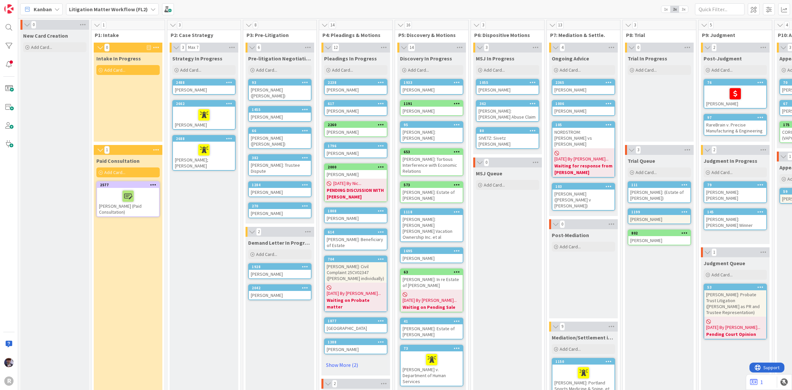
click at [681, 9] on span "3x" at bounding box center [683, 9] width 9 height 7
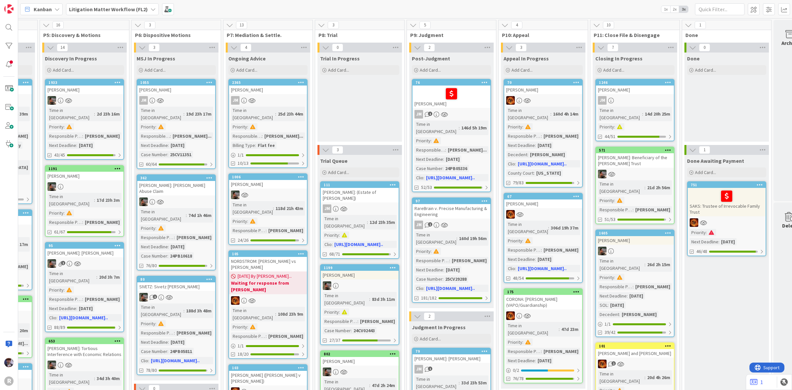
scroll to position [0, 459]
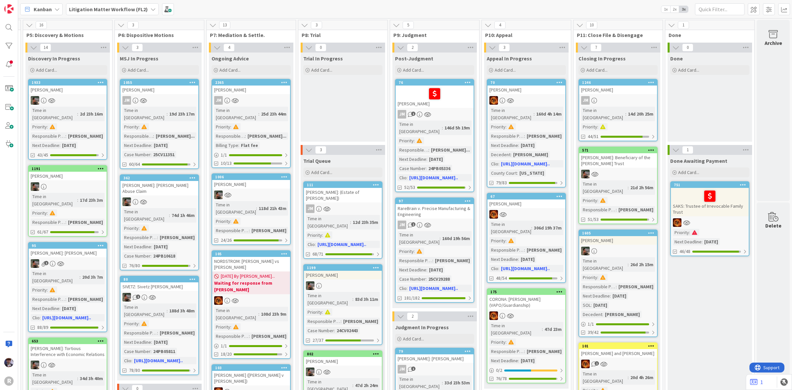
click at [720, 100] on div "Done Add Card..." at bounding box center [709, 96] width 84 height 89
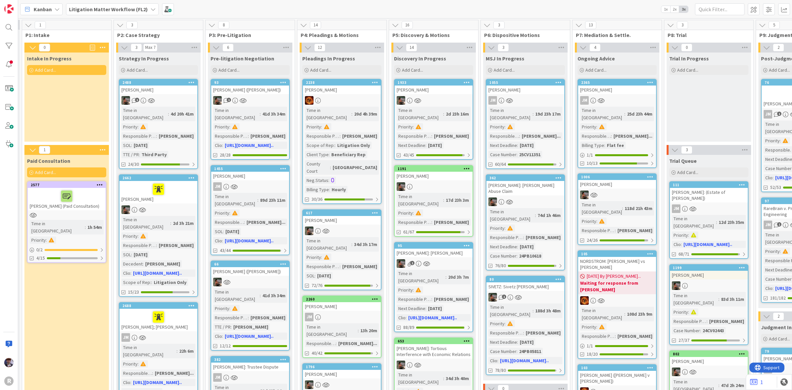
scroll to position [0, 48]
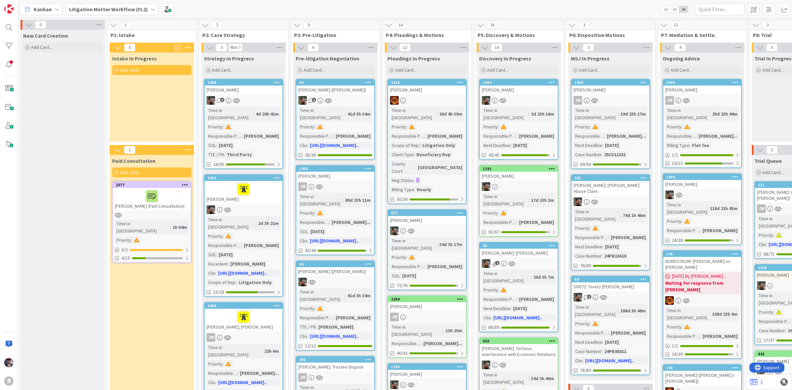
click at [77, 50] on div "Add Card..." at bounding box center [62, 47] width 79 height 10
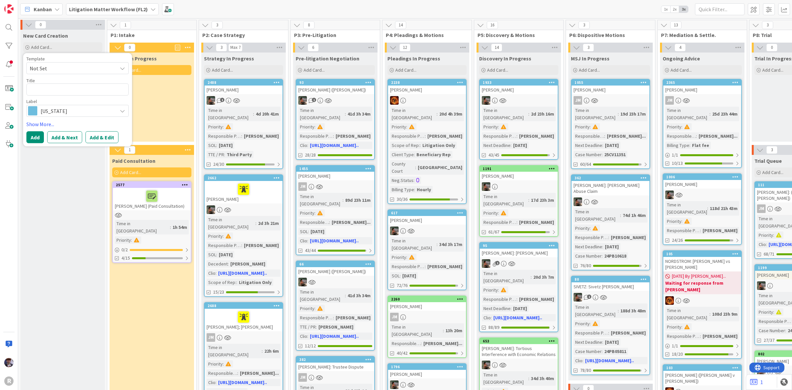
type textarea "x"
type textarea "T"
type textarea "x"
type textarea "TE"
type textarea "x"
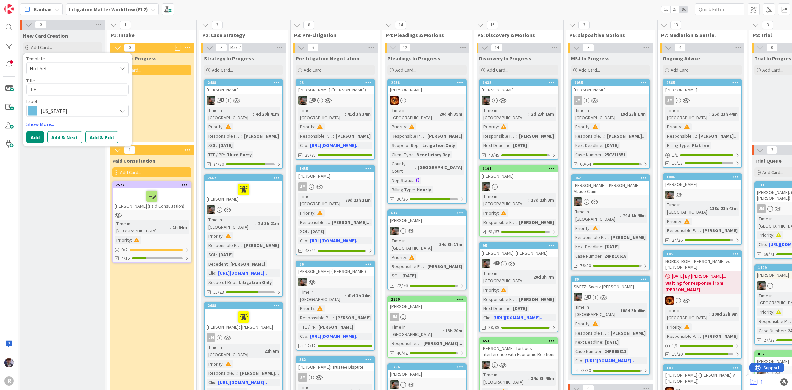
type textarea "TES"
type textarea "x"
type textarea "TEST"
type textarea "x"
type textarea "OTEST"
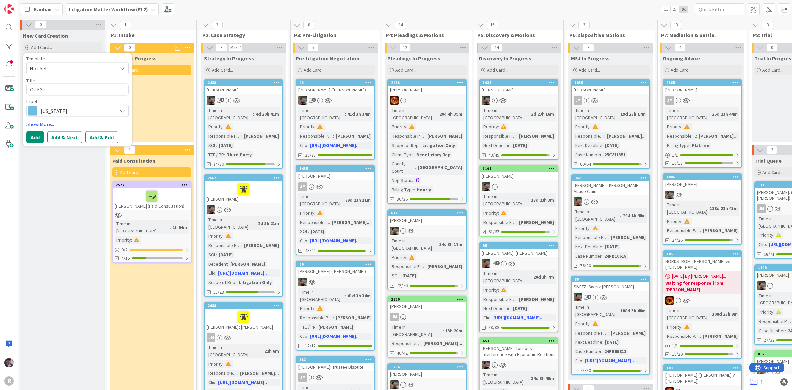
type textarea "x"
type textarea "ORTEST"
type textarea "x"
type textarea "OR TEST"
click at [42, 123] on link "Show More..." at bounding box center [77, 124] width 102 height 8
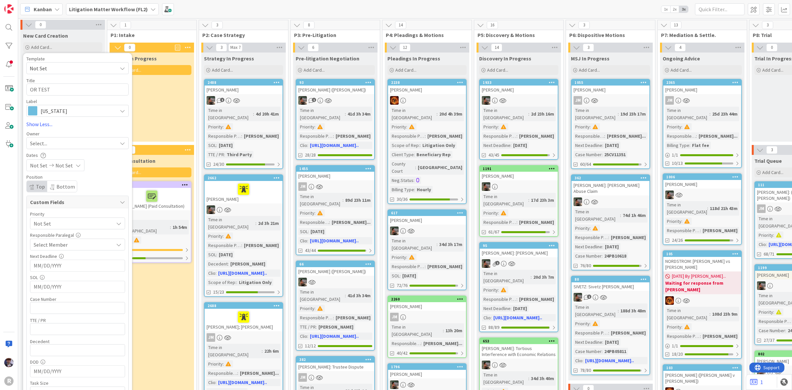
click at [51, 144] on div "Select..." at bounding box center [73, 143] width 87 height 8
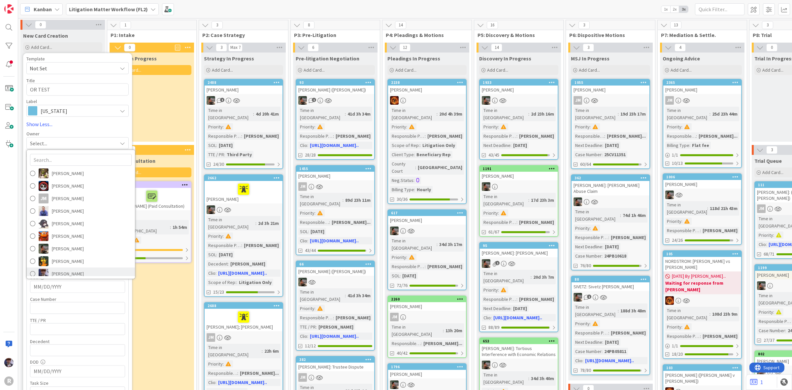
click at [60, 271] on span "[PERSON_NAME]" at bounding box center [68, 274] width 32 height 10
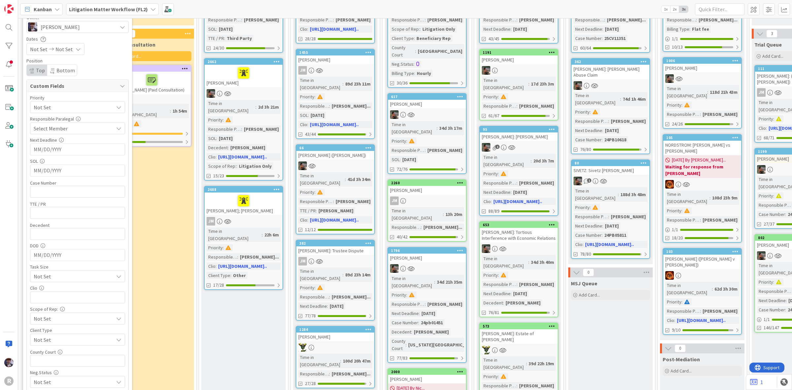
scroll to position [206, 0]
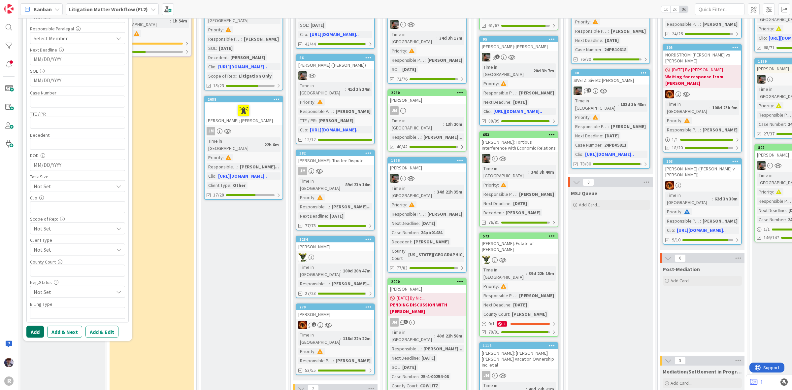
click at [35, 331] on button "Add" at bounding box center [34, 331] width 17 height 12
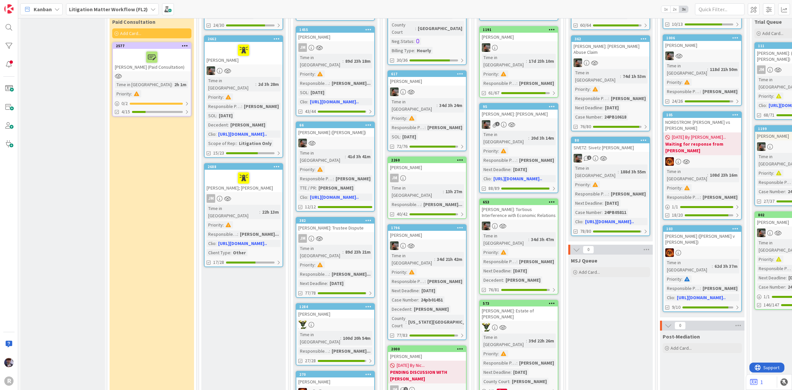
scroll to position [0, 0]
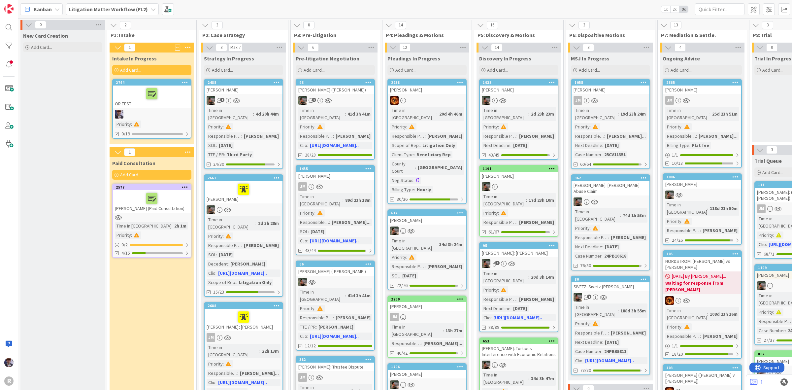
click at [134, 94] on div at bounding box center [152, 94] width 74 height 14
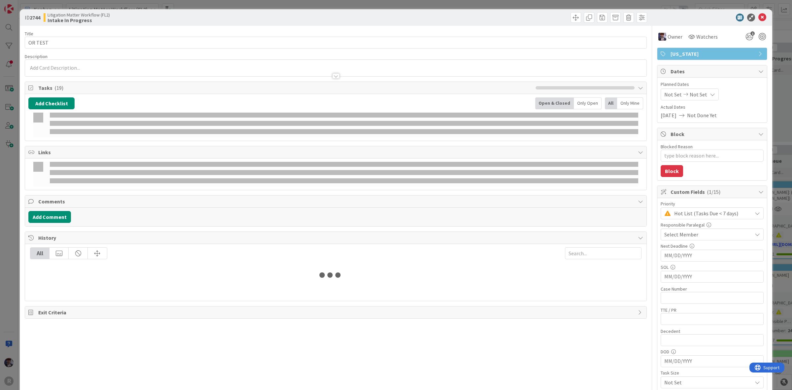
type textarea "x"
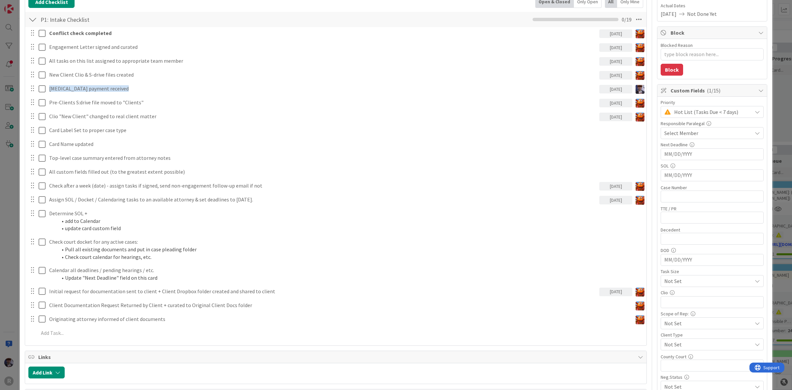
scroll to position [82, 0]
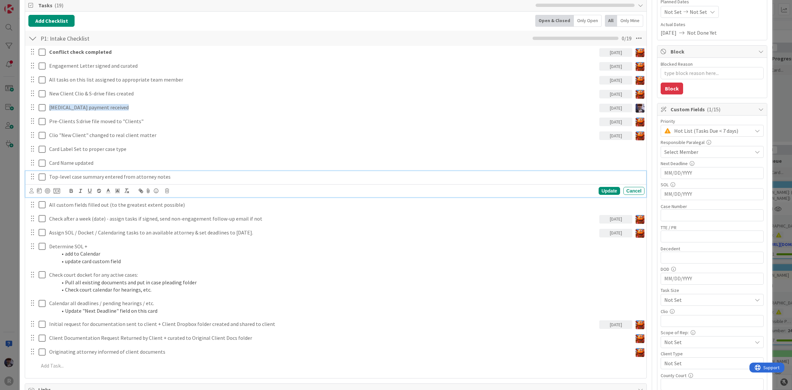
click at [71, 180] on p "Top-level case summary entered from attorney notes" at bounding box center [345, 177] width 593 height 8
click at [13, 197] on div "ID 2744 Litigation Matter Workflow (FL2) Intake In Progress Title 7 / 128 OR TE…" at bounding box center [396, 195] width 792 height 390
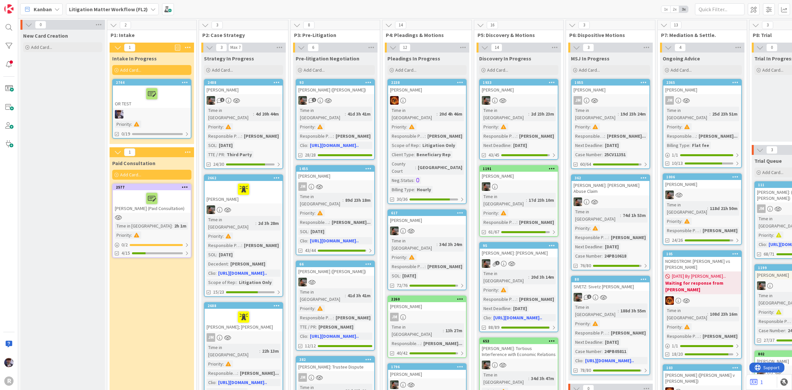
click at [182, 82] on icon at bounding box center [185, 82] width 6 height 5
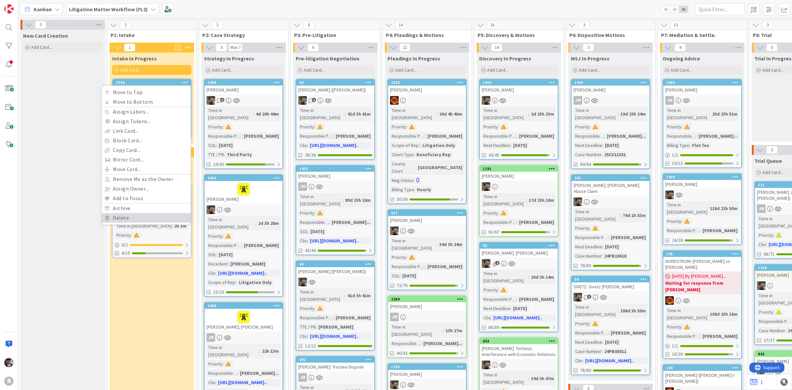
click at [144, 215] on link "Delete" at bounding box center [146, 218] width 89 height 10
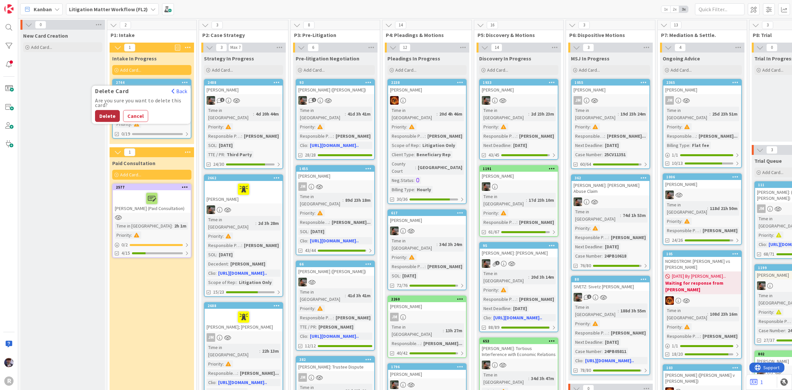
click at [108, 113] on button "Delete" at bounding box center [107, 116] width 25 height 12
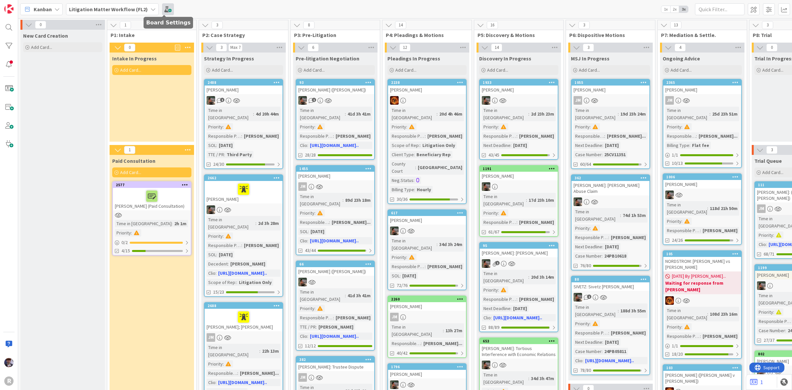
click at [162, 8] on span at bounding box center [168, 9] width 12 height 12
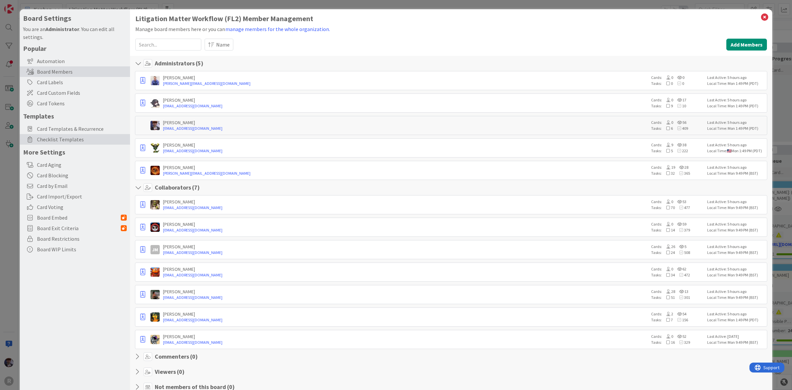
click at [61, 142] on span "Checklist Templates" at bounding box center [82, 139] width 90 height 8
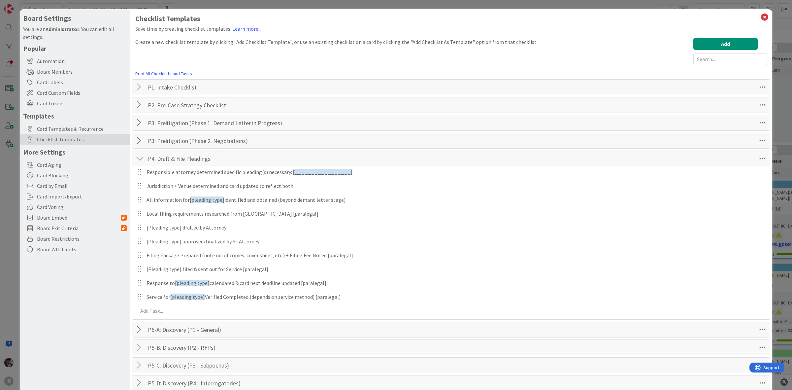
click at [139, 87] on div at bounding box center [140, 87] width 9 height 12
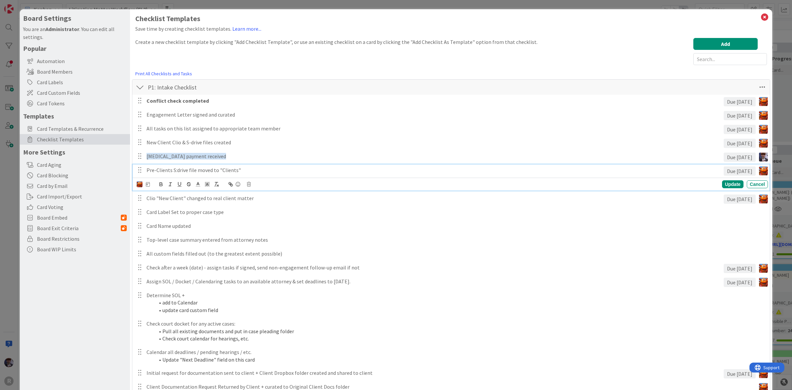
click at [234, 172] on p "Pre-Clients S:drive file moved to "Clients"" at bounding box center [433, 170] width 574 height 8
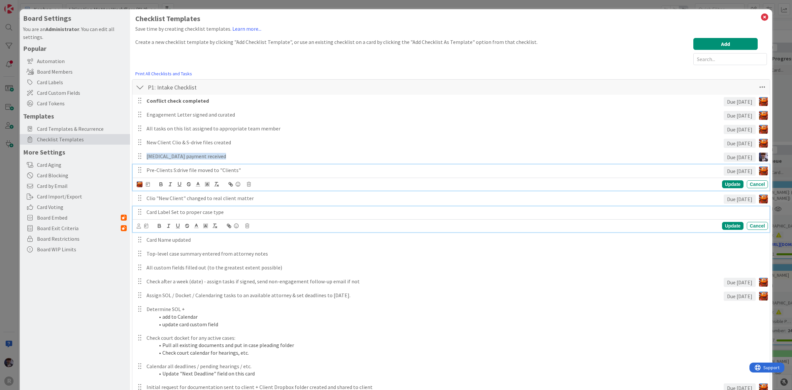
click at [213, 212] on p "Card Label Set to proper case type" at bounding box center [455, 212] width 619 height 8
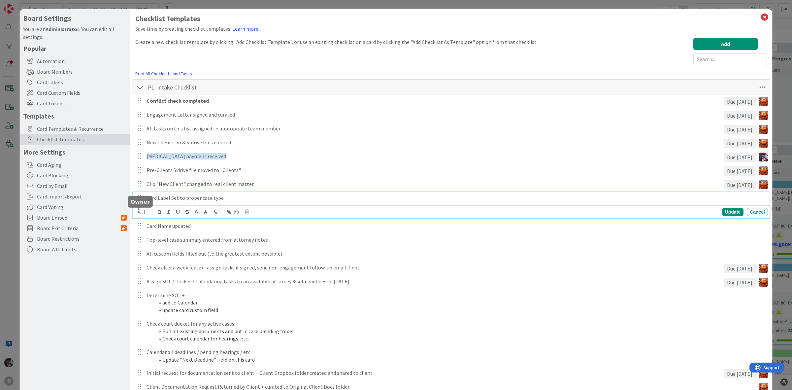
click at [141, 213] on icon at bounding box center [139, 211] width 4 height 5
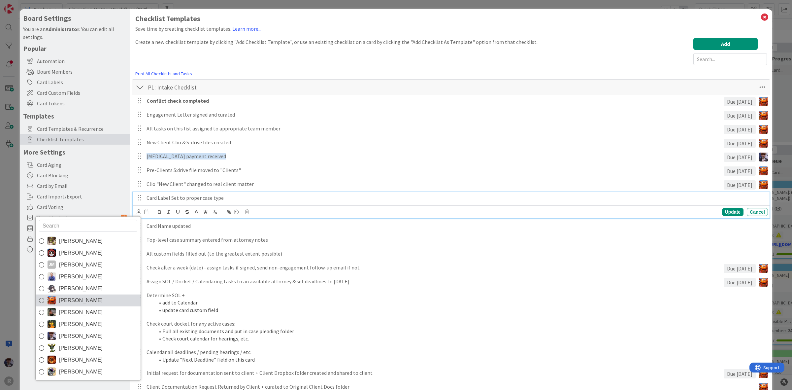
click at [70, 303] on span "[PERSON_NAME]" at bounding box center [81, 300] width 44 height 10
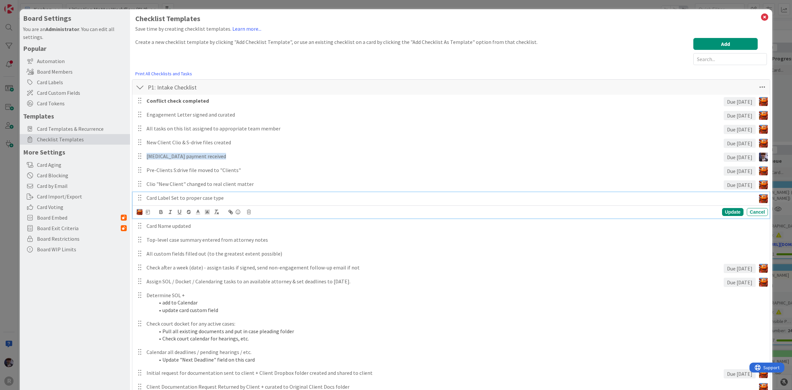
click at [147, 212] on icon at bounding box center [148, 212] width 4 height 5
click at [159, 245] on input "number" at bounding box center [161, 247] width 25 height 12
type input "1"
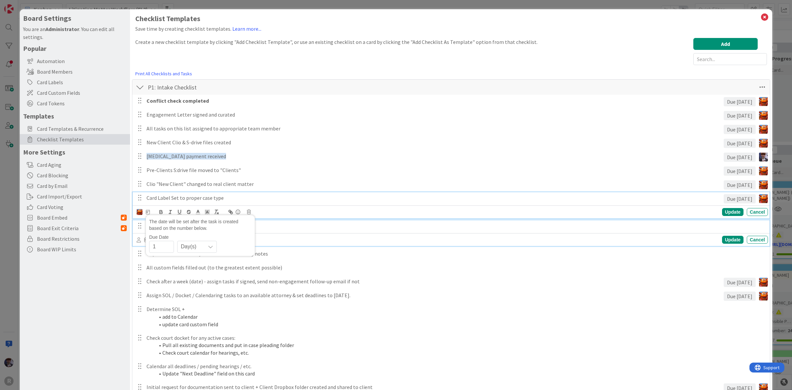
click at [287, 225] on p "Card Name updated" at bounding box center [455, 226] width 619 height 8
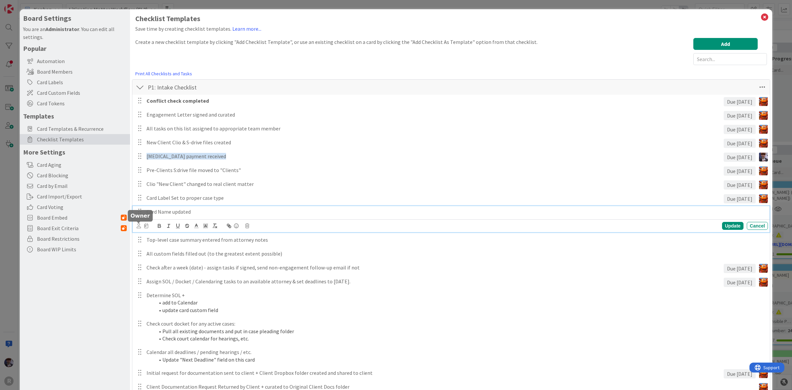
click at [140, 228] on icon at bounding box center [139, 225] width 4 height 5
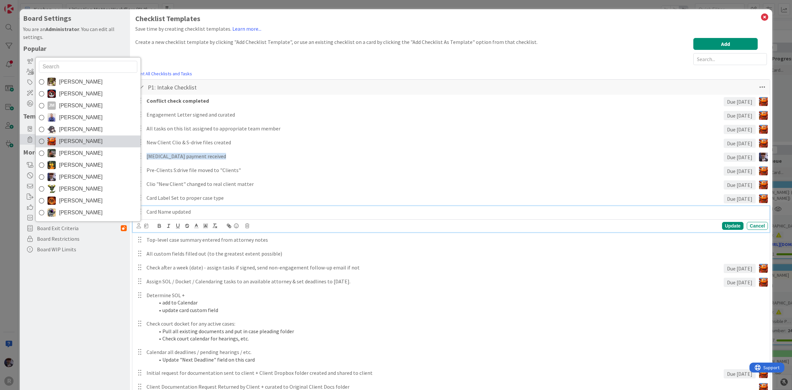
click at [91, 141] on link "[PERSON_NAME]" at bounding box center [88, 141] width 105 height 12
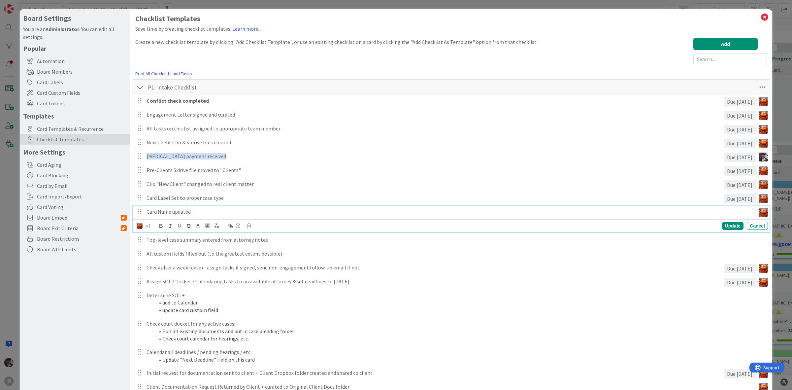
click at [146, 228] on icon at bounding box center [148, 225] width 4 height 5
click at [162, 254] on div "Due Date Day(s)" at bounding box center [200, 257] width 102 height 18
click at [161, 260] on input "number" at bounding box center [161, 260] width 25 height 12
type input "1"
click at [722, 224] on div "Update" at bounding box center [732, 226] width 21 height 8
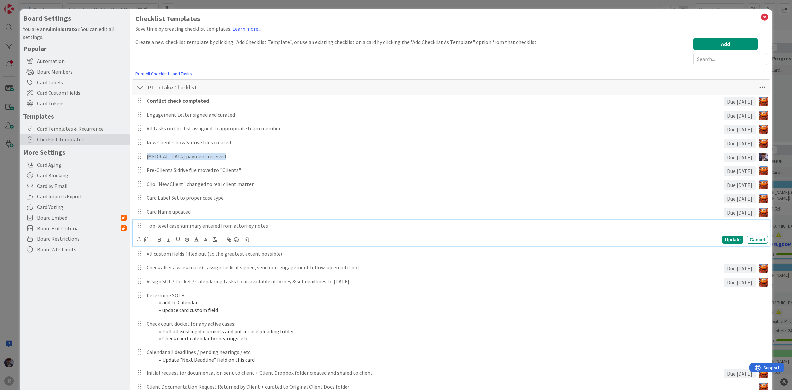
click at [185, 227] on p "Top-level case summary entered from attorney notes" at bounding box center [455, 226] width 619 height 8
click at [141, 238] on div at bounding box center [143, 239] width 12 height 7
click at [139, 240] on icon at bounding box center [139, 239] width 4 height 5
type input "kia"
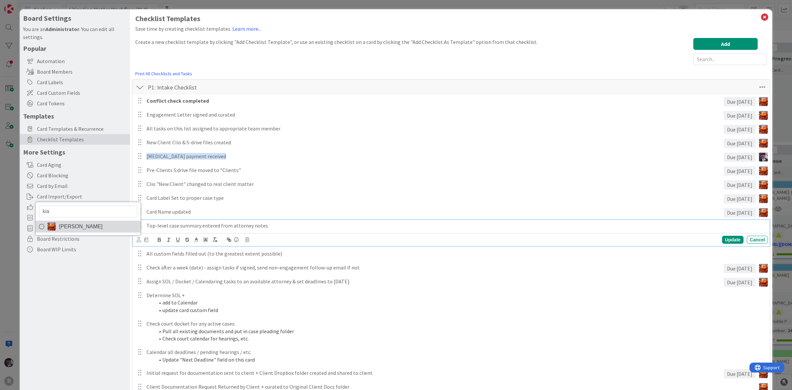
click at [78, 226] on span "[PERSON_NAME]" at bounding box center [81, 226] width 44 height 10
click at [148, 239] on icon at bounding box center [148, 239] width 4 height 5
click at [160, 281] on div "The date will be set after the task is created based on the number below. Due D…" at bounding box center [200, 263] width 109 height 41
click at [160, 276] on input "number" at bounding box center [161, 274] width 25 height 12
type input "1"
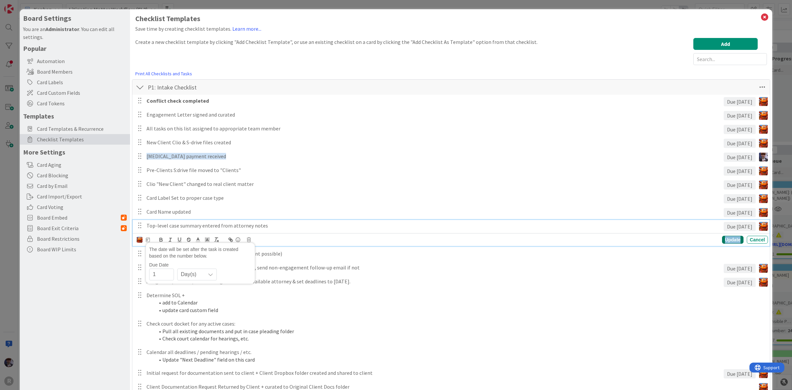
click at [733, 240] on div "Update" at bounding box center [732, 240] width 21 height 8
click at [182, 242] on p "All custom fields filled out (to the greatest extent possible)" at bounding box center [455, 240] width 619 height 8
click at [139, 255] on icon at bounding box center [139, 253] width 4 height 5
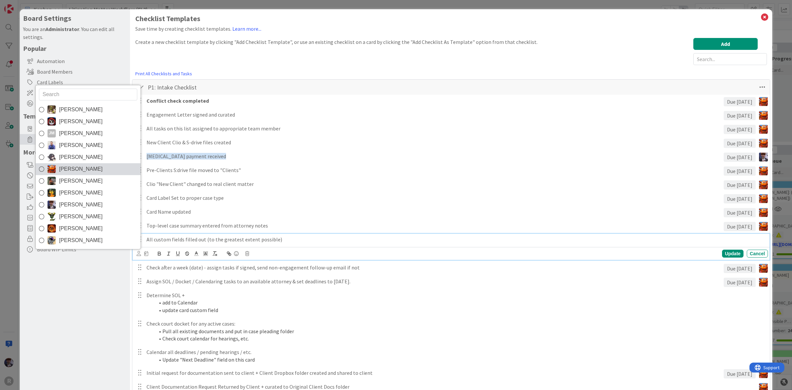
click at [78, 174] on span "[PERSON_NAME]" at bounding box center [81, 169] width 44 height 10
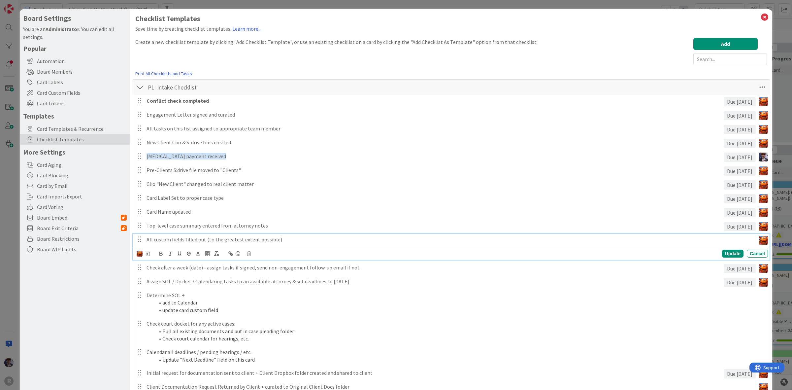
click at [147, 255] on icon at bounding box center [148, 253] width 4 height 5
click at [157, 286] on input "number" at bounding box center [161, 288] width 25 height 12
type input "1"
click at [731, 251] on div "Update" at bounding box center [732, 253] width 21 height 8
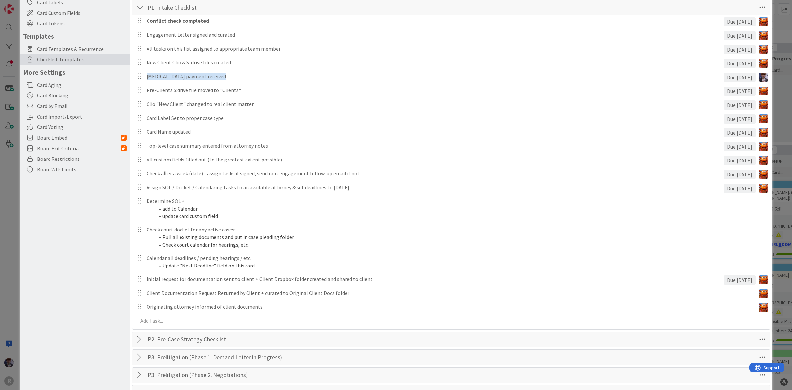
scroll to position [82, 0]
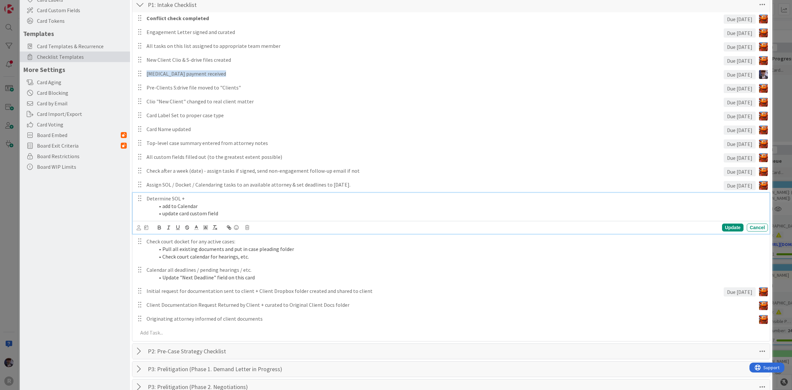
click at [200, 198] on p "Determine SOL +" at bounding box center [455, 199] width 619 height 8
drag, startPoint x: 222, startPoint y: 194, endPoint x: 185, endPoint y: 198, distance: 37.2
click at [185, 198] on div "Determine SOL + [paralegal] add to Calendar update card custom field" at bounding box center [456, 206] width 624 height 26
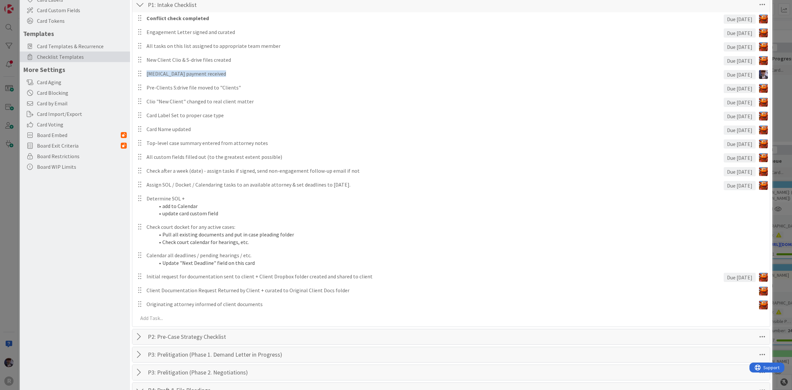
scroll to position [0, 0]
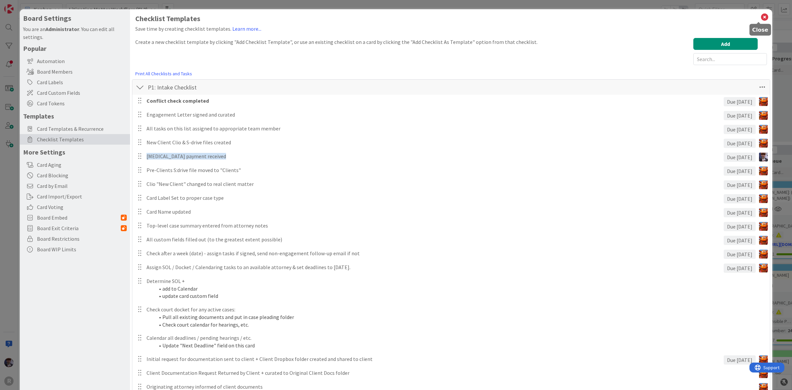
click at [760, 14] on icon at bounding box center [764, 17] width 9 height 9
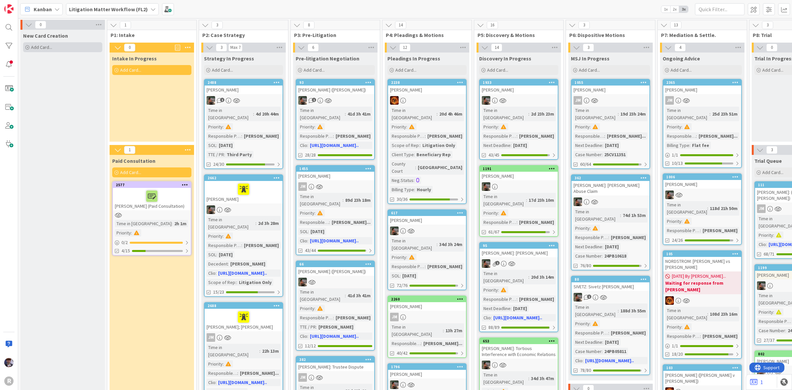
click at [65, 43] on div "Add Card..." at bounding box center [62, 47] width 79 height 10
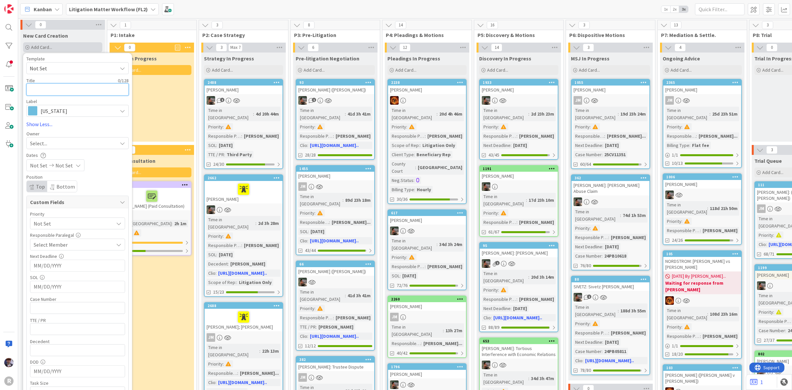
type textarea "x"
type textarea "t"
type textarea "x"
type textarea "te"
type textarea "x"
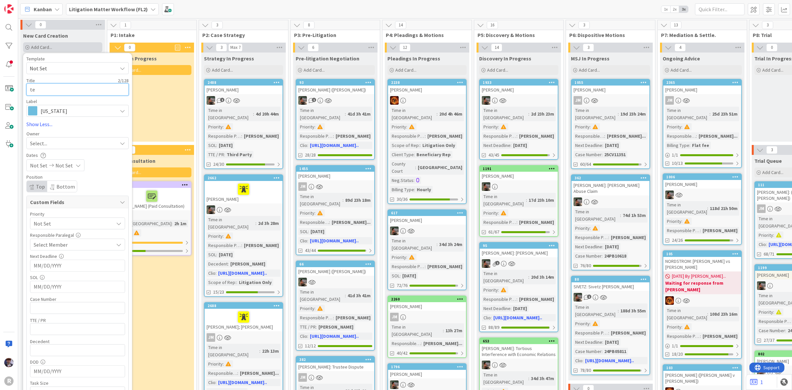
type textarea "tes"
type textarea "x"
type textarea "test"
type textarea "x"
type textarea "test"
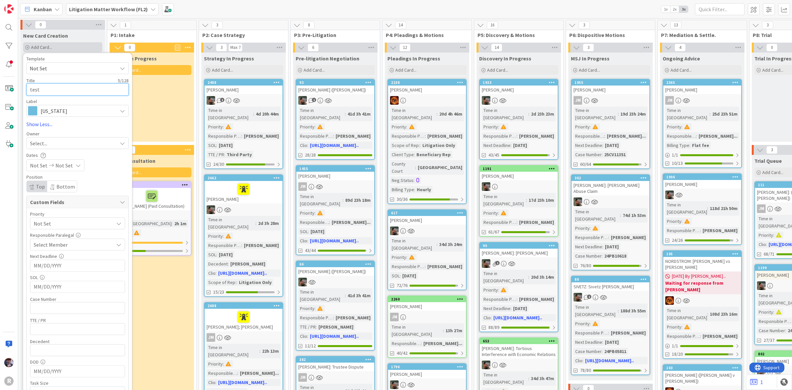
type textarea "x"
type textarea "Otest"
type textarea "x"
type textarea "ORtest"
type textarea "x"
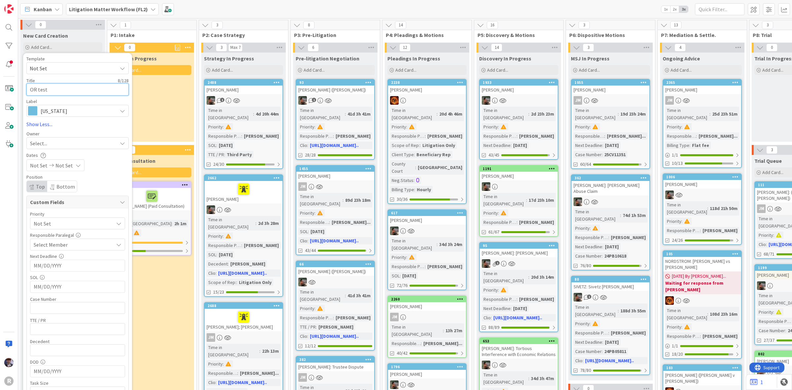
type textarea "OR test"
click at [91, 143] on div "Select..." at bounding box center [73, 143] width 87 height 8
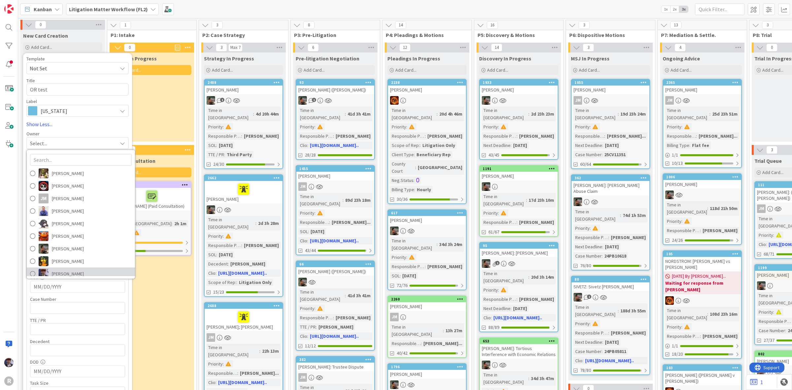
drag, startPoint x: 68, startPoint y: 270, endPoint x: 66, endPoint y: 276, distance: 6.5
click at [68, 270] on span "[PERSON_NAME]" at bounding box center [68, 274] width 32 height 10
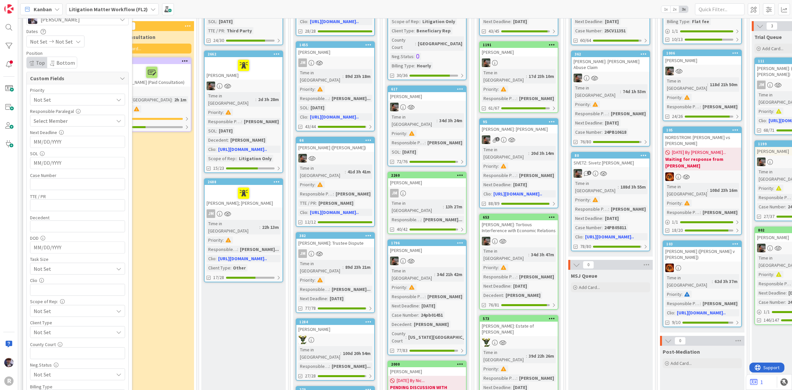
scroll to position [206, 0]
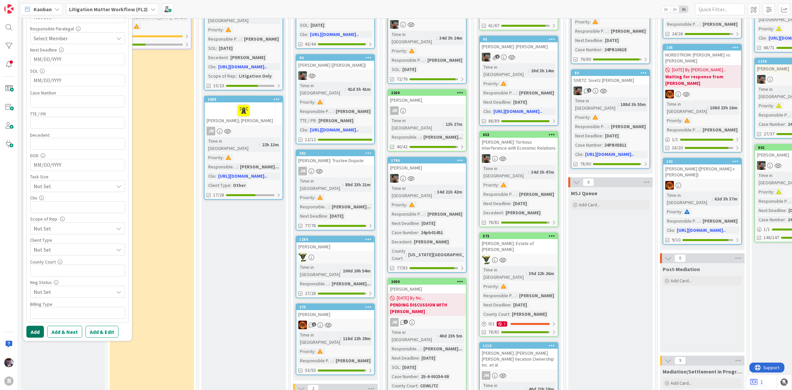
click at [41, 337] on button "Add" at bounding box center [34, 331] width 17 height 12
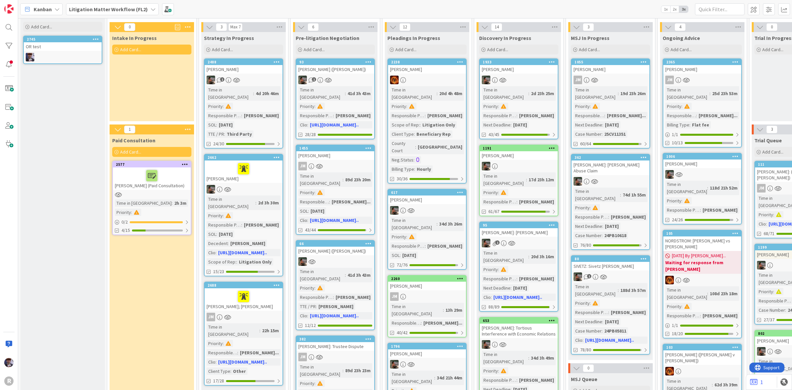
scroll to position [0, 0]
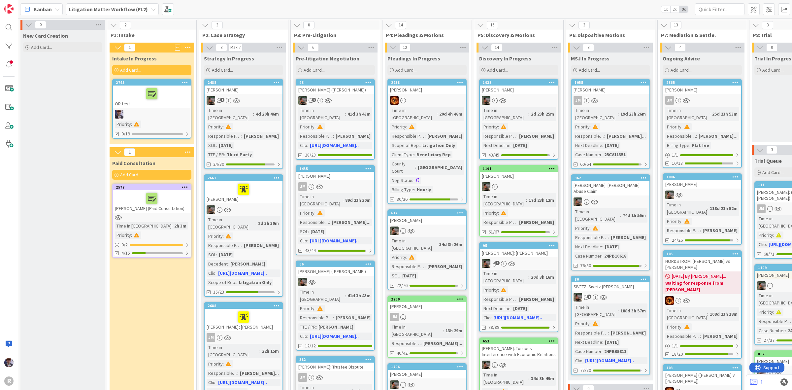
click at [169, 101] on div "OR test" at bounding box center [152, 96] width 78 height 22
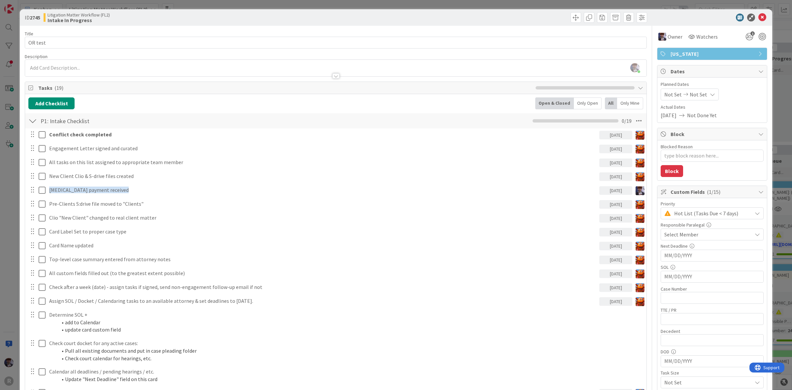
click at [33, 119] on div at bounding box center [32, 121] width 9 height 12
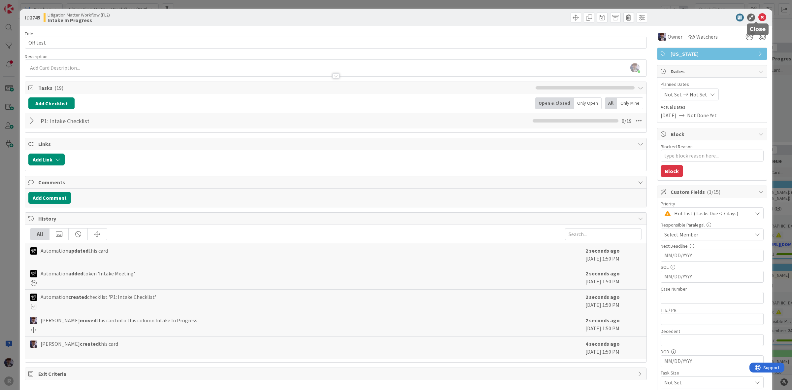
click at [758, 15] on icon at bounding box center [762, 18] width 8 height 8
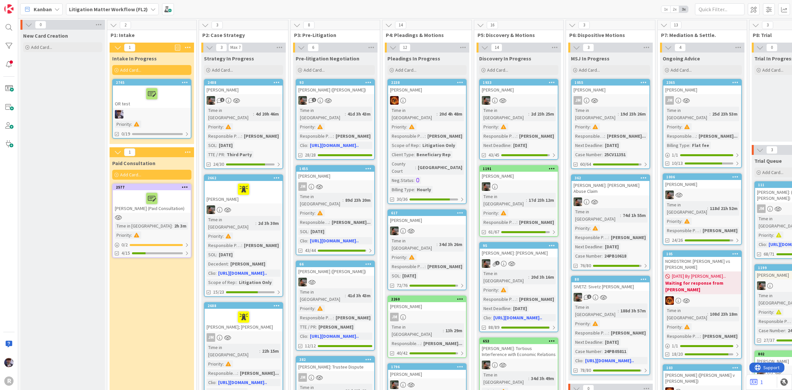
click at [583, 11] on div "Kanban Litigation Matter Workflow (FL2) 1x 2x 3x" at bounding box center [405, 9] width 774 height 18
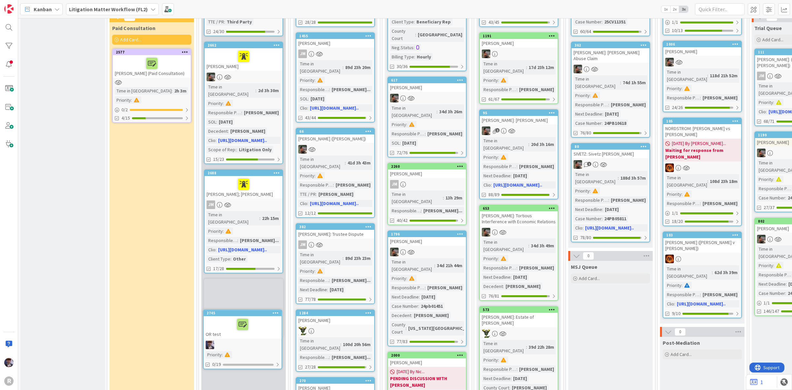
scroll to position [161, 0]
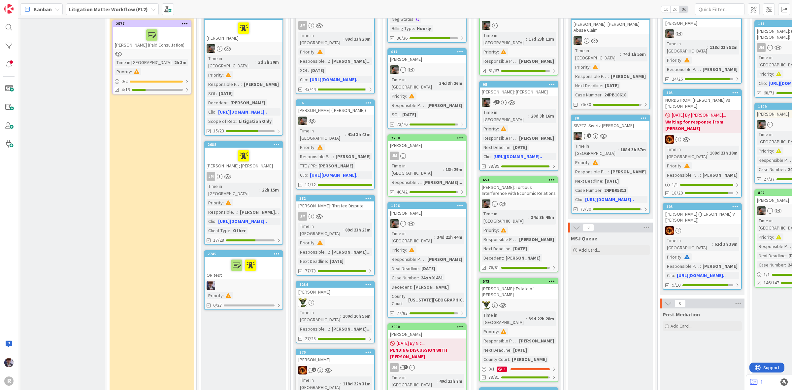
click at [269, 258] on div at bounding box center [244, 265] width 74 height 14
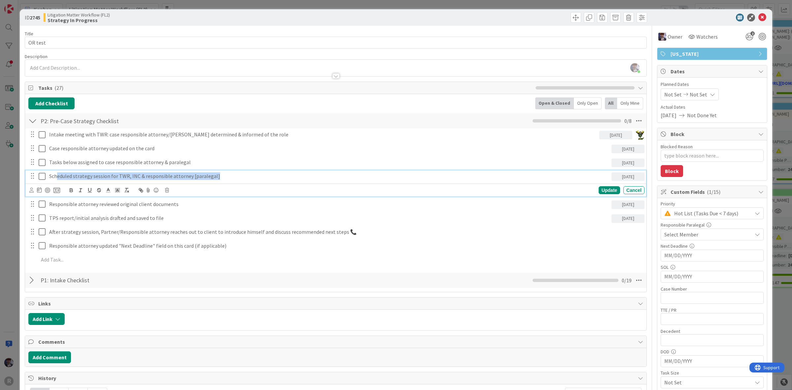
drag, startPoint x: 58, startPoint y: 175, endPoint x: 221, endPoint y: 169, distance: 163.8
click at [221, 169] on div "Intake meeting with TWR: case responsible attorney/paralegal determined & infor…" at bounding box center [335, 198] width 615 height 140
click at [220, 176] on p "Scheduled strategy session for TWR, INC & responsible attorney [paralegal]" at bounding box center [329, 176] width 560 height 8
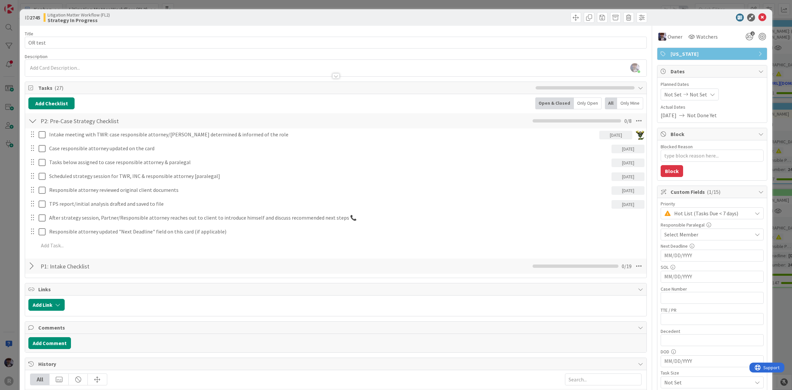
click at [222, 23] on div "ID 2745 Litigation Matter Workflow (FL2) Strategy In Progress" at bounding box center [396, 17] width 752 height 16
click at [758, 17] on icon at bounding box center [762, 18] width 8 height 8
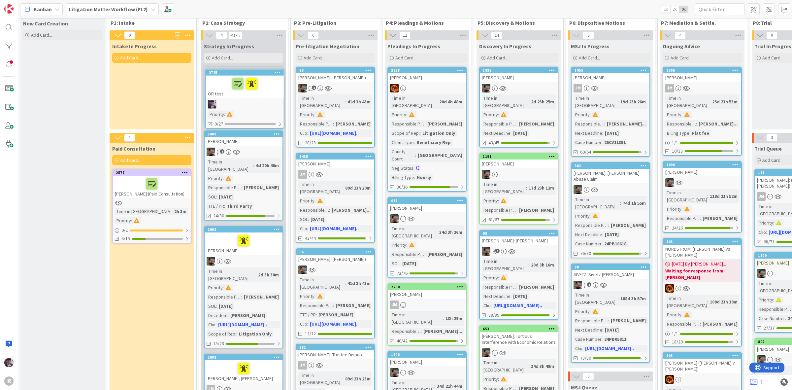
scroll to position [7, 0]
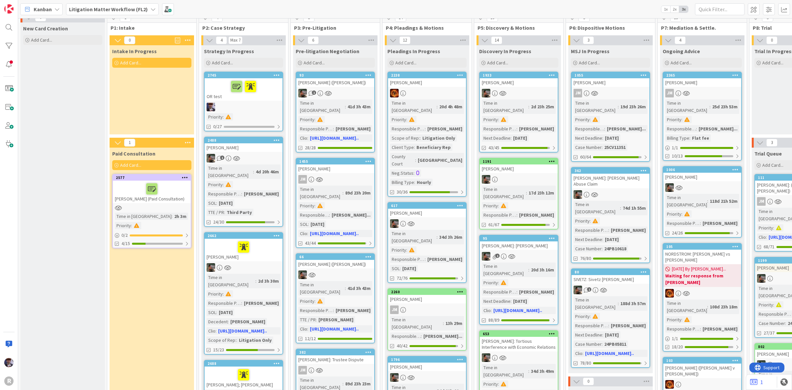
click at [210, 88] on div at bounding box center [244, 87] width 74 height 14
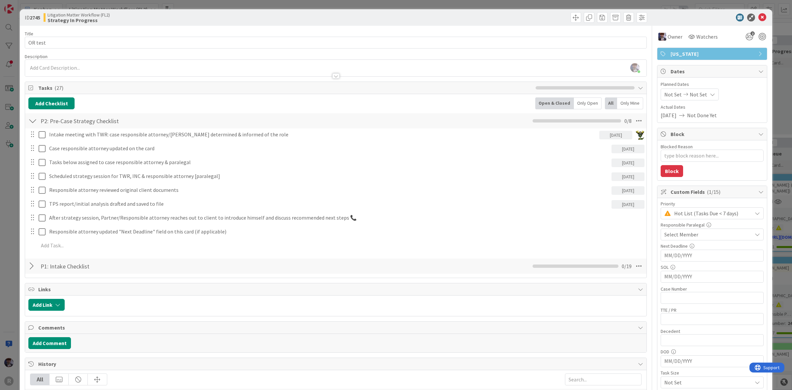
click at [12, 210] on div "ID 2745 Litigation Matter Workflow (FL2) Strategy In Progress Title 8 / 128 OR …" at bounding box center [396, 195] width 792 height 390
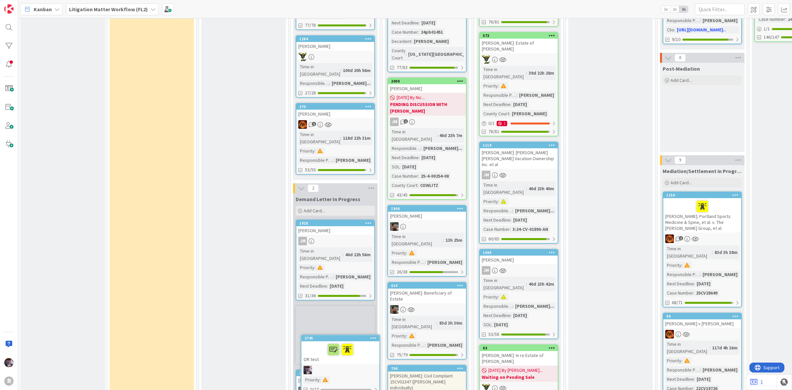
scroll to position [411, 0]
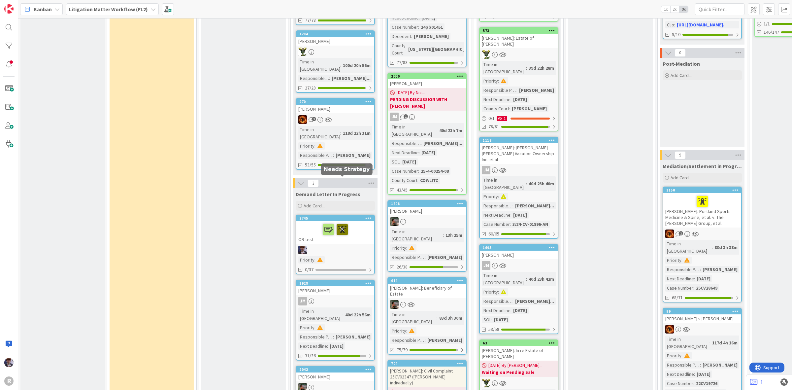
click at [342, 224] on icon at bounding box center [342, 229] width 11 height 11
click at [334, 224] on icon at bounding box center [335, 229] width 11 height 11
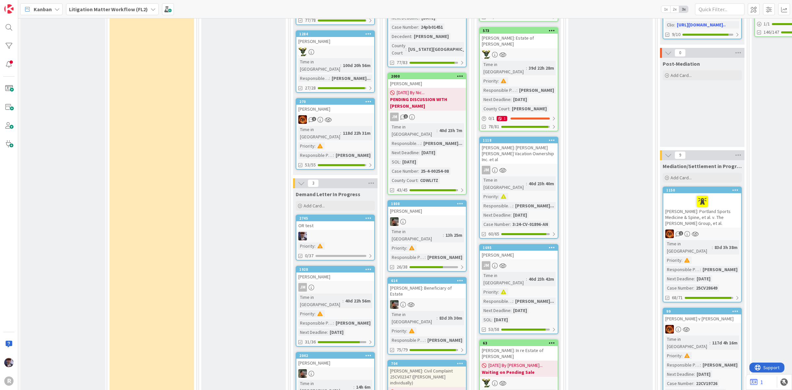
click at [329, 221] on div "OR test" at bounding box center [335, 225] width 78 height 9
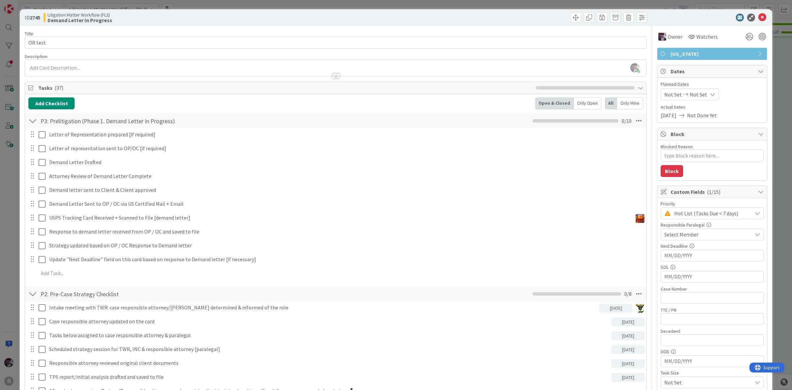
scroll to position [165, 0]
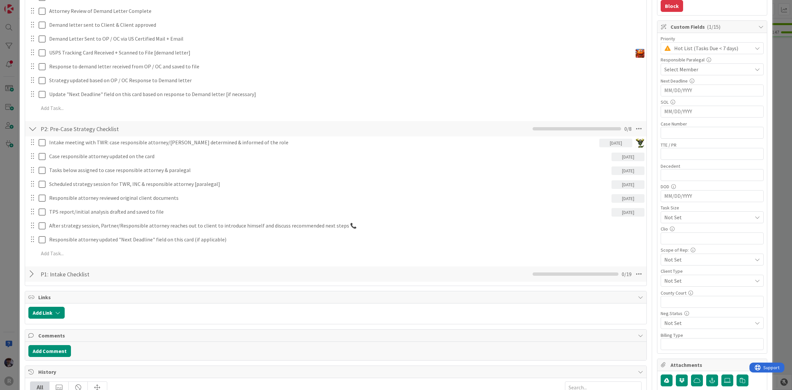
click at [32, 130] on div at bounding box center [32, 129] width 9 height 12
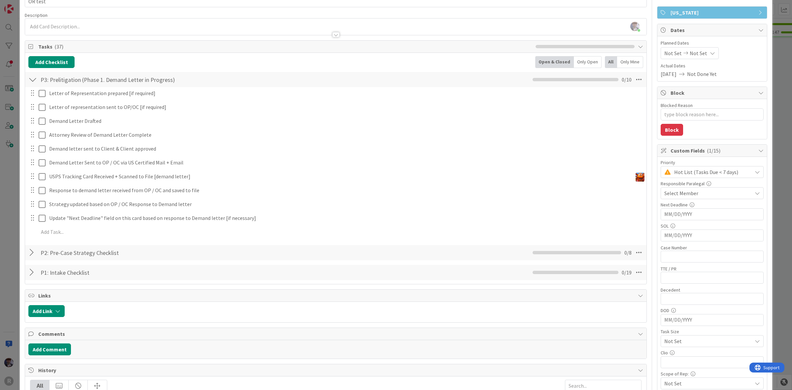
scroll to position [0, 0]
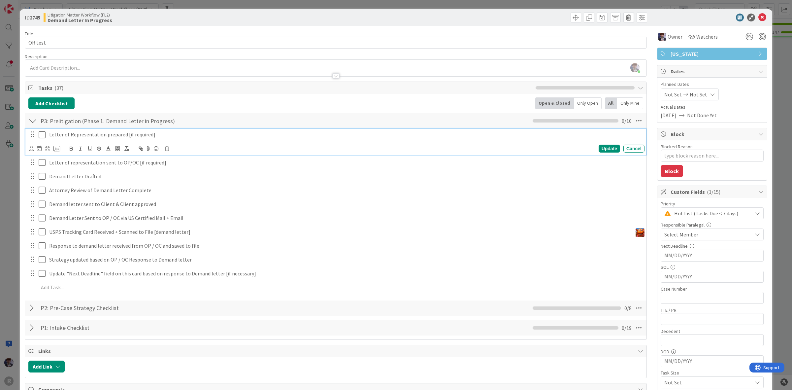
click at [117, 136] on p "Letter of Representation prepared [if required]" at bounding box center [345, 135] width 593 height 8
click at [169, 139] on div "Letter of Representation prepared [if required]" at bounding box center [346, 135] width 598 height 12
drag, startPoint x: 158, startPoint y: 136, endPoint x: 13, endPoint y: 134, distance: 145.2
click at [13, 134] on div "ID 2745 Litigation Matter Workflow (FL2) Demand Letter In Progress Title 8 / 12…" at bounding box center [396, 195] width 792 height 390
click at [98, 148] on icon "button" at bounding box center [99, 149] width 6 height 6
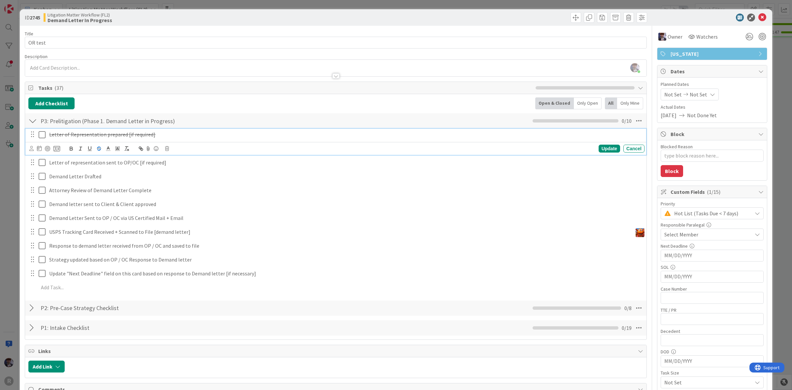
click at [200, 138] on p "Letter of Representation prepared [if required]" at bounding box center [345, 135] width 593 height 8
click at [170, 137] on p "Letter of Representation prepared [if required]" at bounding box center [345, 135] width 593 height 8
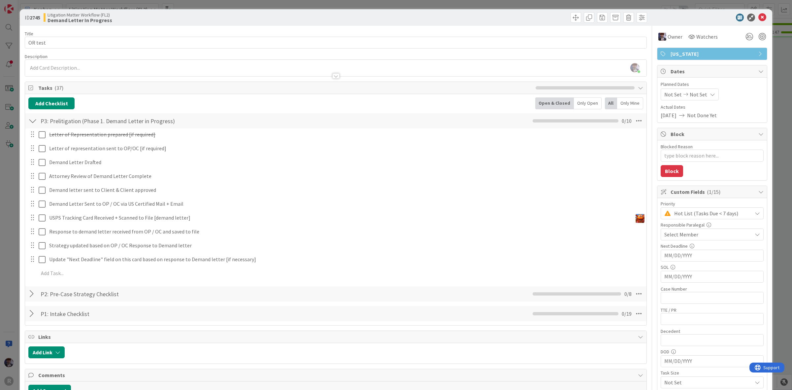
click at [602, 149] on div "Letter of Representation prepared [if required] Update Cancel Letter of represe…" at bounding box center [335, 204] width 615 height 153
click at [15, 252] on div "ID 2745 Litigation Matter Workflow (FL2) Demand Letter In Progress Title 8 / 12…" at bounding box center [396, 195] width 792 height 390
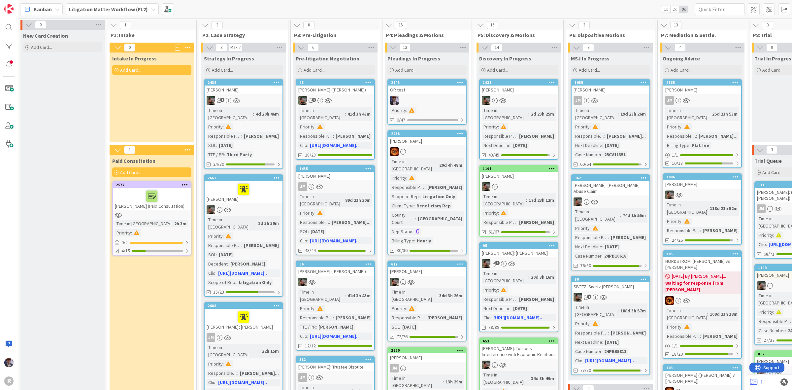
click at [432, 96] on div at bounding box center [427, 100] width 78 height 9
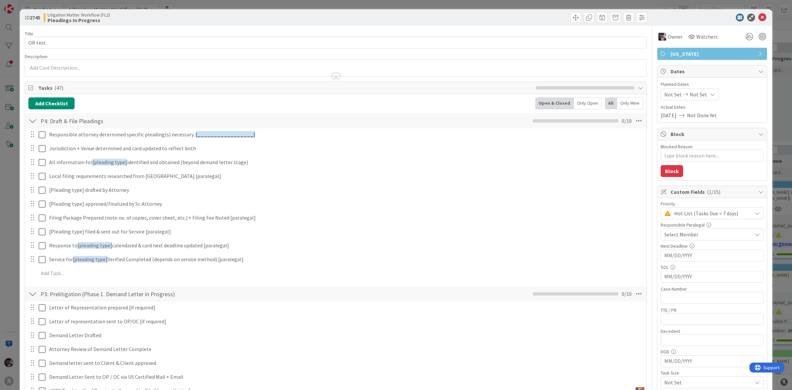
type textarea "x"
click at [31, 294] on div at bounding box center [32, 294] width 9 height 12
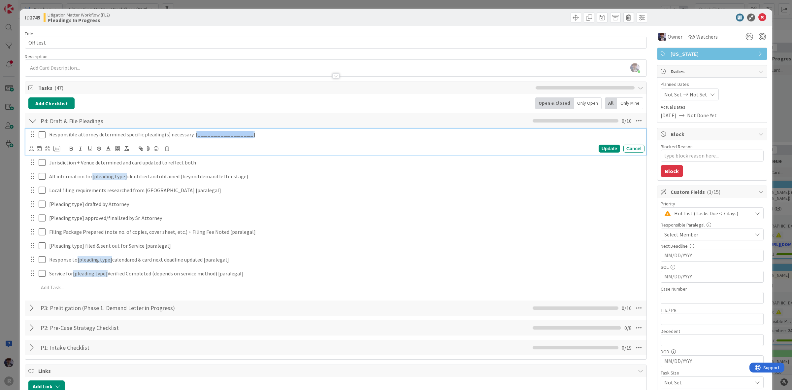
drag, startPoint x: 238, startPoint y: 134, endPoint x: 193, endPoint y: 135, distance: 45.2
click at [196, 135] on strong "[_________________]" at bounding box center [225, 134] width 59 height 7
click at [255, 136] on p "Responsible attorney determined specific pleading(s) necessary: [Amended etitio…" at bounding box center [345, 135] width 593 height 8
drag, startPoint x: 231, startPoint y: 136, endPoint x: 194, endPoint y: 134, distance: 37.0
click at [196, 134] on strong "[Amended etition]" at bounding box center [217, 134] width 43 height 7
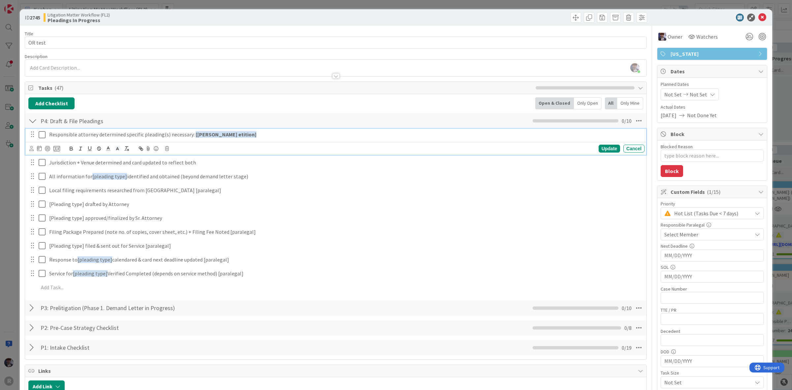
click at [210, 136] on strong "[[PERSON_NAME] etition]" at bounding box center [226, 134] width 61 height 7
click at [249, 137] on p "Responsible attorney determined specific pleading(s) necessary: [[PERSON_NAME] …" at bounding box center [345, 135] width 593 height 8
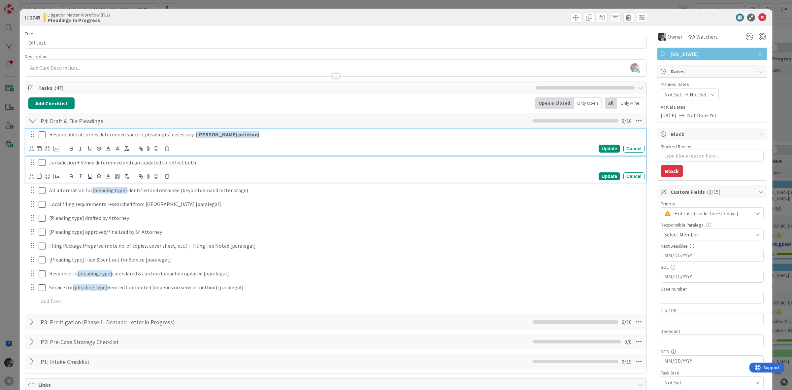
click at [107, 163] on p "Jurisdiction + Venue determined and card updated to reflect both" at bounding box center [345, 163] width 593 height 8
type textarea "x"
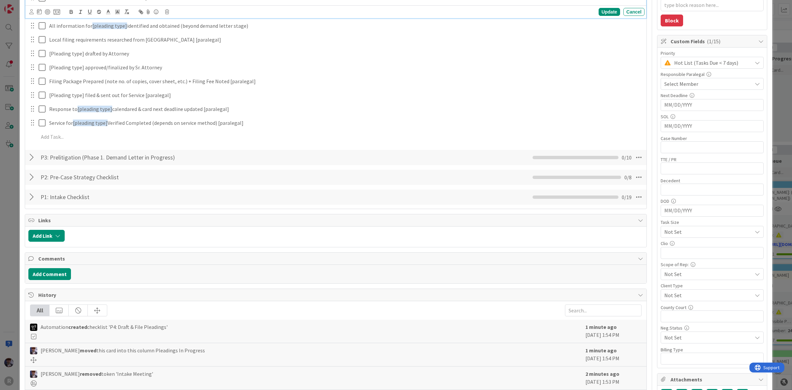
scroll to position [165, 0]
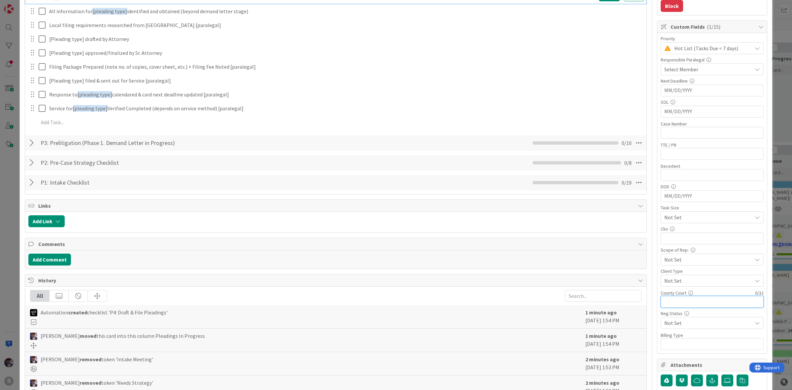
click at [688, 301] on input "text" at bounding box center [712, 302] width 103 height 12
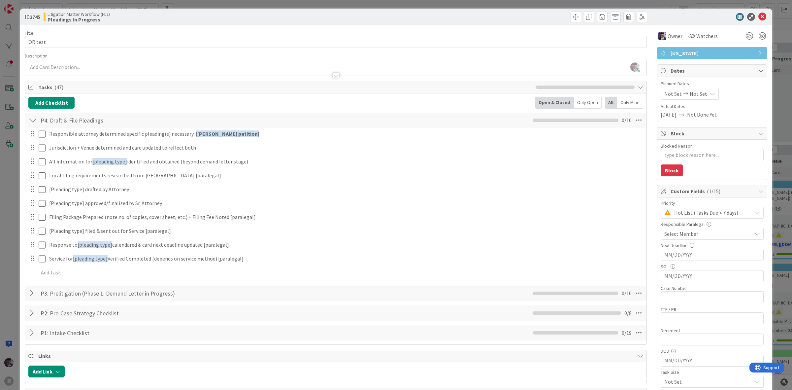
scroll to position [0, 0]
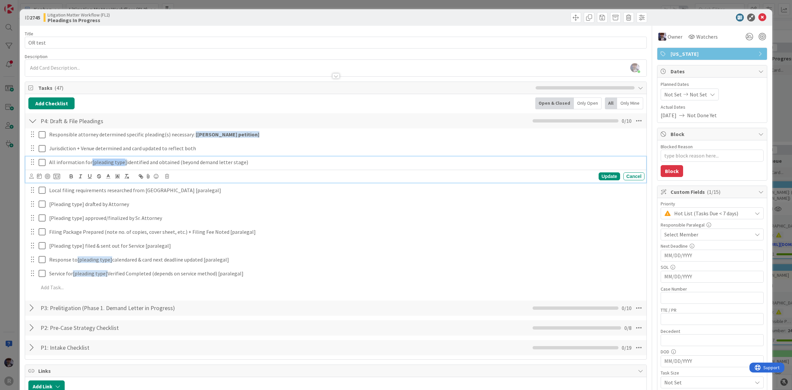
drag, startPoint x: 122, startPoint y: 165, endPoint x: 90, endPoint y: 164, distance: 32.7
click at [90, 164] on p "All information for [pleading type] identified and obtained (beyond demand lett…" at bounding box center [345, 162] width 593 height 8
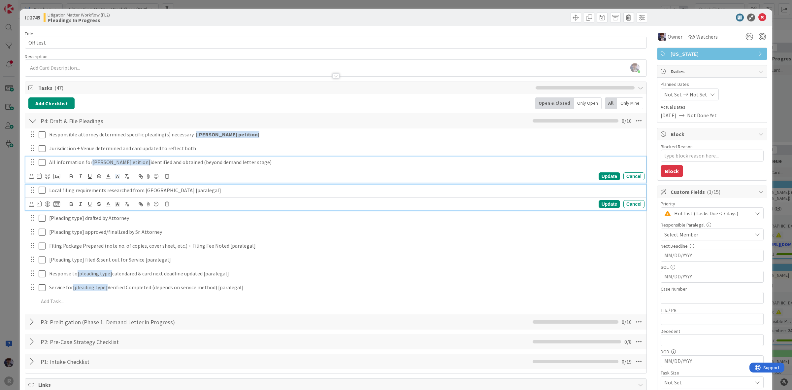
click at [116, 189] on p "Local filing requirements researched from [GEOGRAPHIC_DATA] [paralegal]" at bounding box center [345, 190] width 593 height 8
click at [106, 162] on span "[PERSON_NAME] etition]" at bounding box center [121, 162] width 58 height 7
click at [124, 191] on p "Local filing requirements researched from [GEOGRAPHIC_DATA] [paralegal]" at bounding box center [345, 190] width 593 height 8
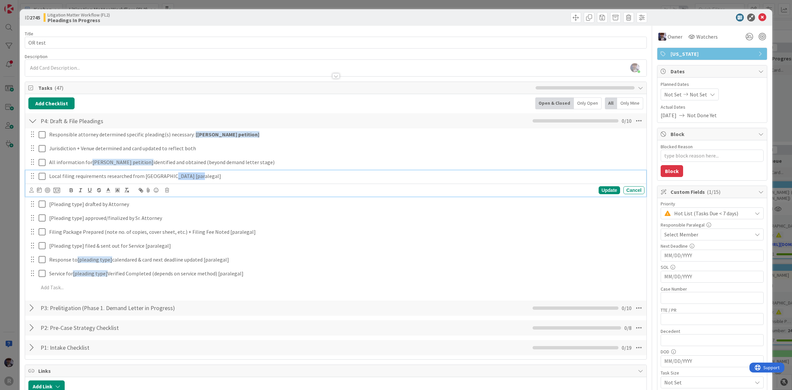
drag, startPoint x: 195, startPoint y: 177, endPoint x: 168, endPoint y: 180, distance: 27.3
click at [168, 180] on p "Local filing requirements researched from [GEOGRAPHIC_DATA] [paralegal]" at bounding box center [345, 176] width 593 height 8
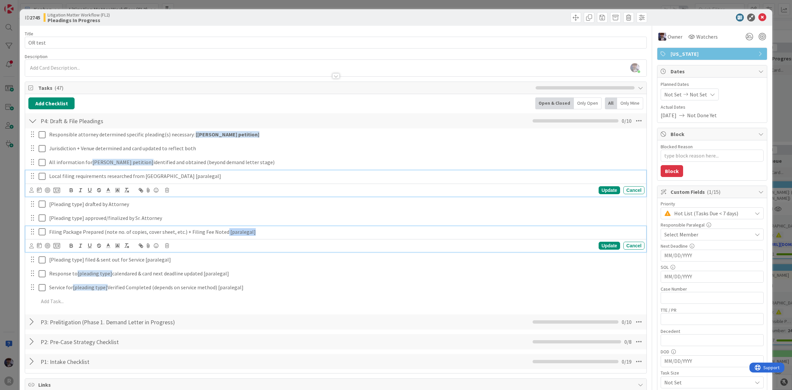
drag, startPoint x: 248, startPoint y: 230, endPoint x: 223, endPoint y: 236, distance: 26.1
click at [223, 236] on p "Filing Package Prepared (note no. of copies, cover sheet, etc.) + Filing Fee No…" at bounding box center [345, 232] width 593 height 8
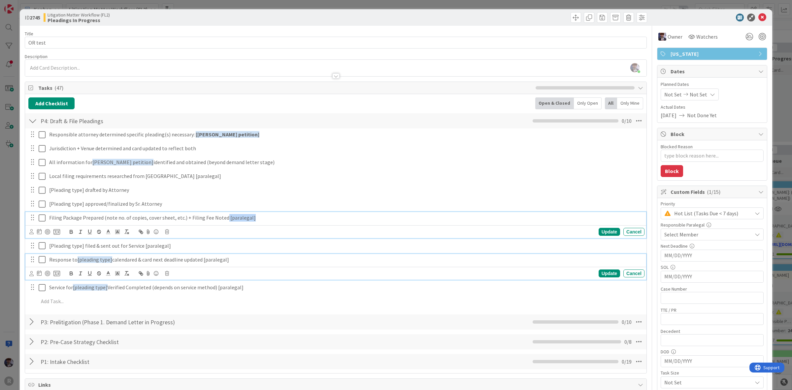
drag, startPoint x: 230, startPoint y: 262, endPoint x: 202, endPoint y: 266, distance: 28.9
click at [202, 265] on div "Response to [pleading type] calendared & card next deadline updated [paralegal]" at bounding box center [346, 260] width 598 height 12
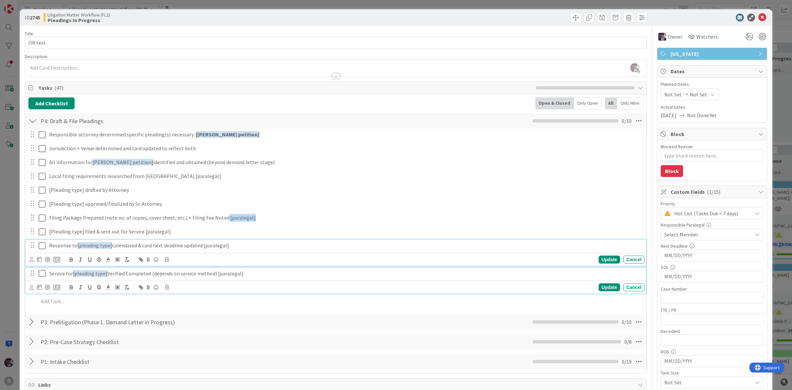
drag, startPoint x: 245, startPoint y: 275, endPoint x: 217, endPoint y: 280, distance: 28.9
click at [217, 280] on div "Service for [pleading type] Verified Completed (depends on service method) [par…" at bounding box center [335, 281] width 621 height 26
click at [225, 248] on p "Response to [pleading type] calendared & card next deadline updated [paralegal]" at bounding box center [345, 246] width 593 height 8
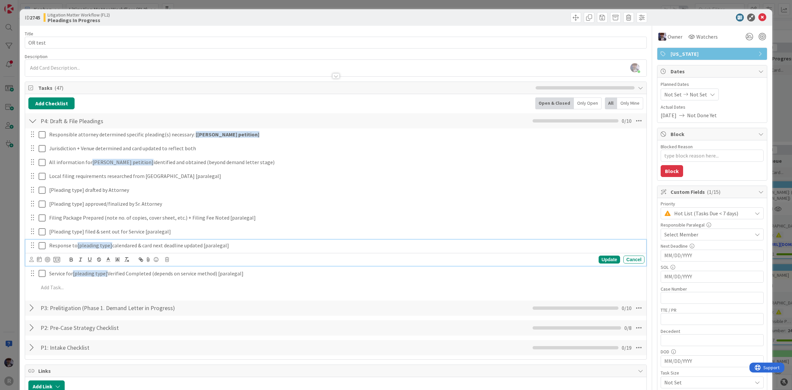
click at [31, 122] on div at bounding box center [32, 121] width 9 height 12
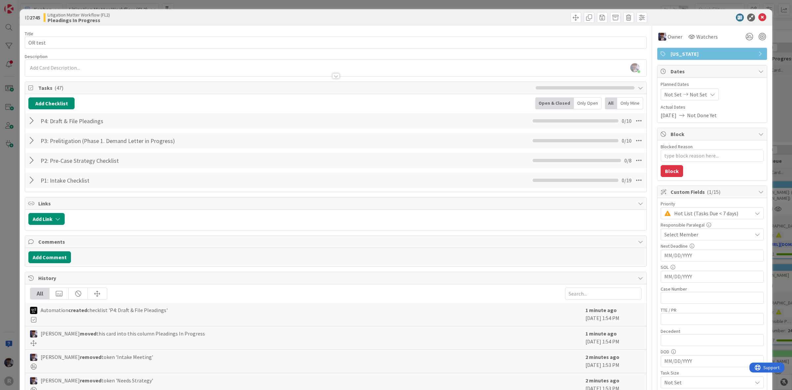
click at [33, 160] on div at bounding box center [32, 160] width 9 height 12
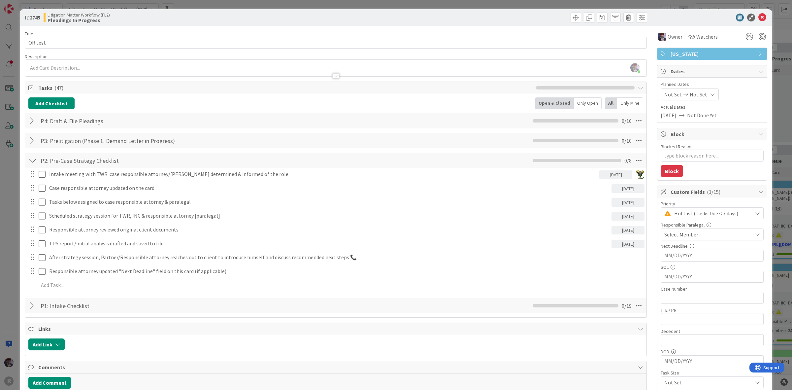
click at [36, 162] on div at bounding box center [32, 160] width 9 height 12
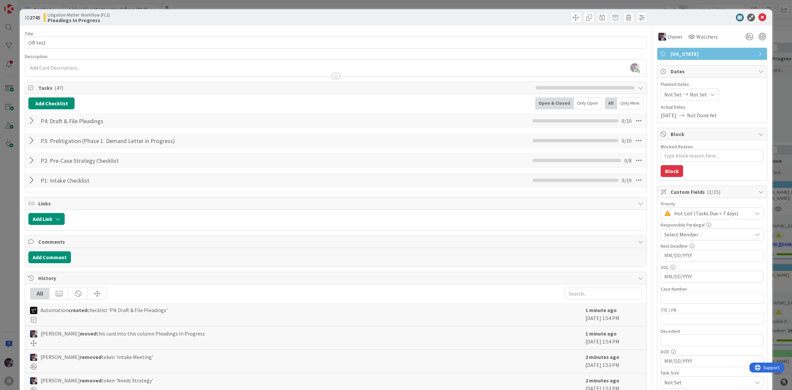
click at [12, 166] on div "ID 2745 Litigation Matter Workflow (FL2) Pleadings In Progress Title 8 / 128 OR…" at bounding box center [396, 195] width 792 height 390
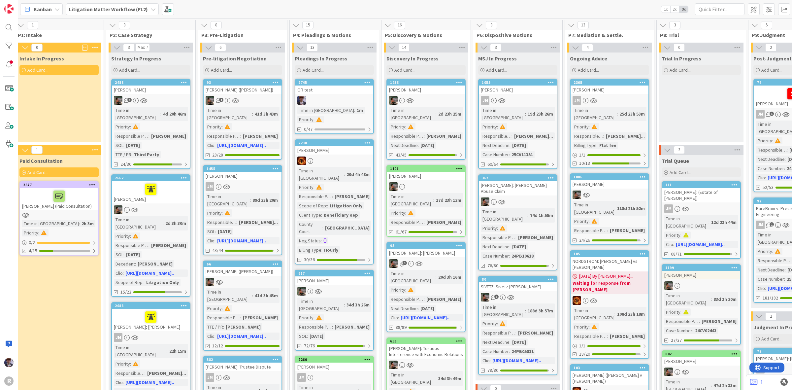
scroll to position [0, 99]
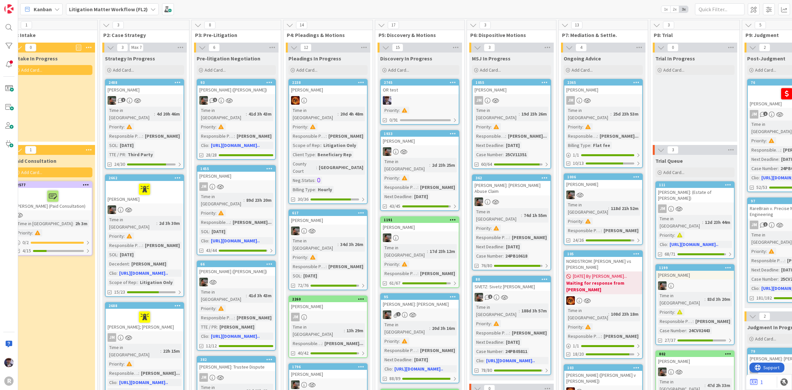
click at [416, 90] on div "OR test" at bounding box center [420, 89] width 78 height 9
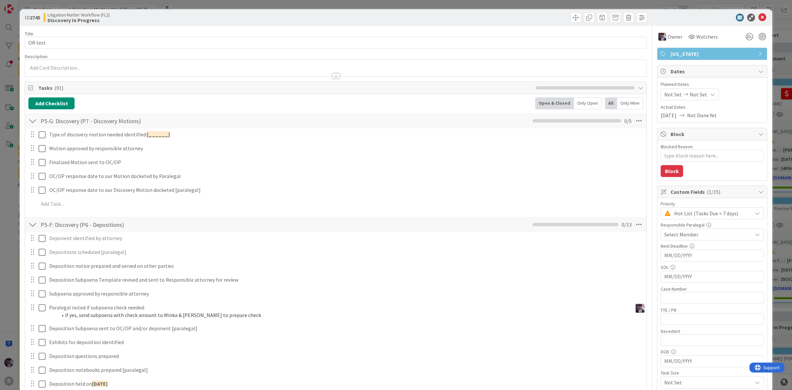
type textarea "x"
click at [32, 123] on div at bounding box center [32, 121] width 9 height 12
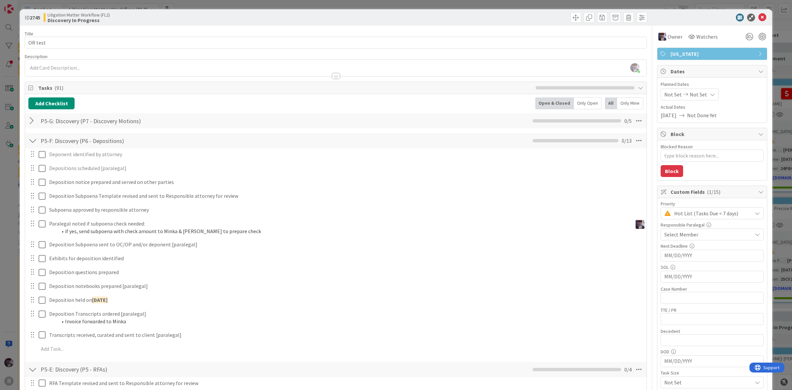
click at [31, 144] on div at bounding box center [32, 141] width 9 height 12
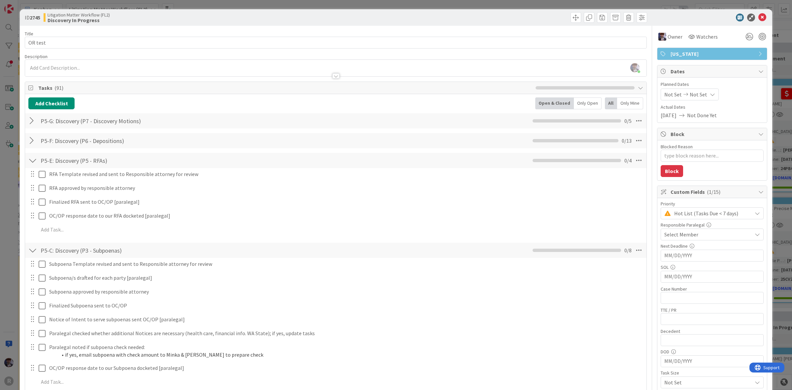
click at [32, 159] on div at bounding box center [32, 160] width 9 height 12
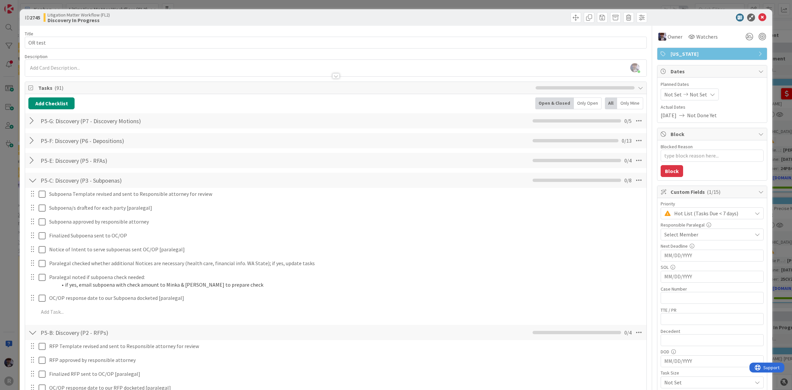
click at [35, 181] on div at bounding box center [32, 180] width 9 height 12
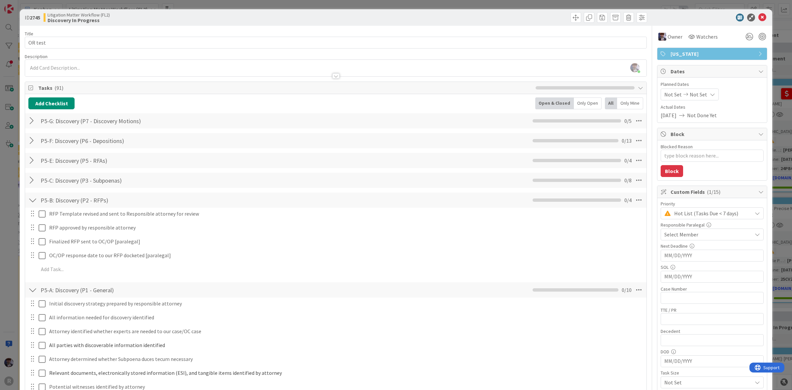
click at [32, 199] on div at bounding box center [32, 200] width 9 height 12
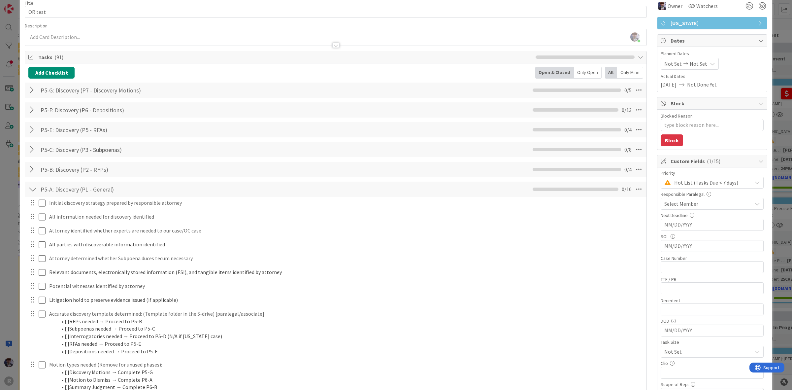
scroll to position [82, 0]
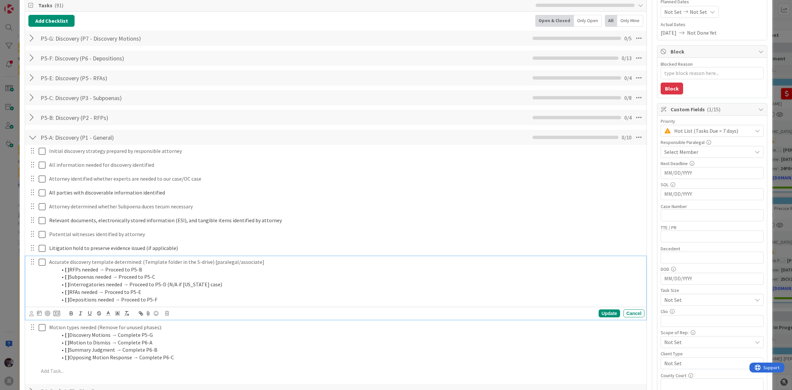
click at [76, 263] on p "Accurate discovery template determined: (Template folder in the S-drive) [paral…" at bounding box center [345, 262] width 593 height 8
drag, startPoint x: 138, startPoint y: 264, endPoint x: 53, endPoint y: 265, distance: 84.8
click at [53, 265] on p "Accurate discovery template determined: (Template folder in the S-drive) [paral…" at bounding box center [345, 262] width 593 height 8
click at [55, 265] on p "Accurate discovery template determined: (Template folder in the S-drive) [paral…" at bounding box center [345, 262] width 593 height 8
click at [60, 264] on p "Accurate discovery template determined: (Template folder in the S-drive) [paral…" at bounding box center [345, 262] width 593 height 8
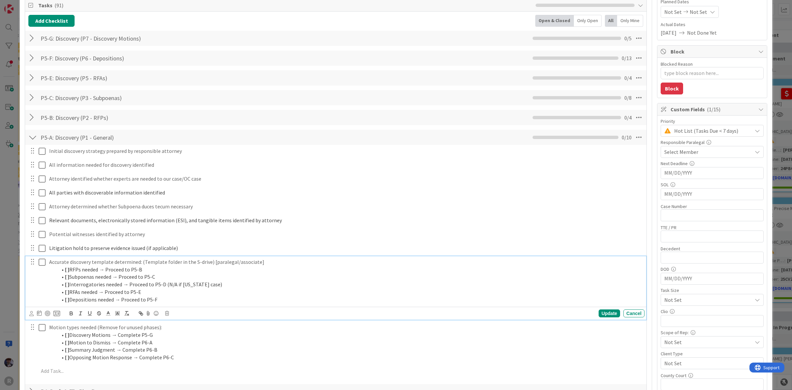
click at [68, 271] on strong "[ ]" at bounding box center [67, 269] width 4 height 7
click at [20, 279] on div "ID 2745 Litigation Matter Workflow (FL2) Discovery In Progress Title 8 / 128 OR…" at bounding box center [396, 327] width 752 height 800
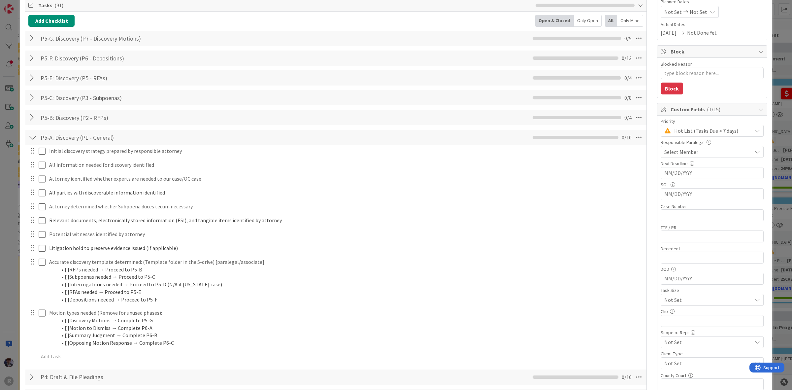
click at [9, 285] on div "ID 2745 Litigation Matter Workflow (FL2) Discovery In Progress Title 8 / 128 OR…" at bounding box center [396, 195] width 792 height 390
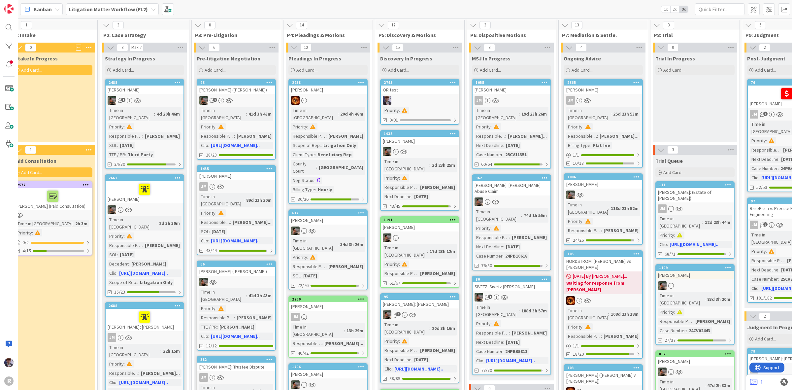
click at [455, 83] on icon at bounding box center [453, 82] width 6 height 5
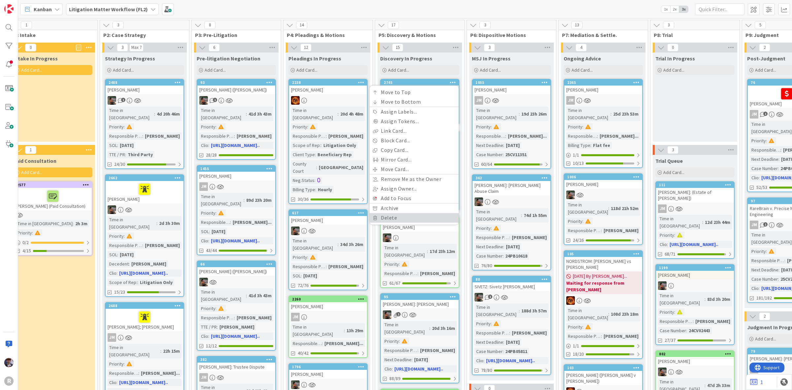
click at [404, 216] on link "Delete" at bounding box center [414, 218] width 89 height 10
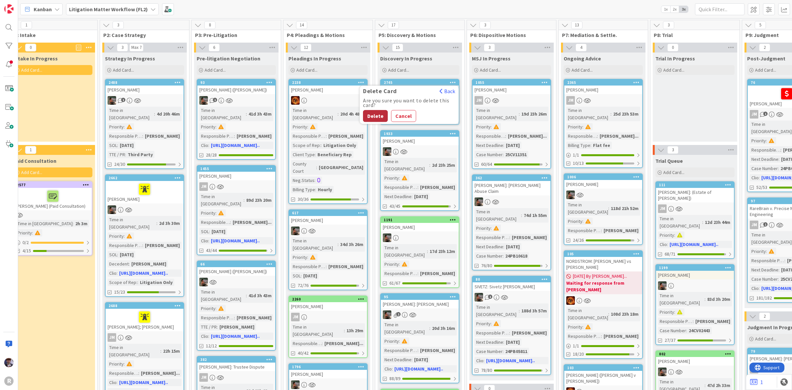
click at [380, 120] on button "Delete" at bounding box center [375, 116] width 25 height 12
